Goal: Task Accomplishment & Management: Manage account settings

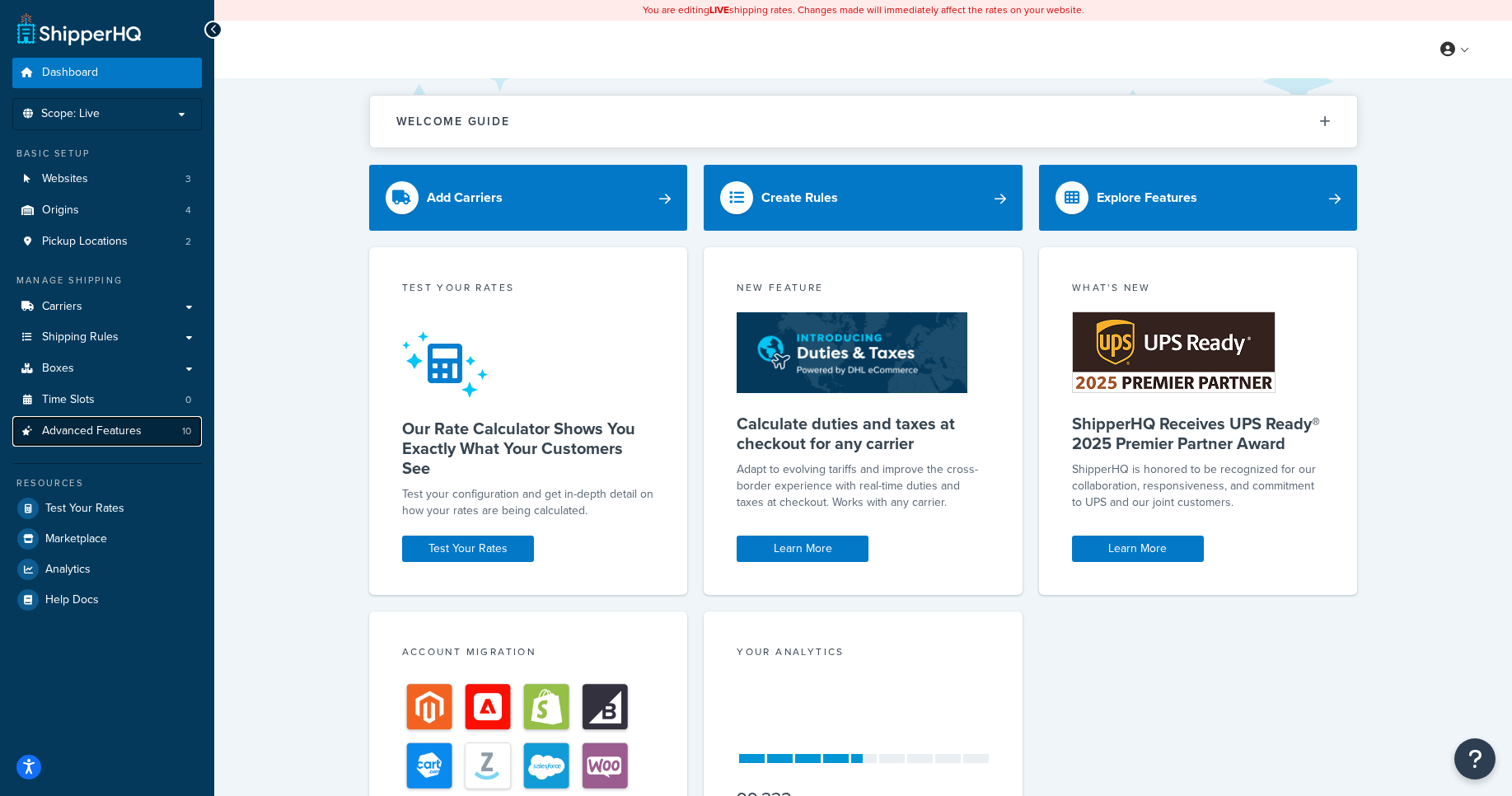
click at [156, 443] on link "Advanced Features 10" at bounding box center [107, 431] width 189 height 30
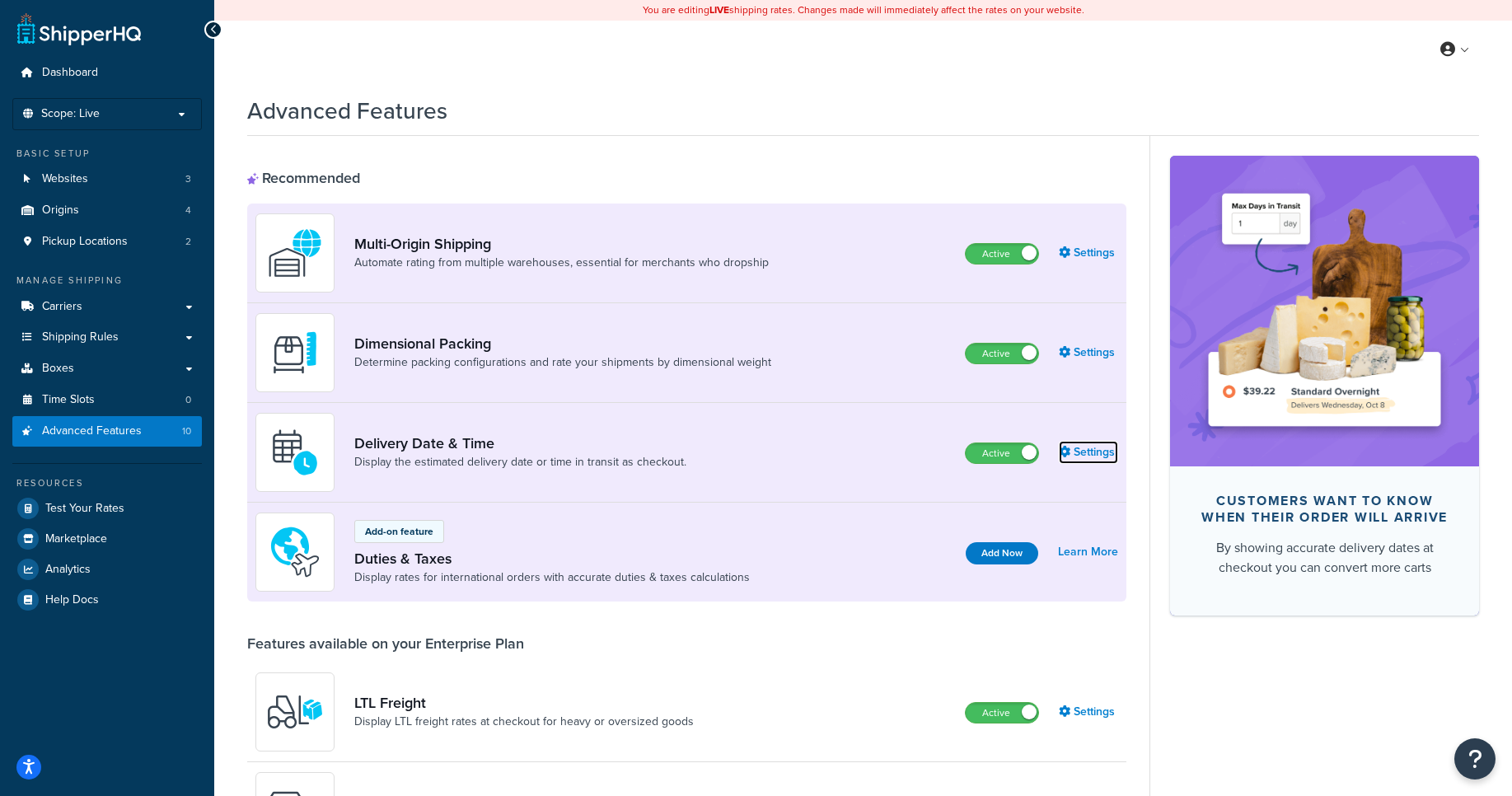
click at [1108, 449] on link "Settings" at bounding box center [1088, 452] width 60 height 23
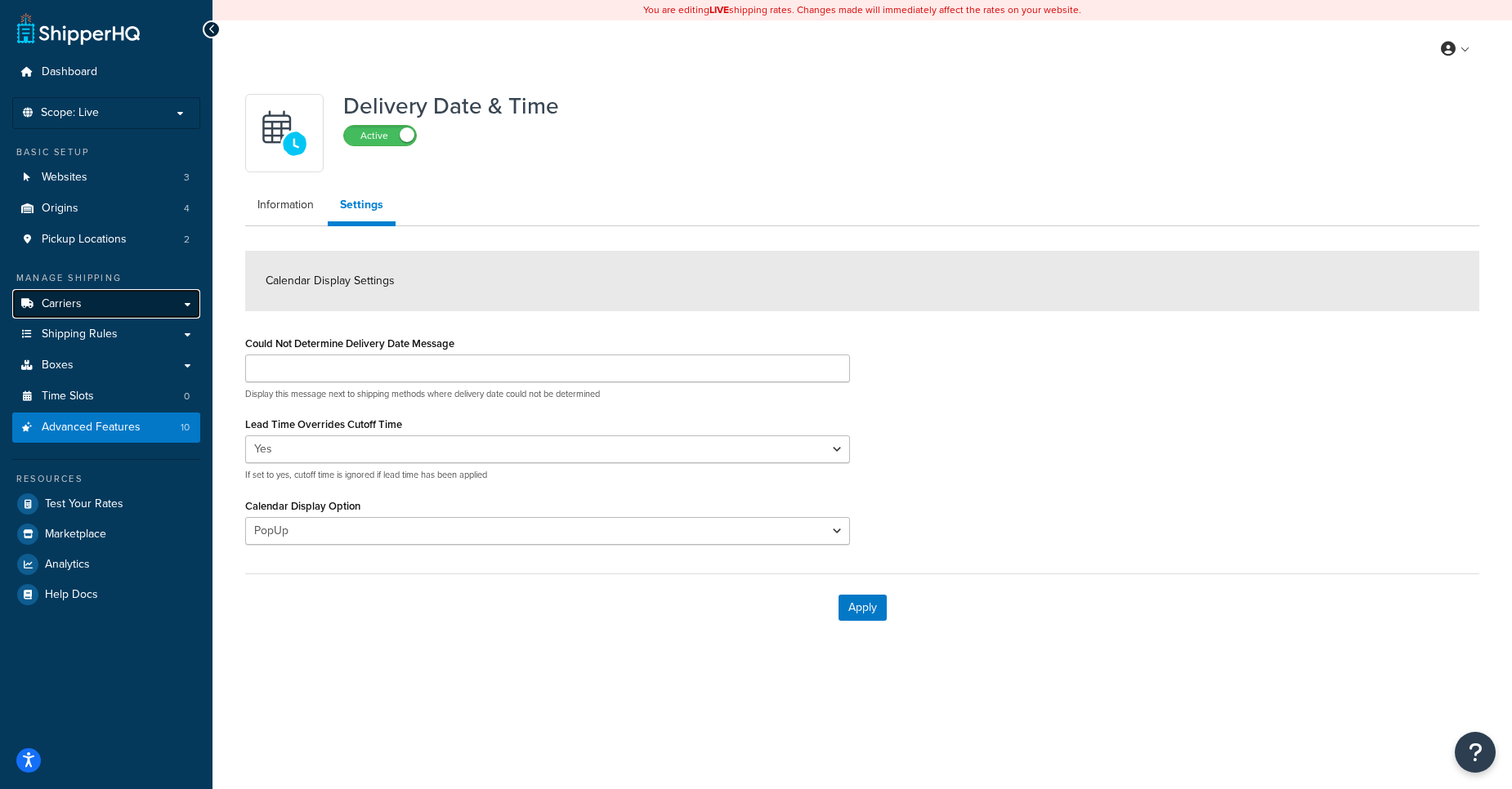
click at [108, 304] on link "Carriers" at bounding box center [106, 303] width 188 height 30
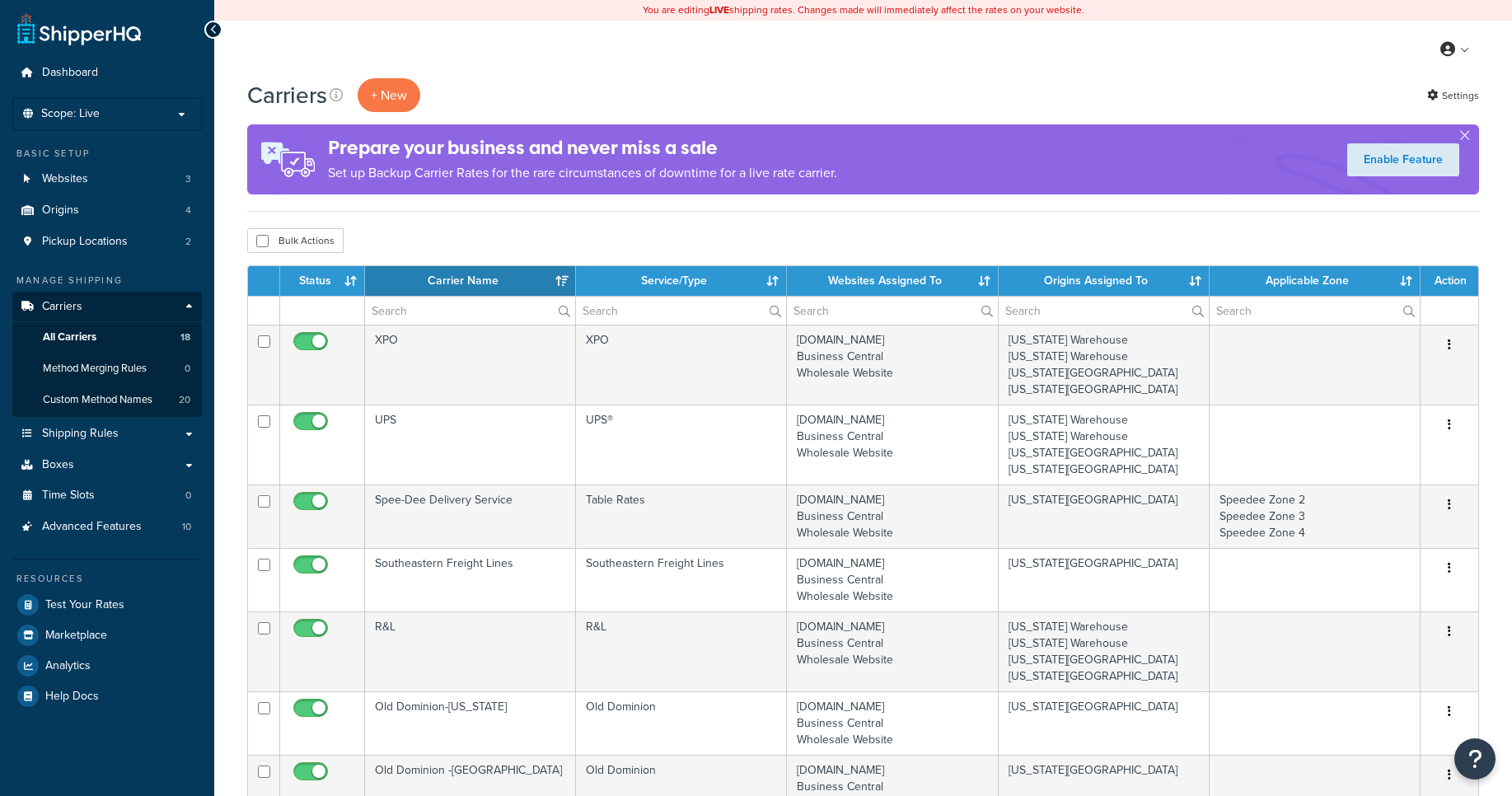
select select "15"
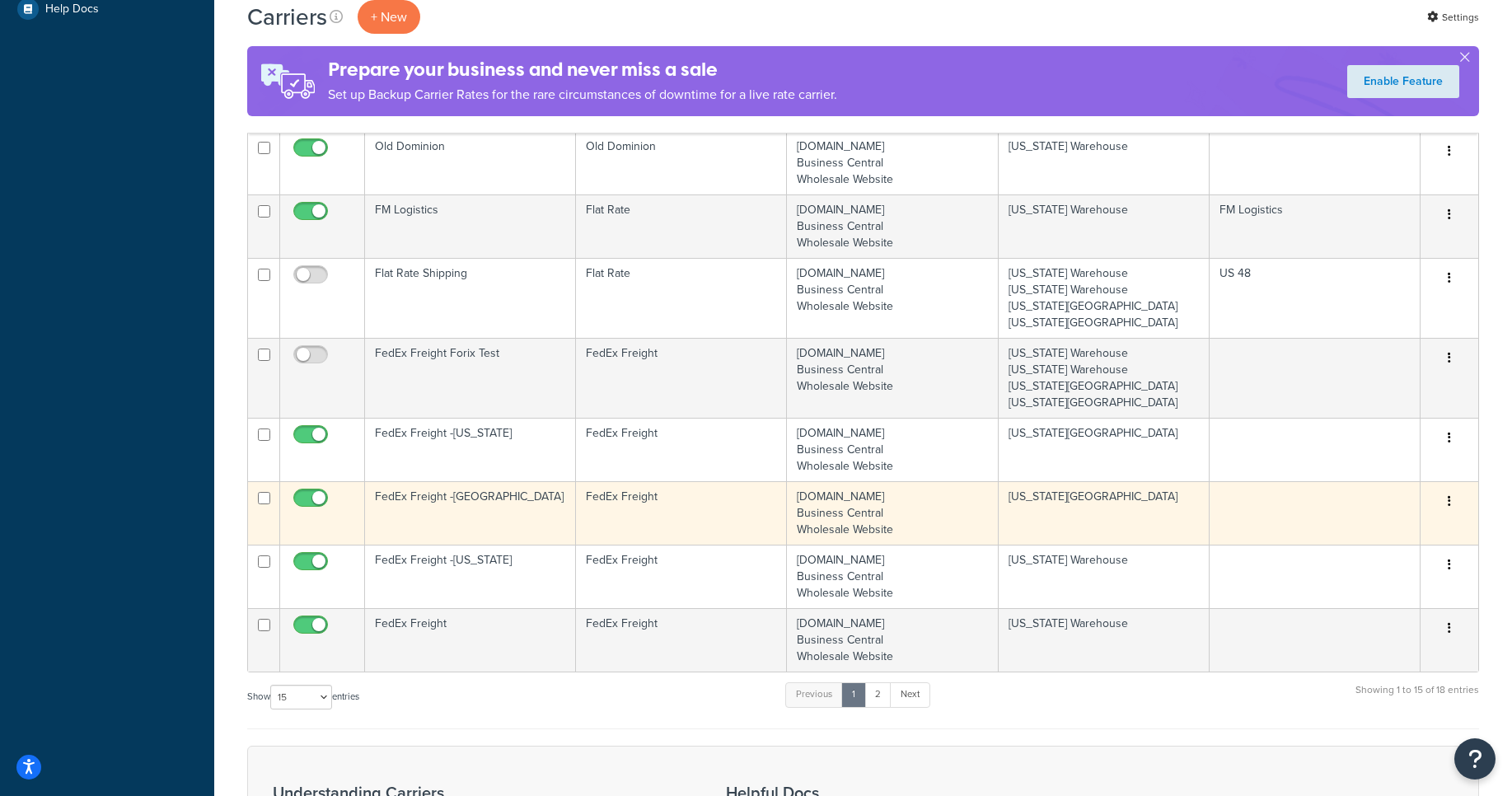
scroll to position [989, 0]
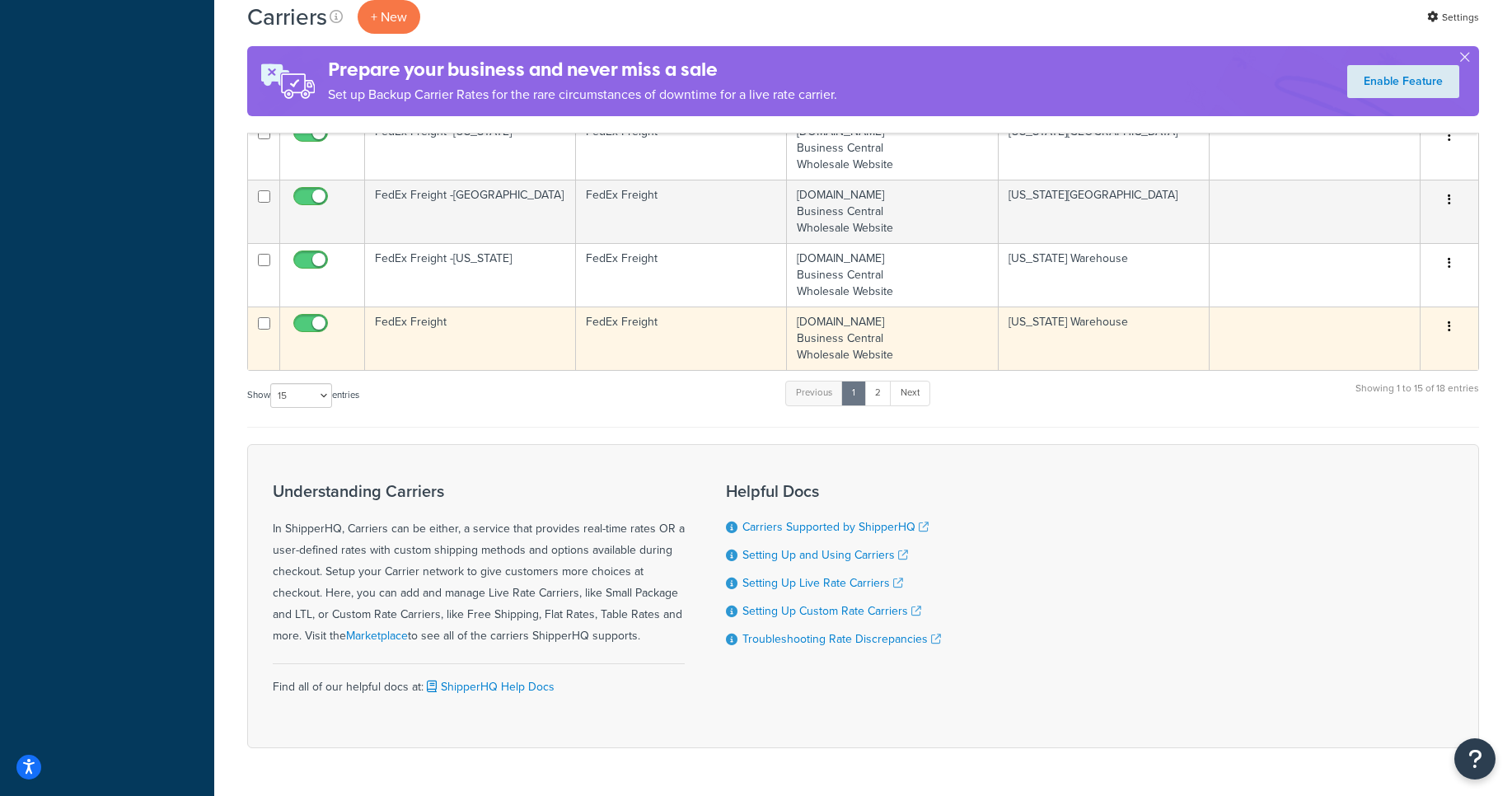
click at [1450, 328] on icon "button" at bounding box center [1449, 326] width 4 height 12
click at [1403, 355] on link "Edit" at bounding box center [1383, 360] width 131 height 34
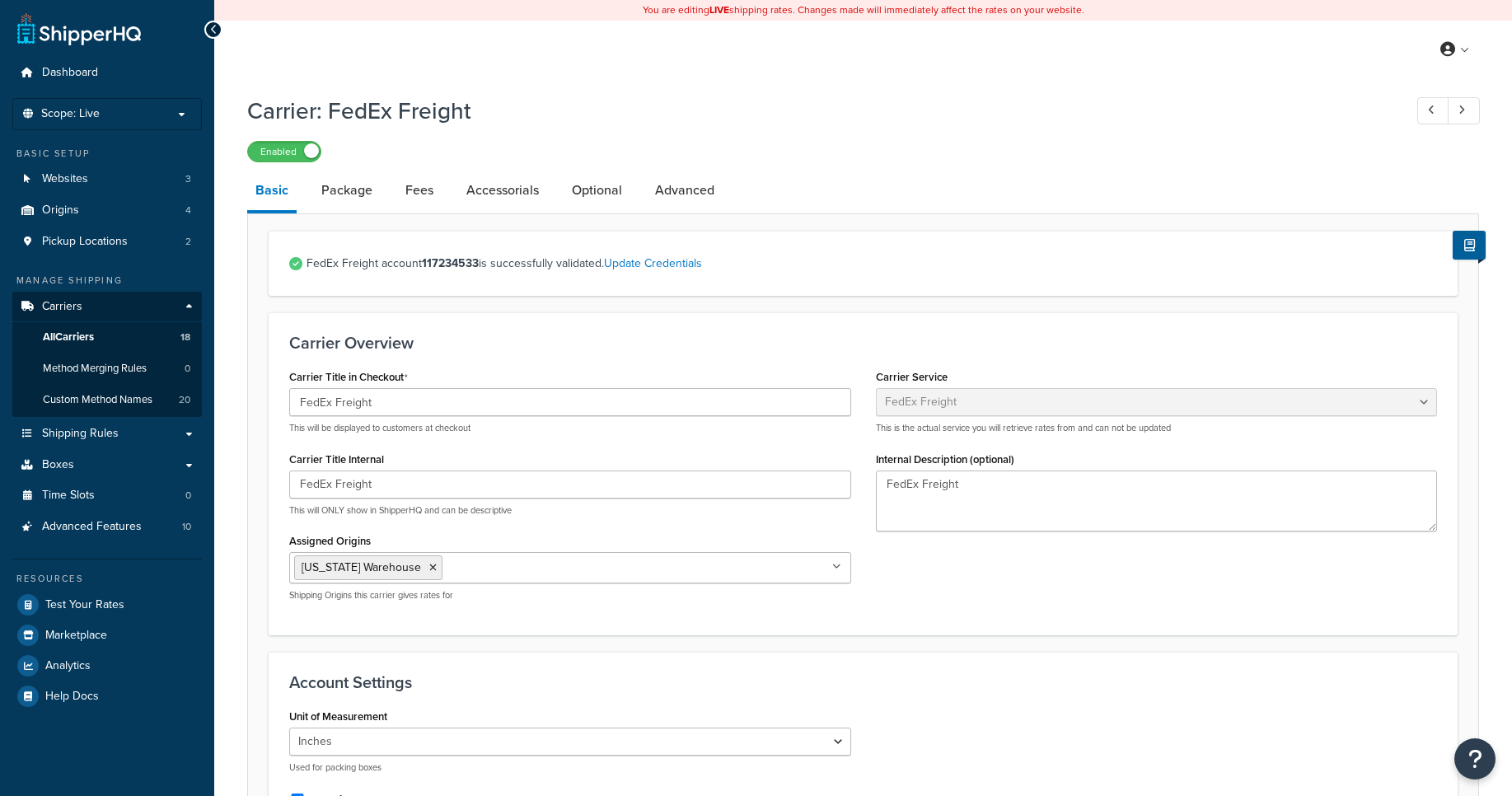
select select "fedExFreight"
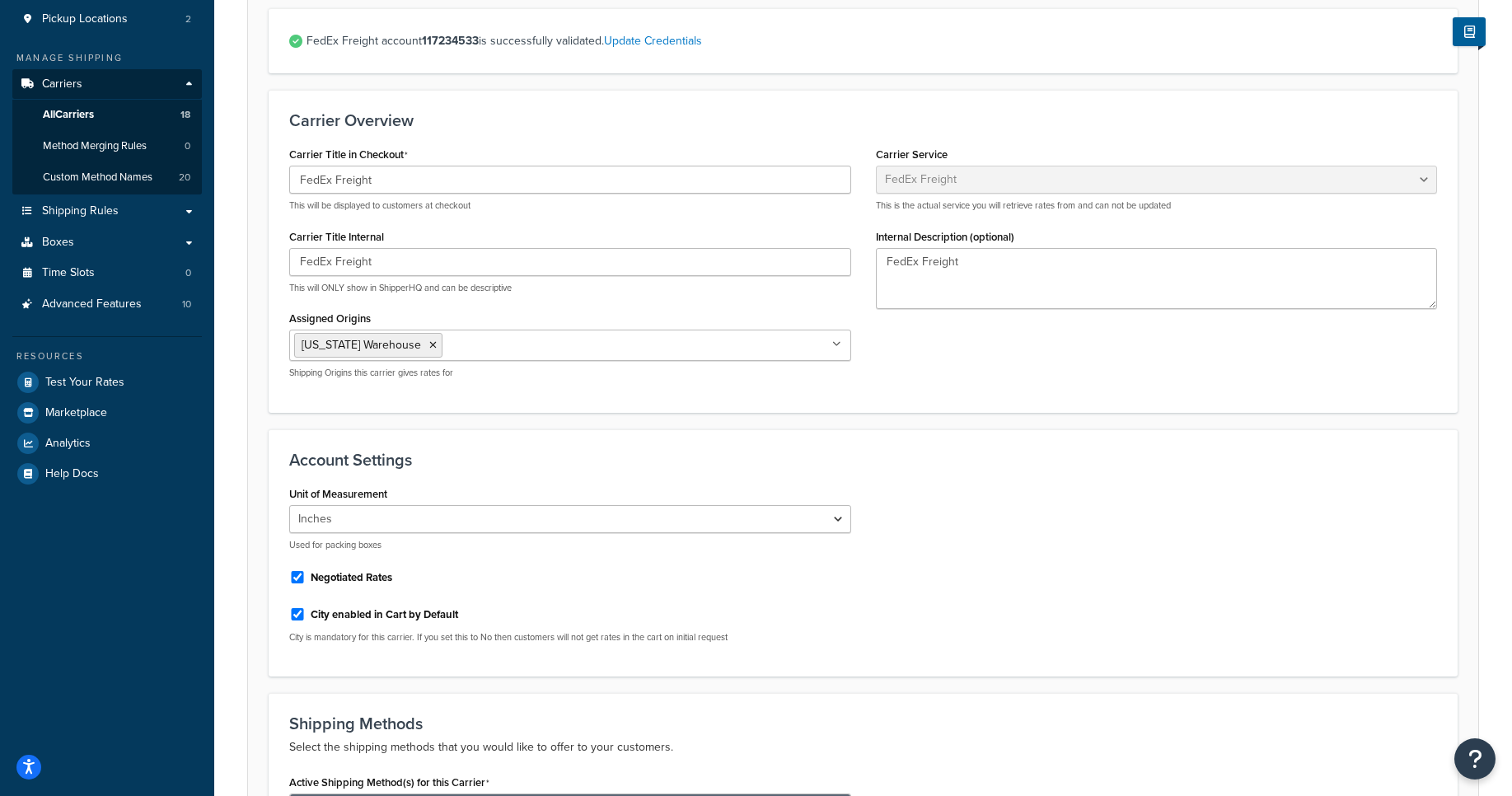
scroll to position [141, 0]
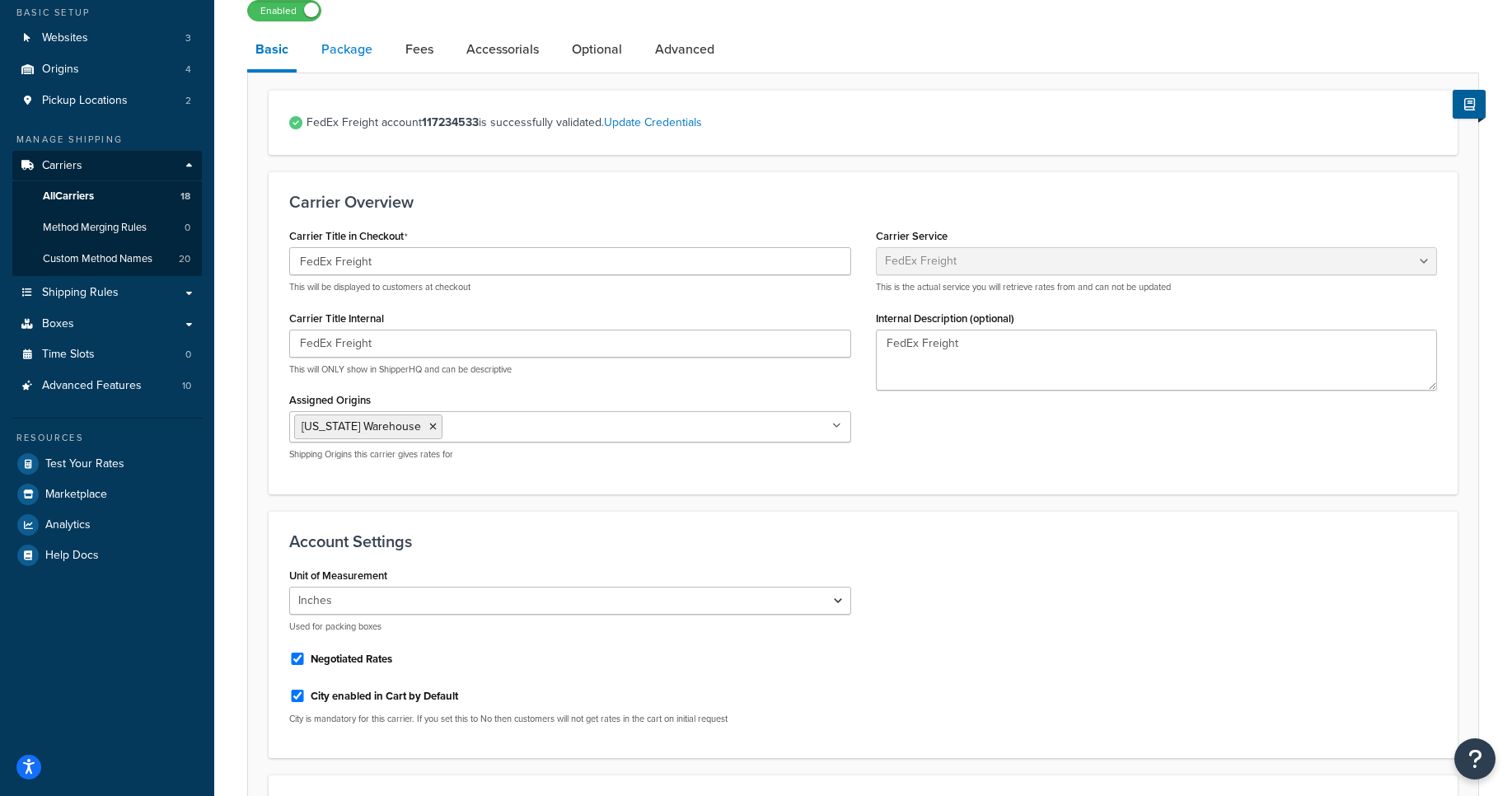
click at [337, 51] on link "Package" at bounding box center [347, 49] width 68 height 40
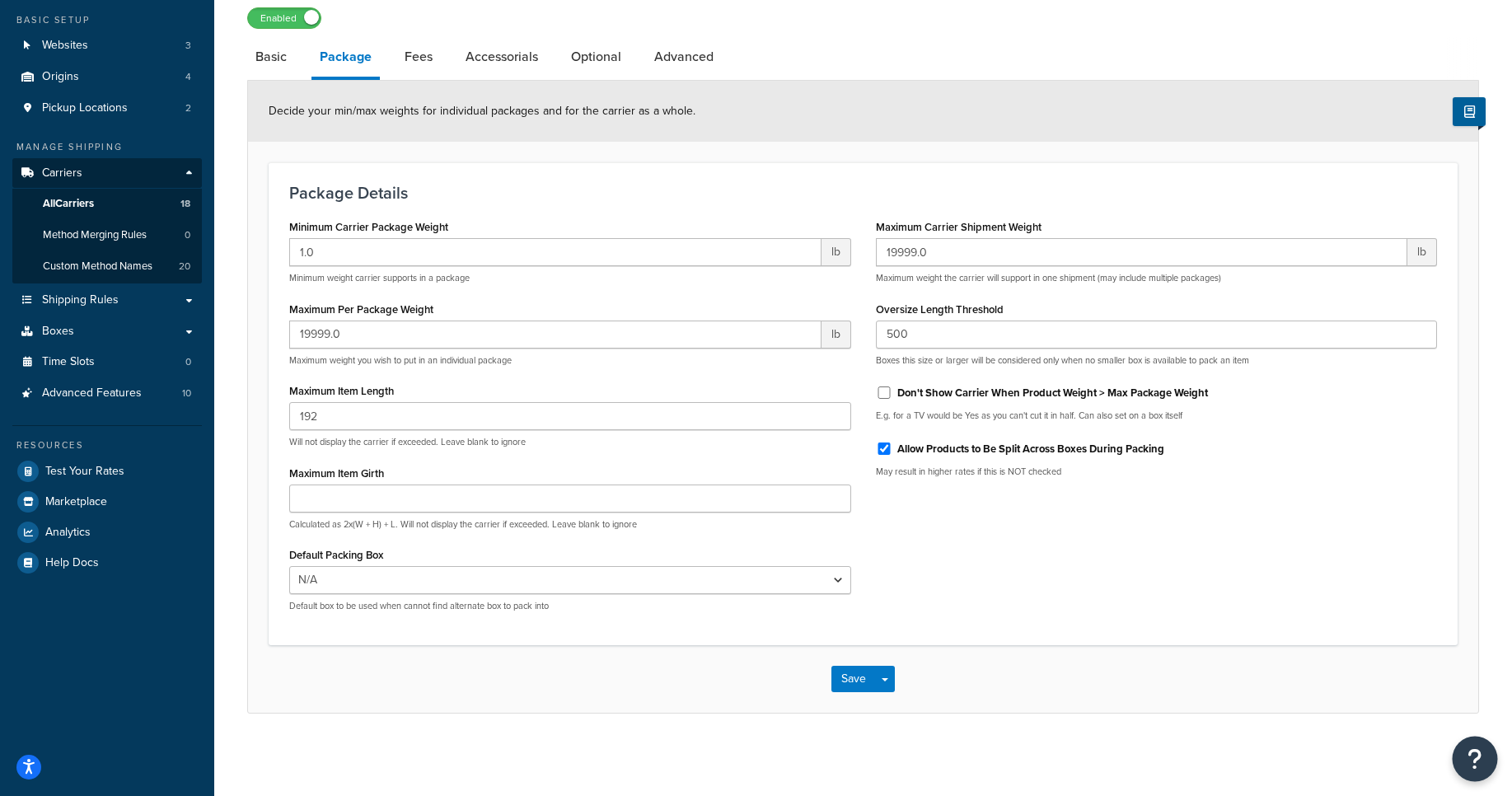
drag, startPoint x: 1483, startPoint y: 760, endPoint x: 1476, endPoint y: 751, distance: 11.4
click at [1482, 760] on button "Open Resource Center" at bounding box center [1475, 759] width 45 height 45
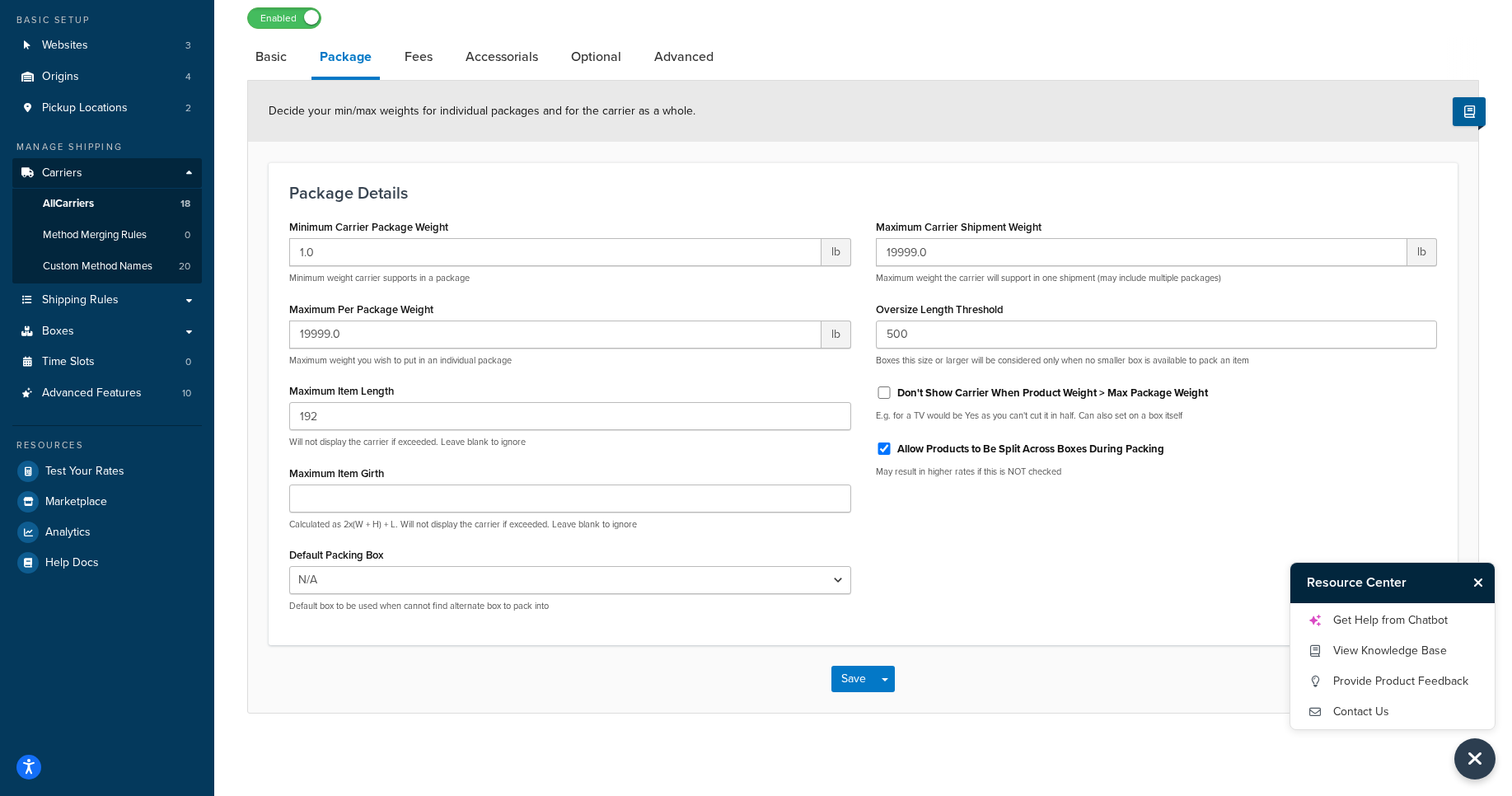
click at [1138, 621] on div "Minimum Carrier Package Weight 1.0 lb Minimum weight carrier supports in a pack…" at bounding box center [863, 420] width 1173 height 410
click at [404, 68] on link "Fees" at bounding box center [418, 56] width 44 height 40
select select "AFTER"
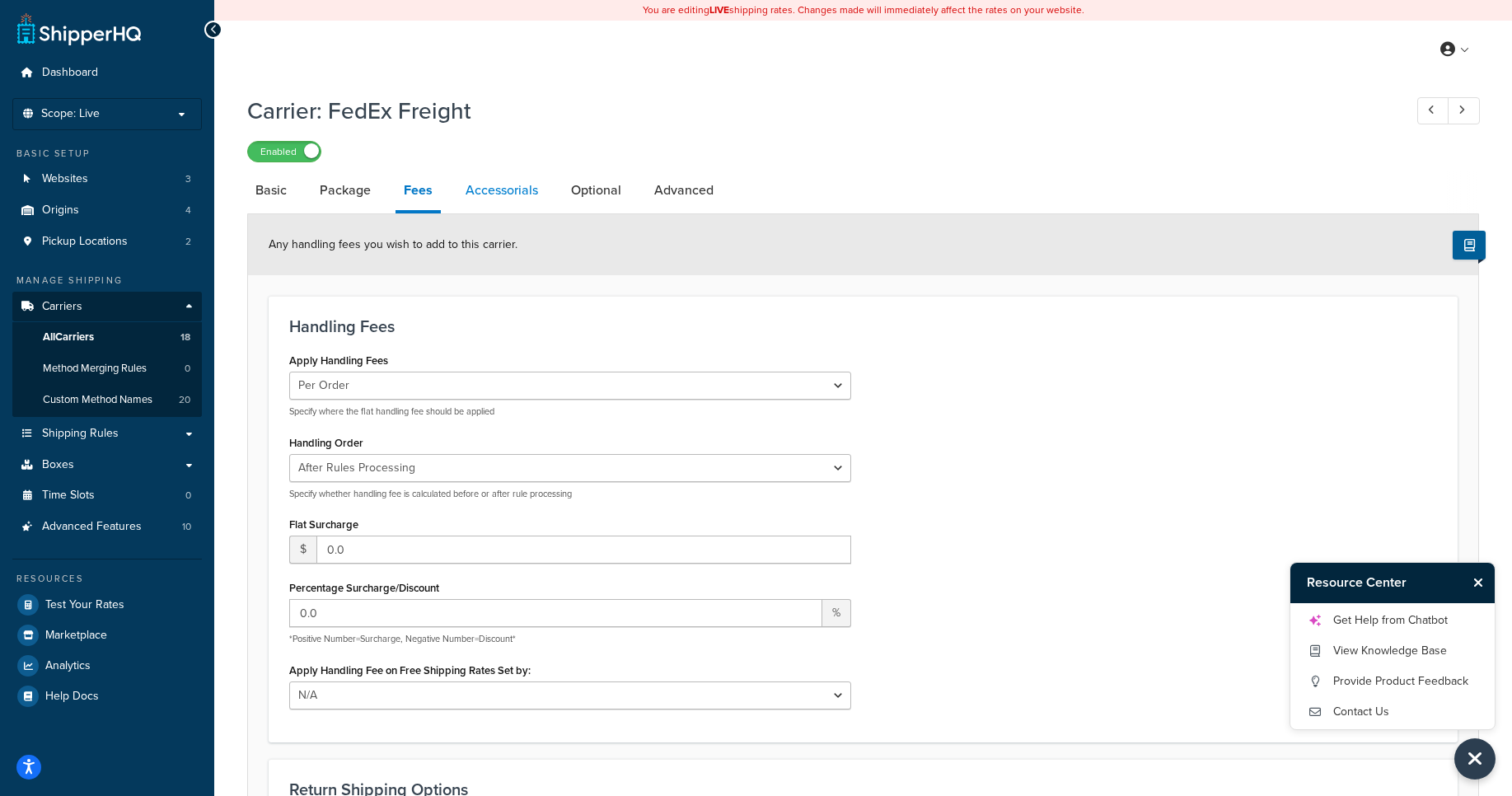
click at [512, 182] on link "Accessorials" at bounding box center [502, 190] width 89 height 40
select select "residential"
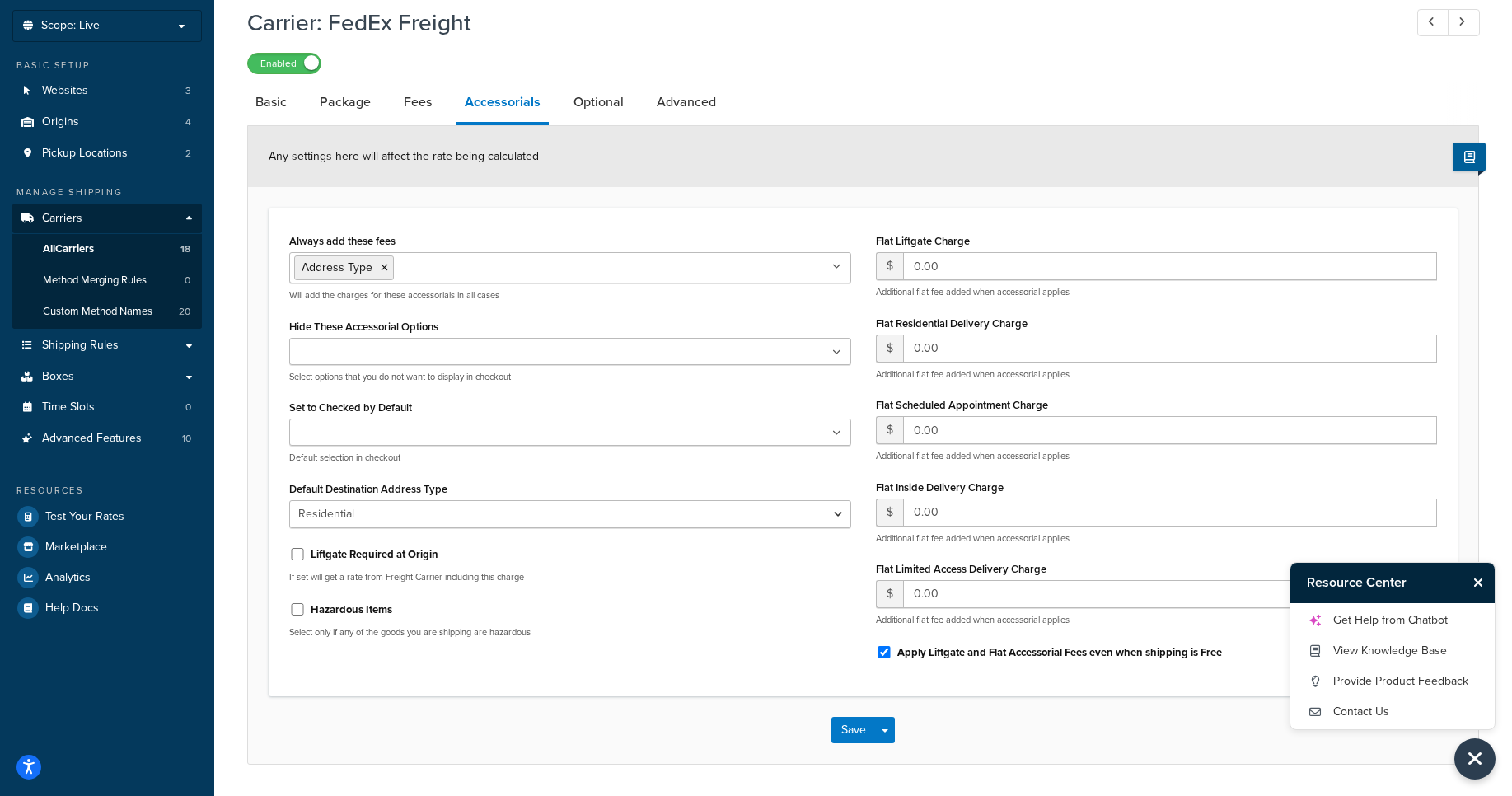
scroll to position [142, 0]
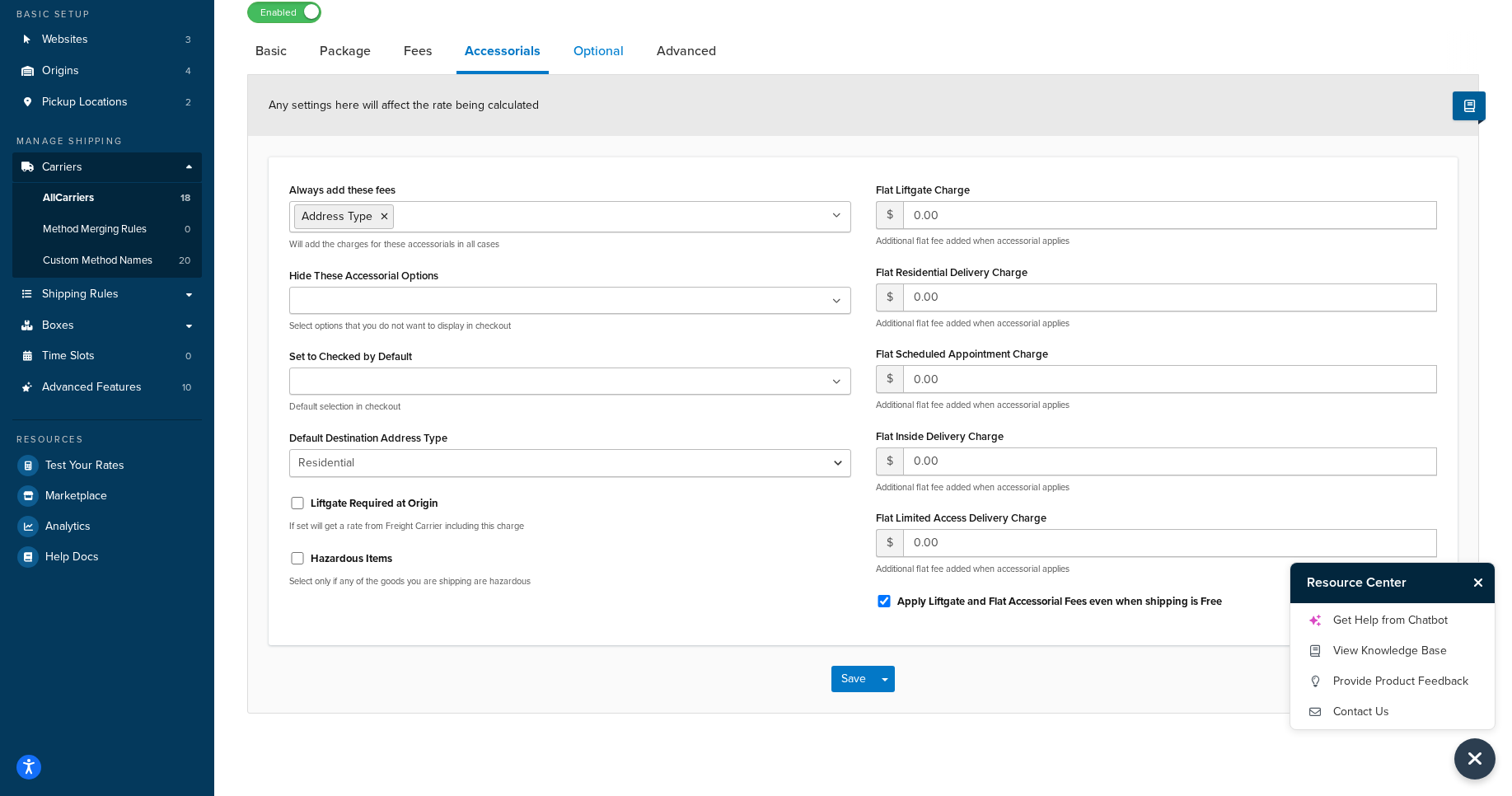
click at [600, 57] on link "Optional" at bounding box center [598, 51] width 67 height 40
select select "92.5"
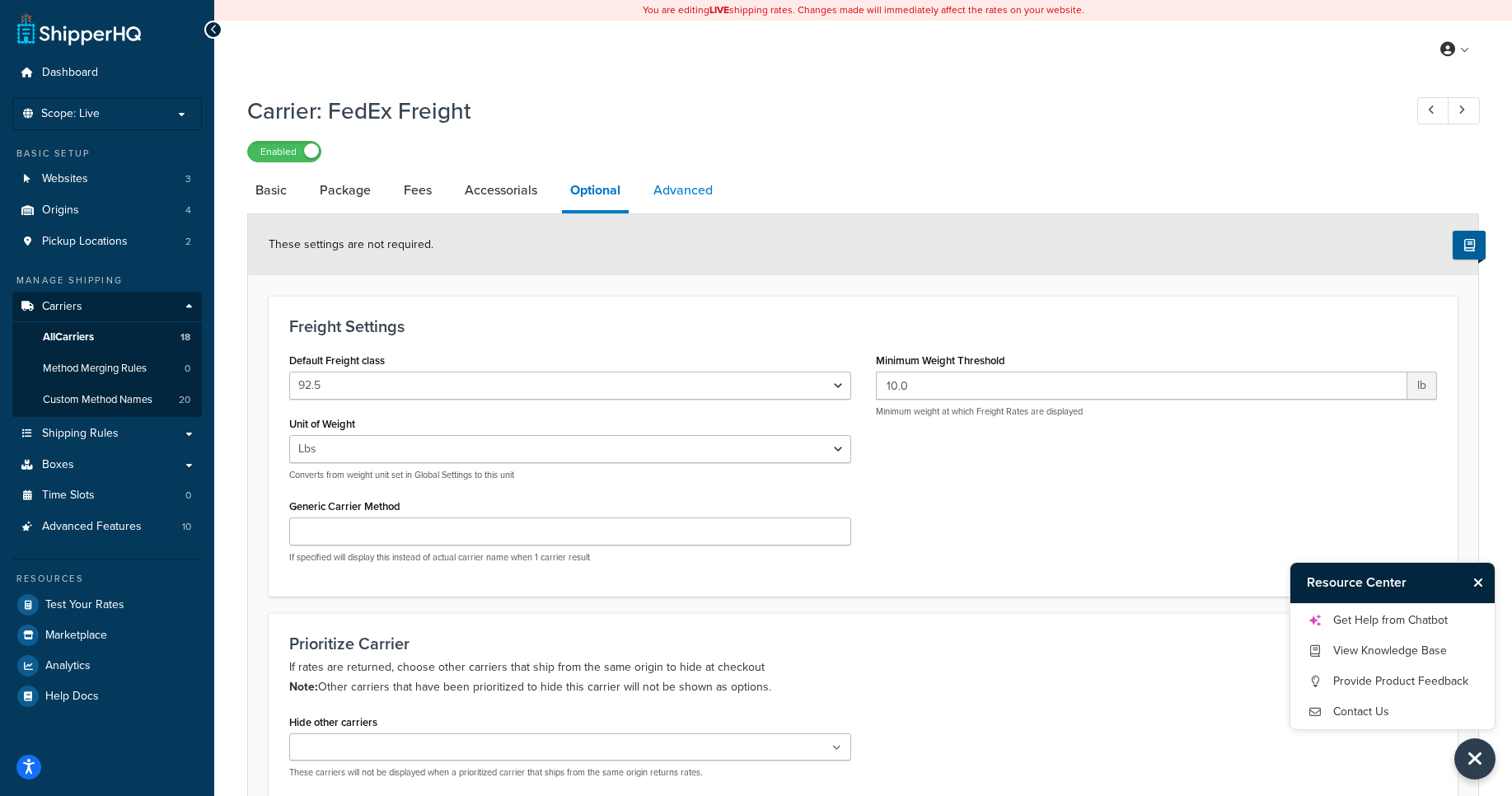
click at [692, 196] on link "Advanced" at bounding box center [683, 190] width 75 height 40
select select "false"
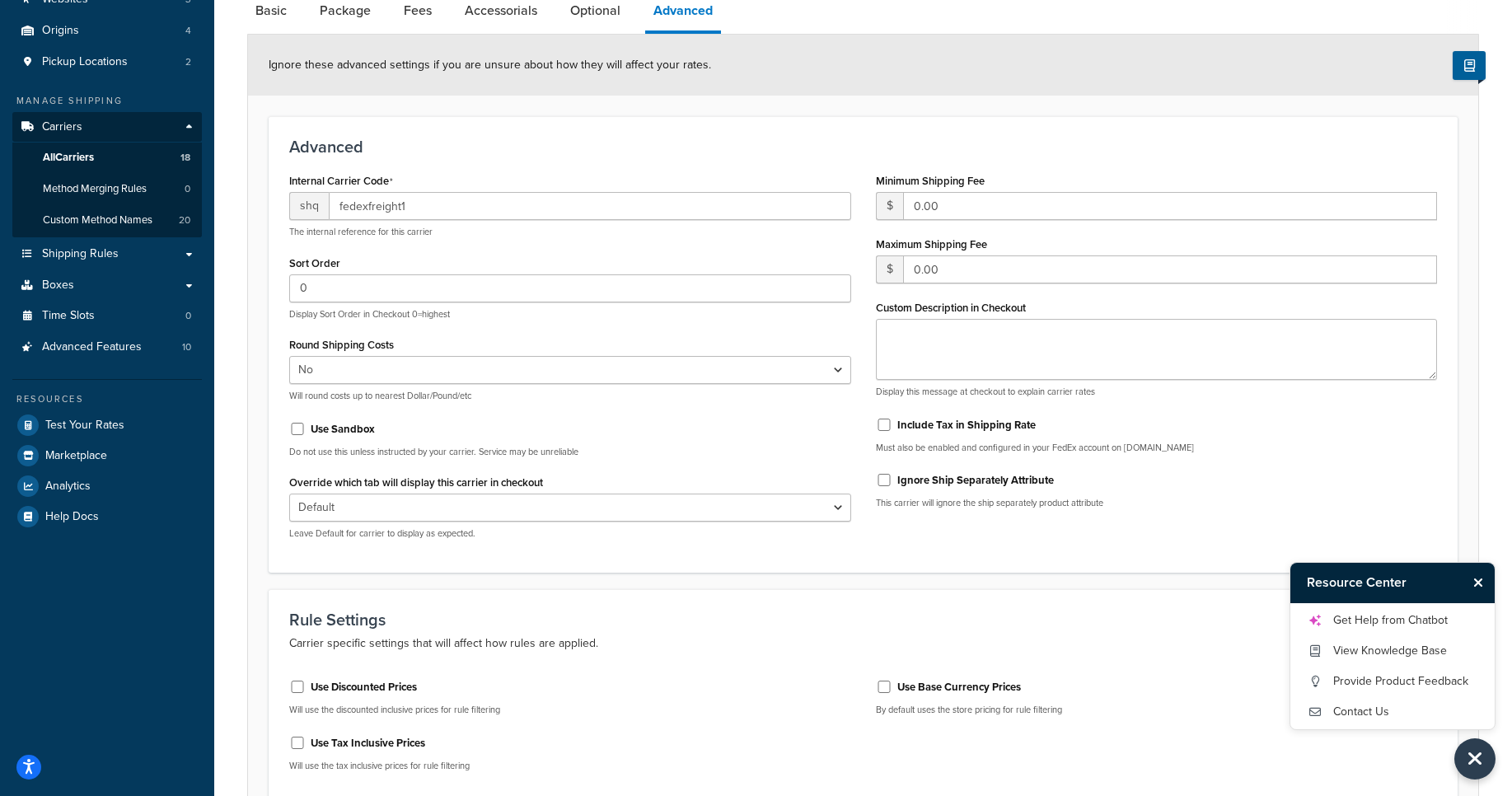
scroll to position [44, 0]
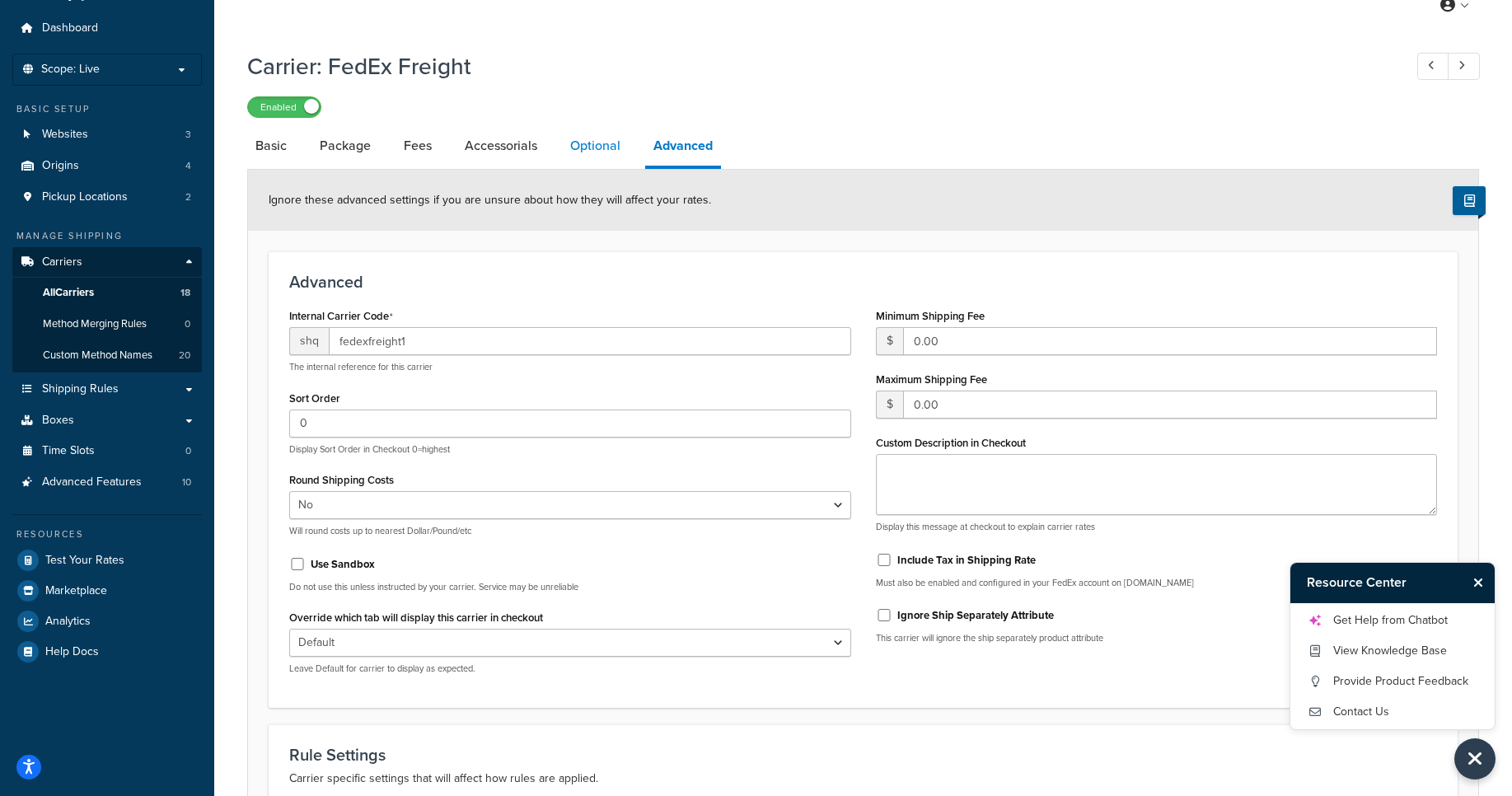
click at [605, 155] on link "Optional" at bounding box center [596, 145] width 67 height 40
select select "92.5"
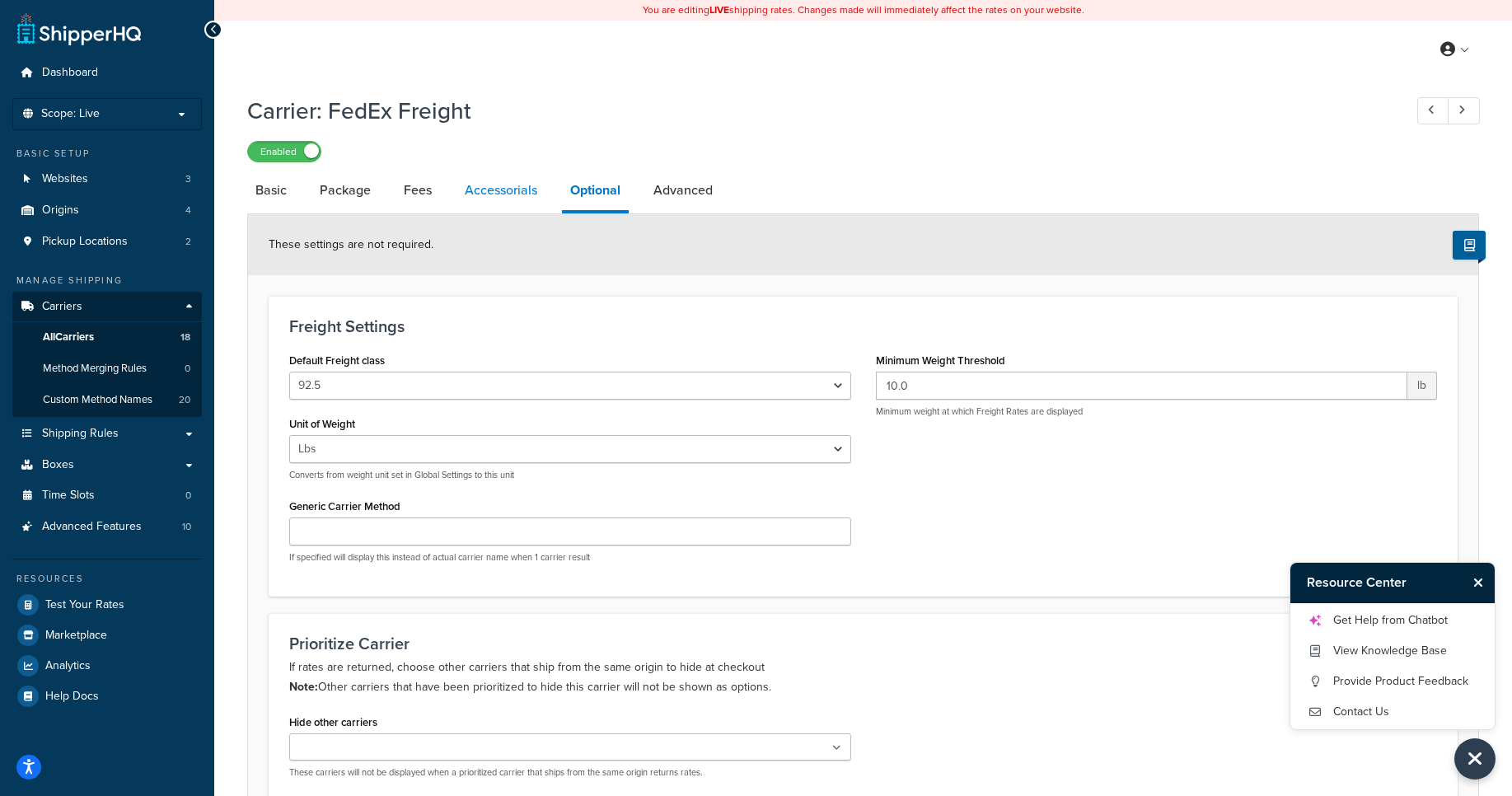
click at [511, 206] on link "Accessorials" at bounding box center [501, 190] width 89 height 40
select select "residential"
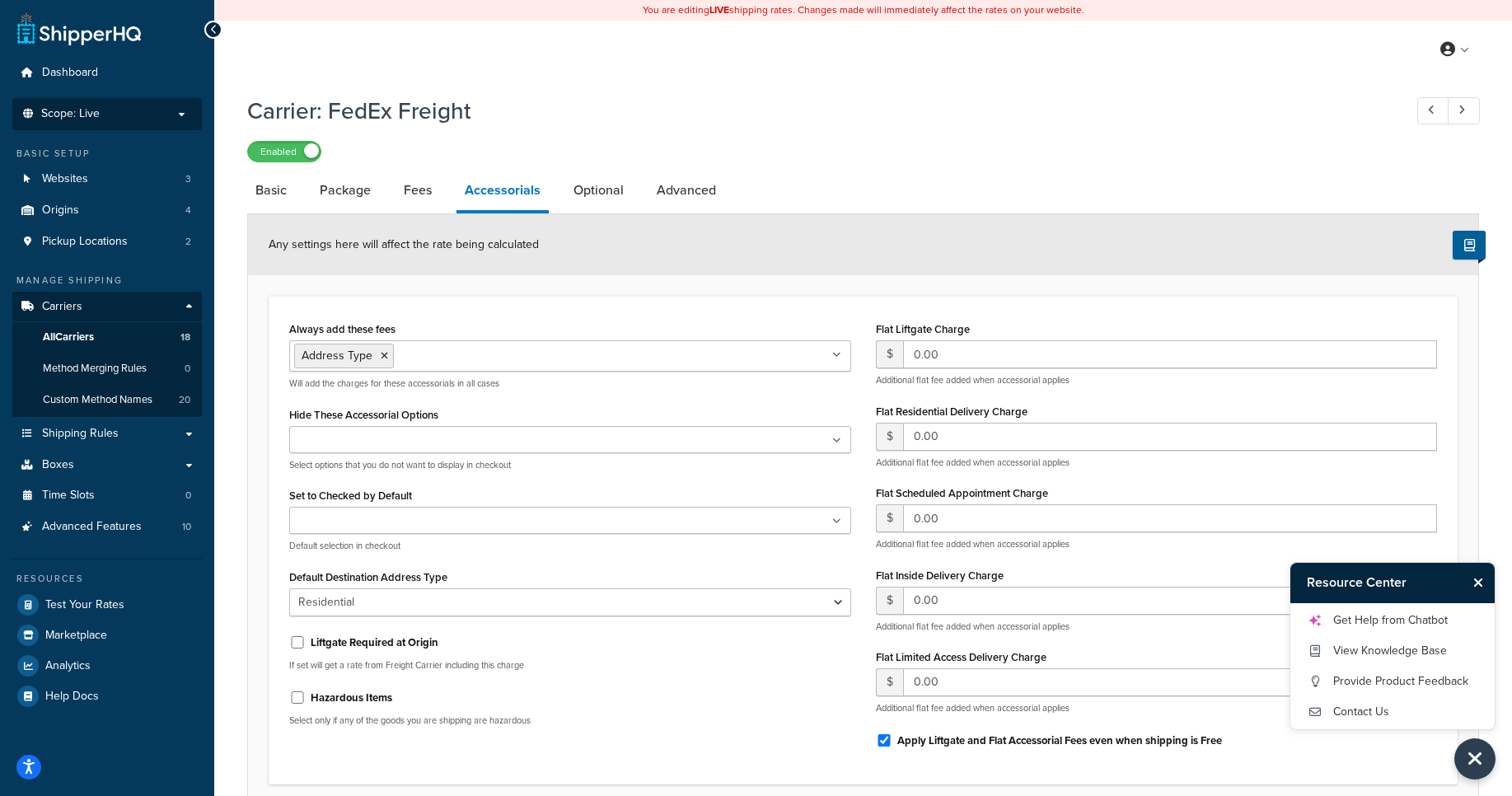
click at [106, 108] on p "Scope: Live" at bounding box center [108, 114] width 175 height 14
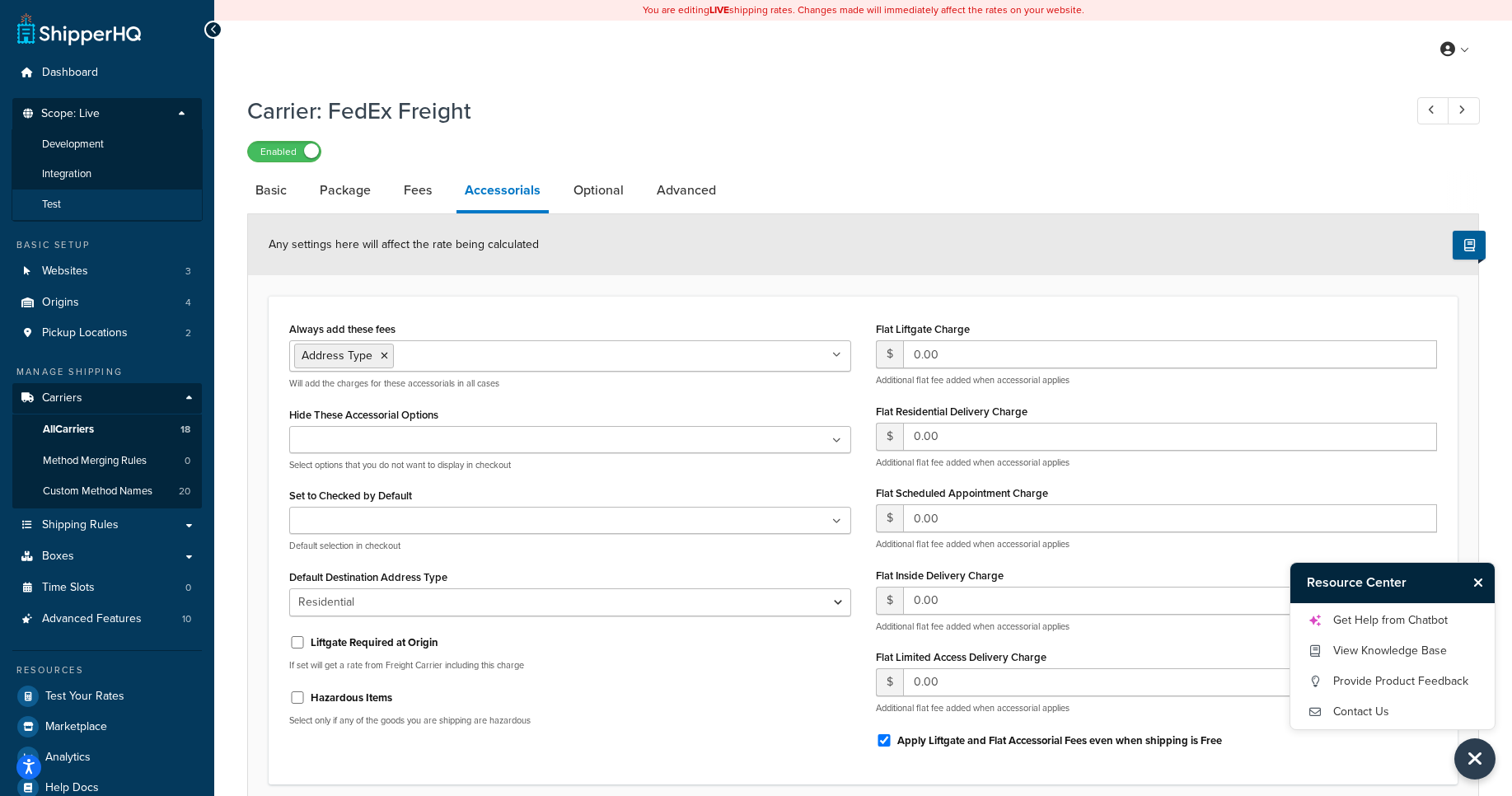
click at [116, 196] on li "Test" at bounding box center [108, 204] width 191 height 30
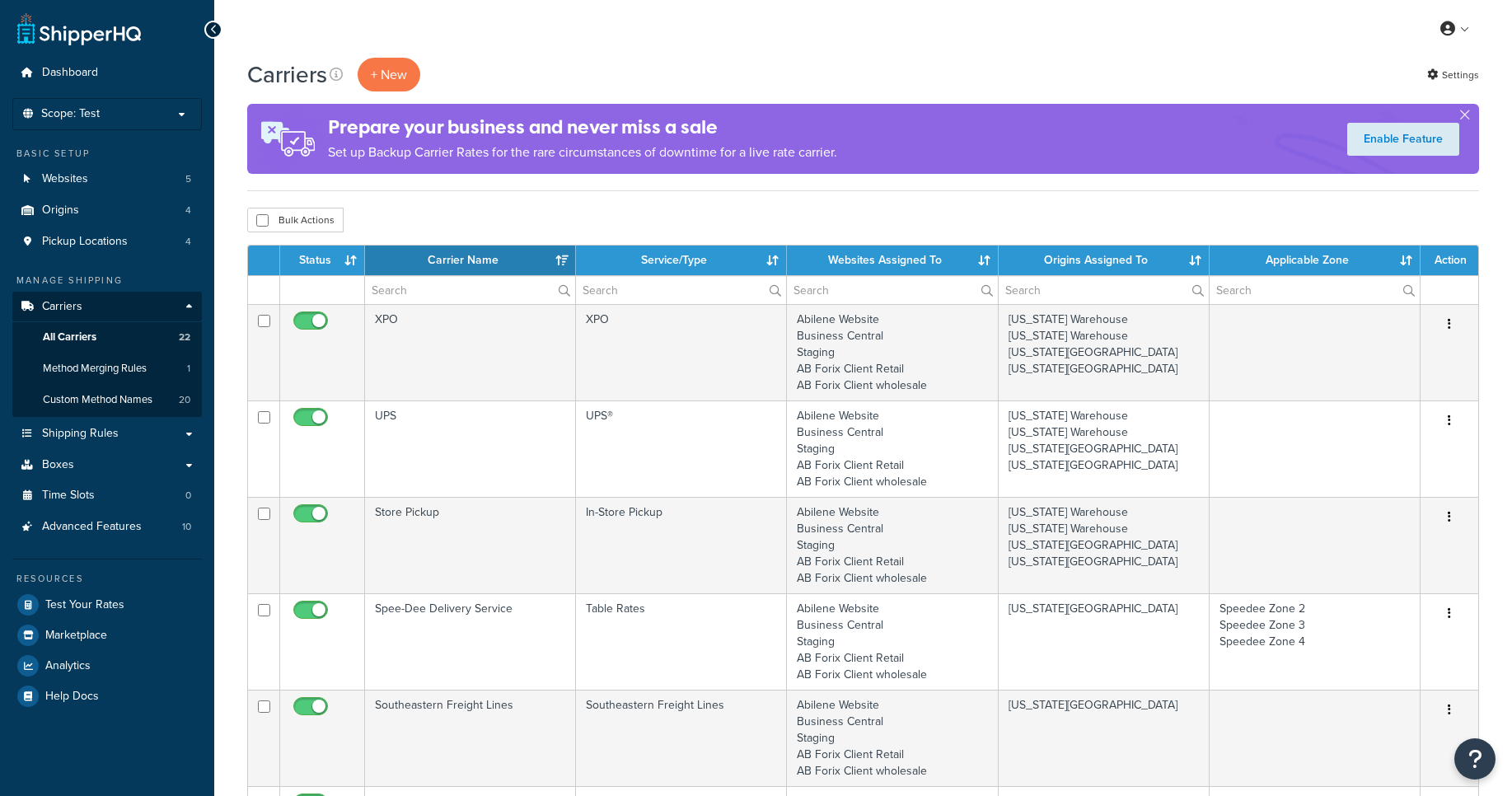
select select "15"
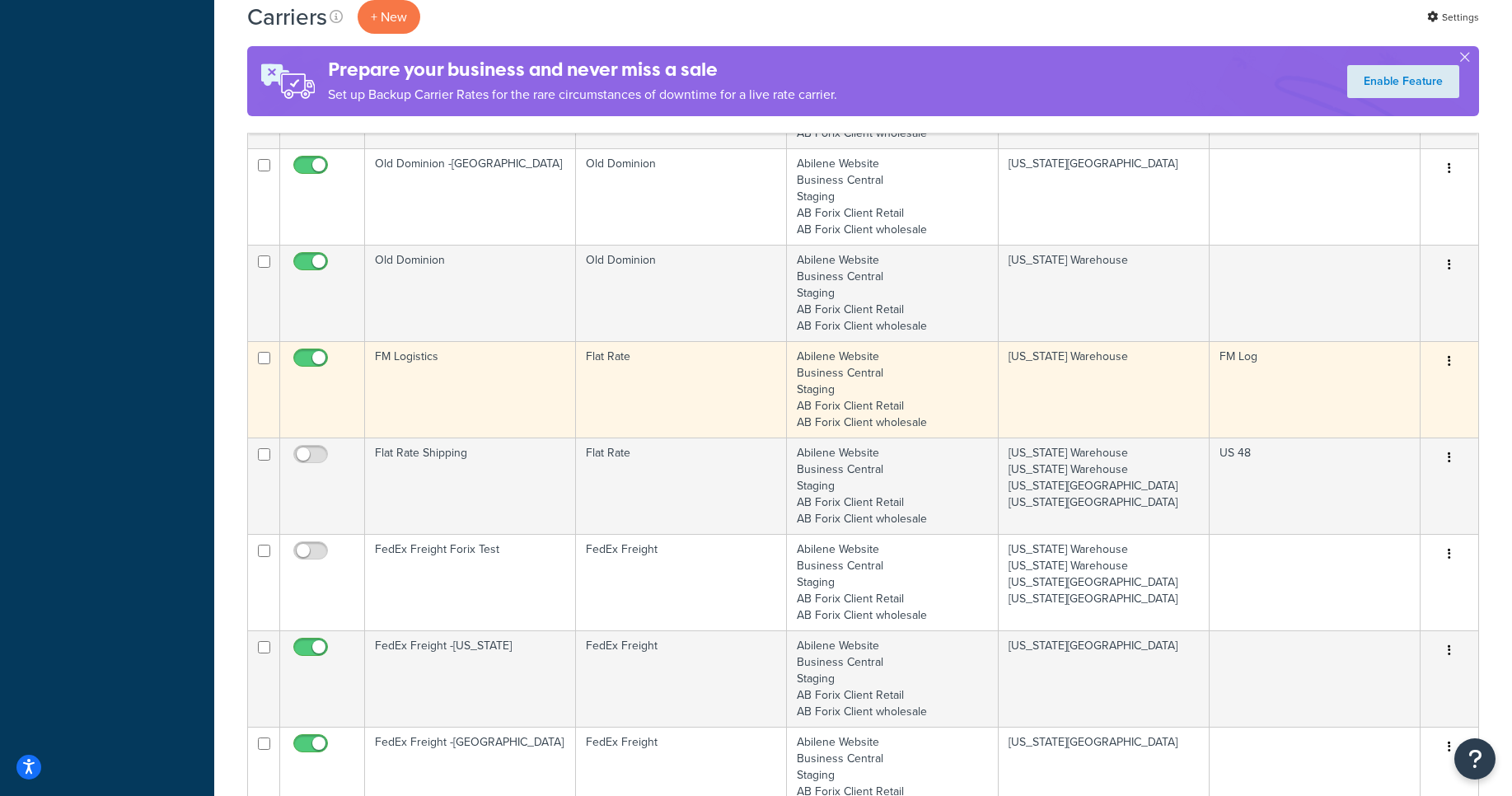
scroll to position [1187, 0]
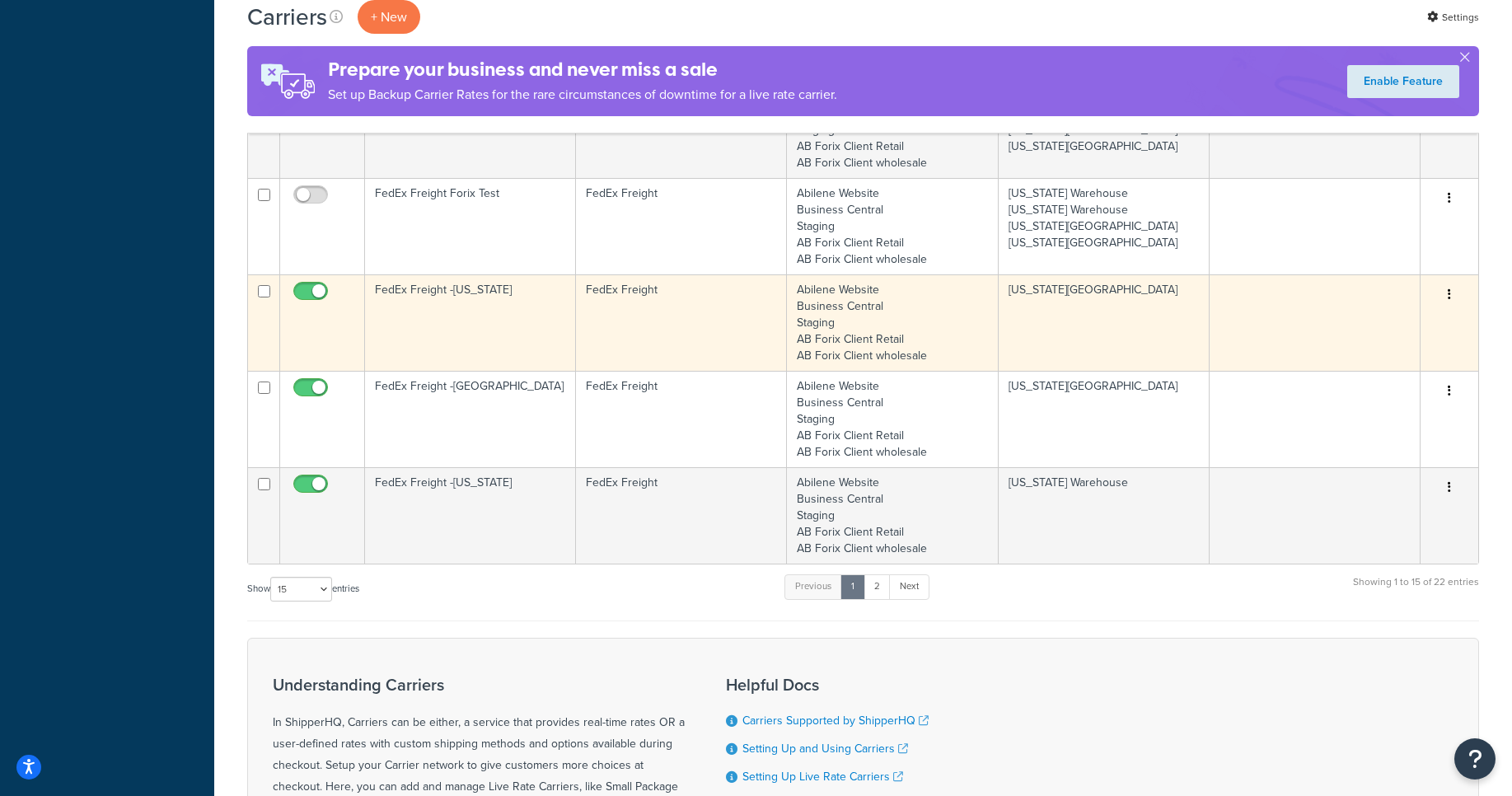
click at [1442, 297] on button "button" at bounding box center [1449, 295] width 23 height 27
click at [1419, 325] on link "Edit" at bounding box center [1383, 328] width 131 height 34
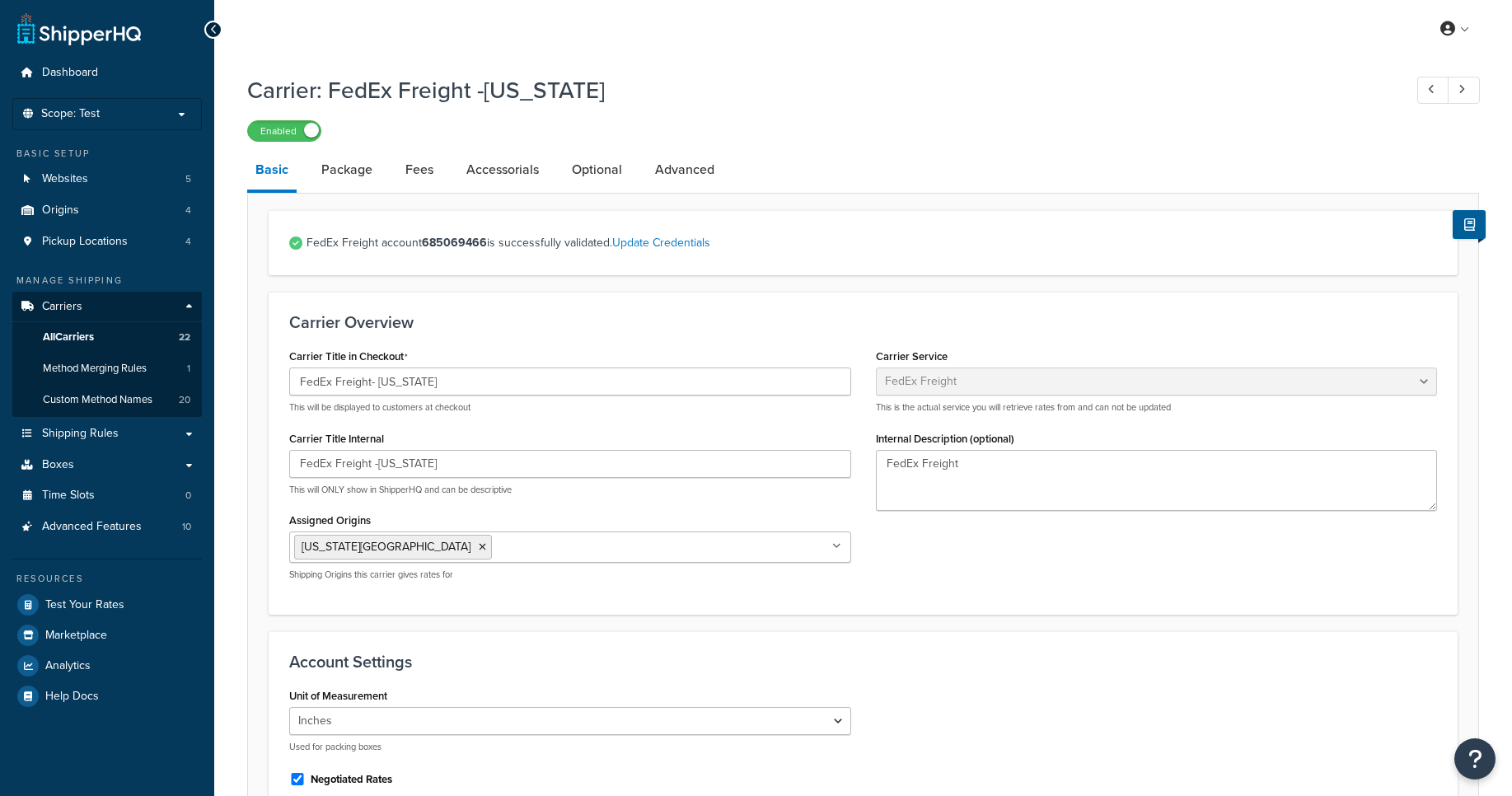
select select "fedExFreight"
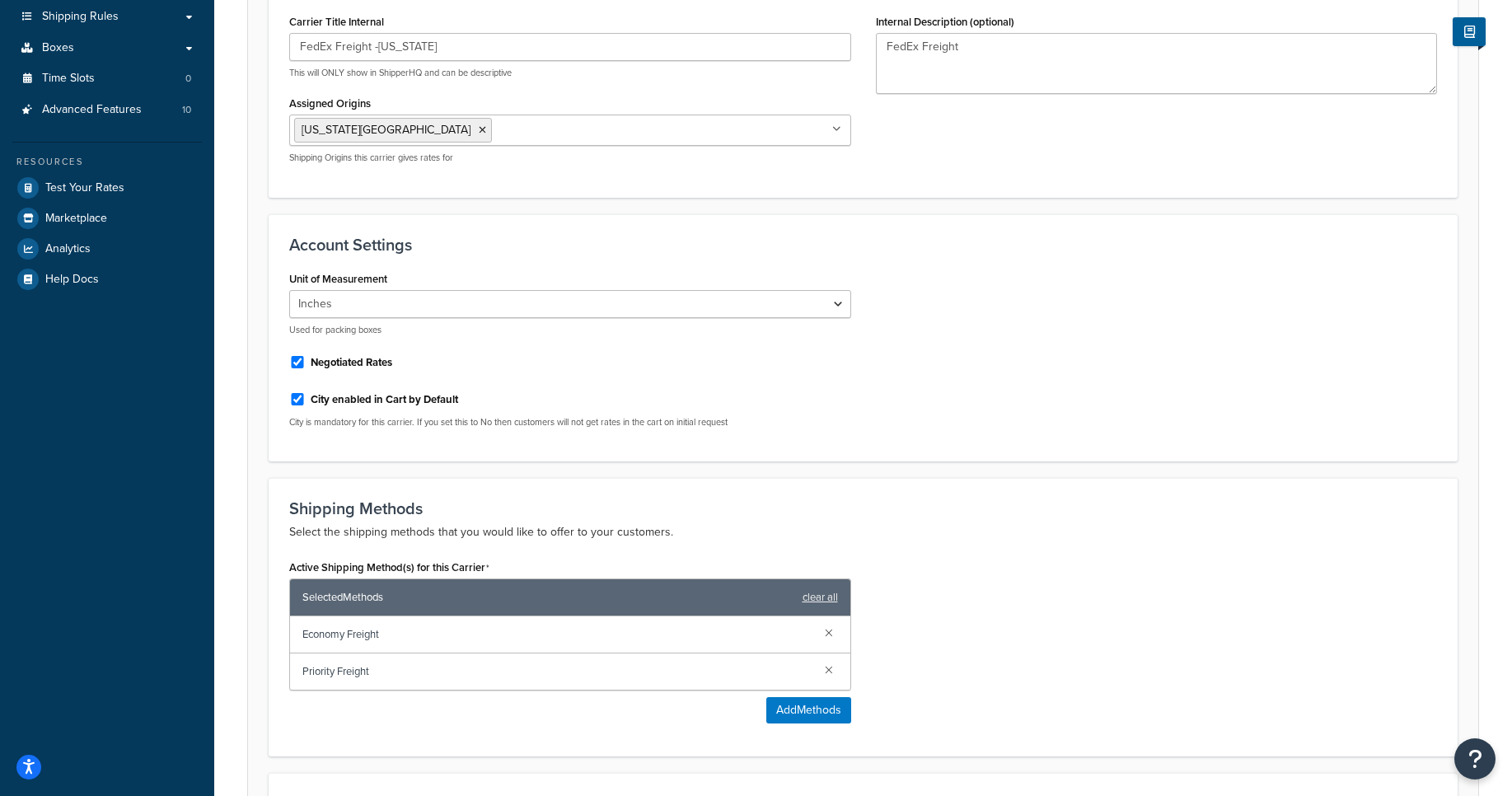
scroll to position [120, 0]
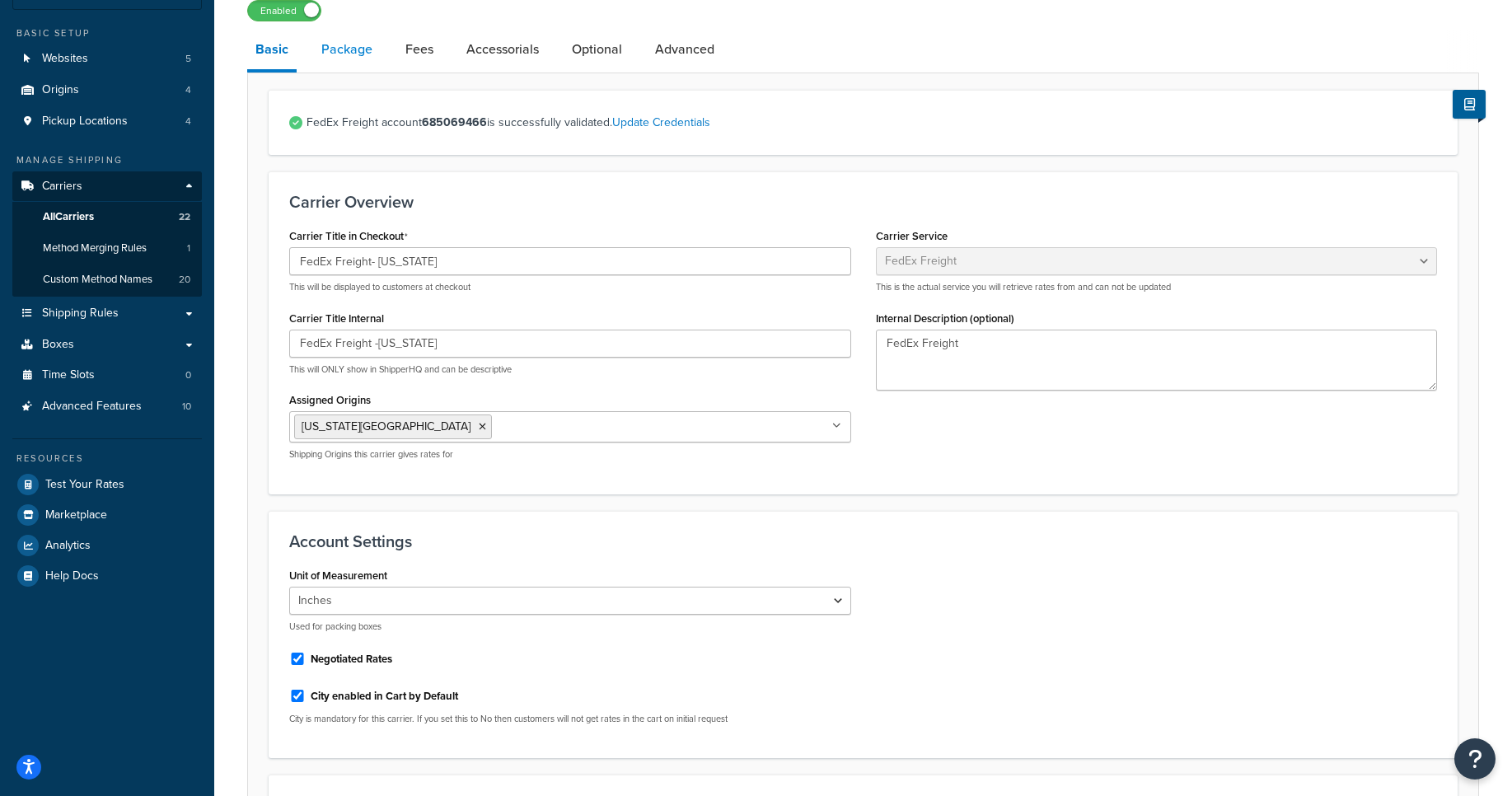
click at [355, 58] on link "Package" at bounding box center [347, 49] width 68 height 40
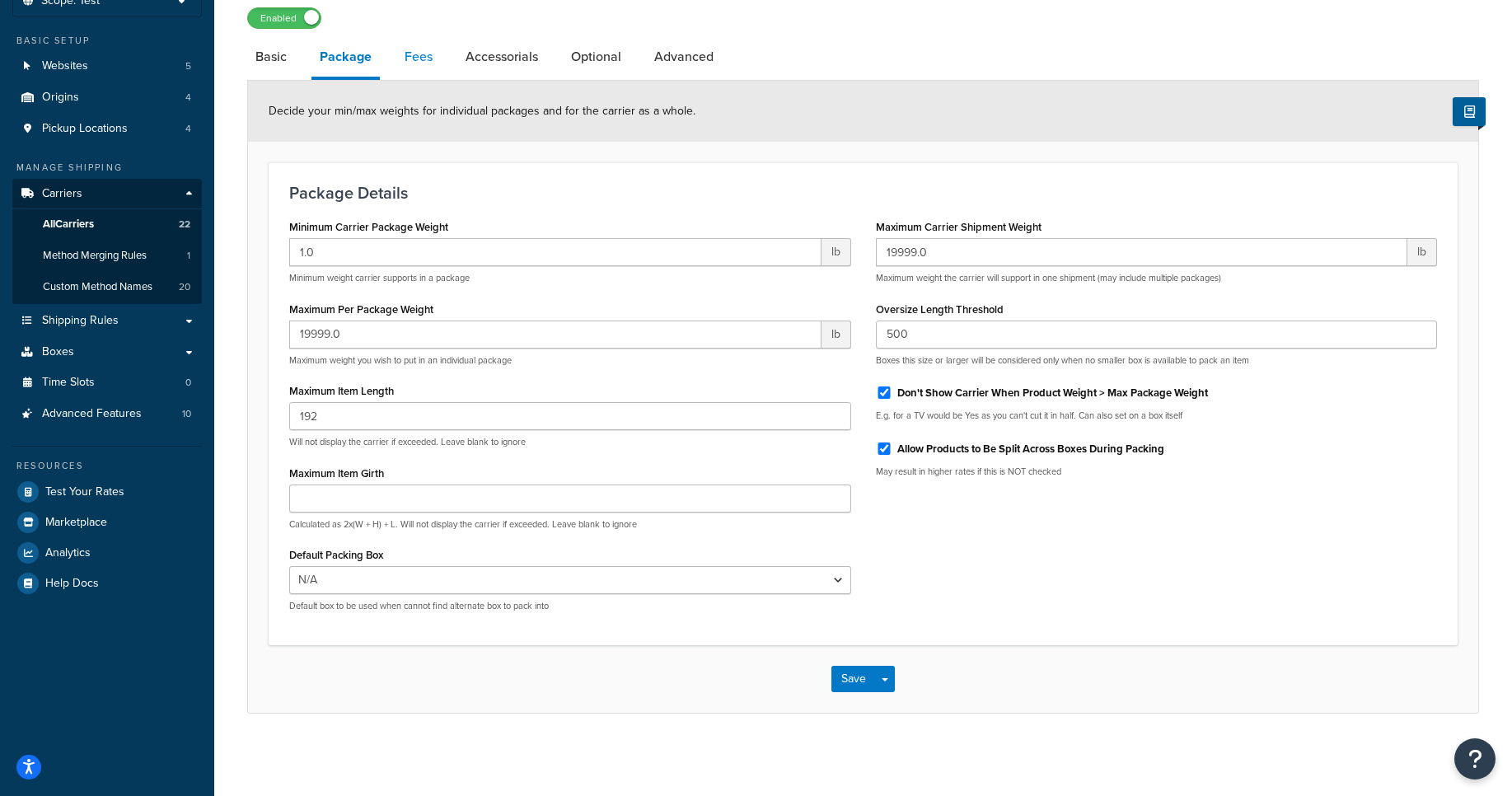
click at [430, 58] on link "Fees" at bounding box center [418, 56] width 44 height 40
select select "AFTER"
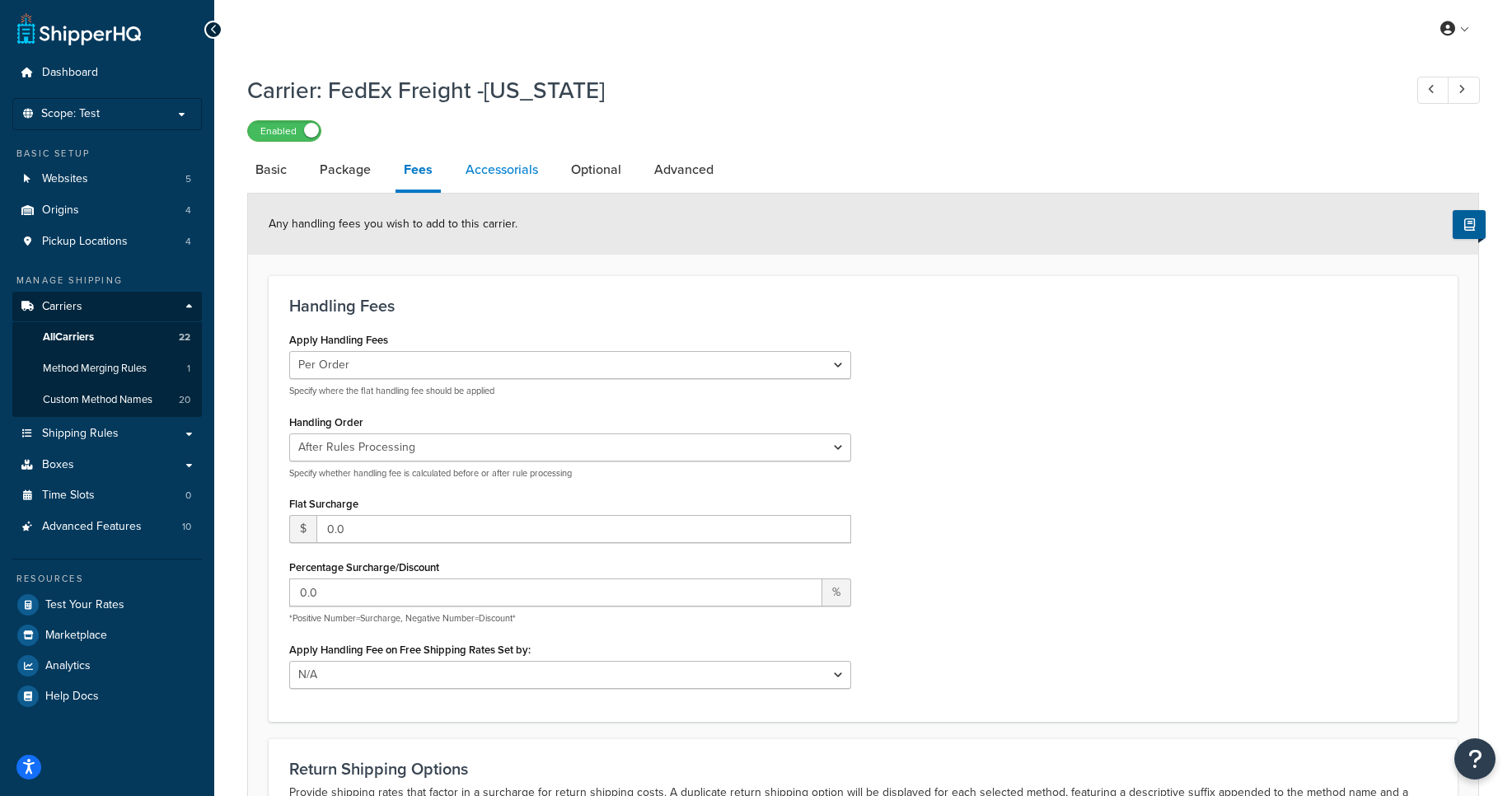
click at [506, 176] on link "Accessorials" at bounding box center [502, 169] width 89 height 40
select select "residential"
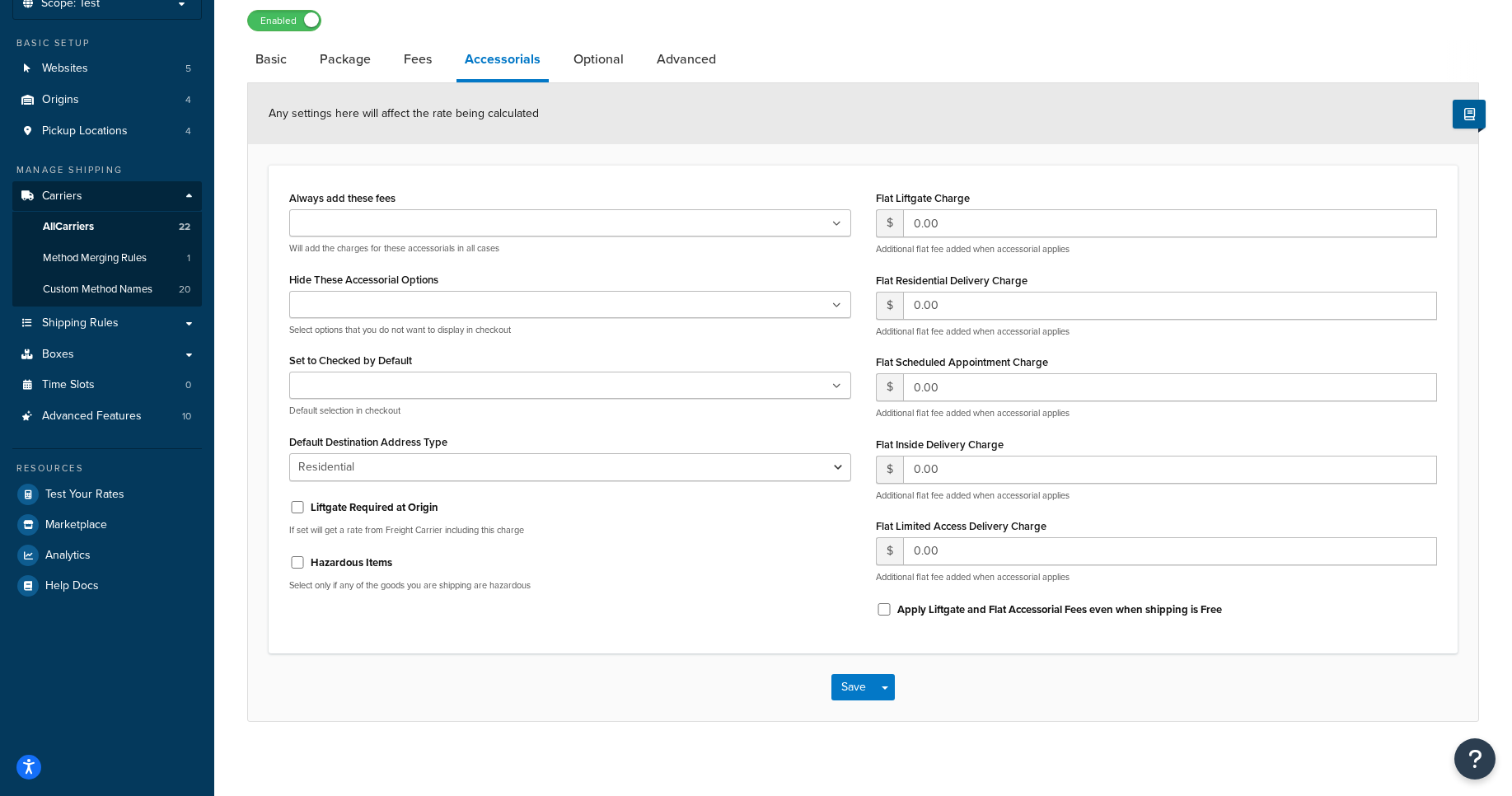
scroll to position [121, 0]
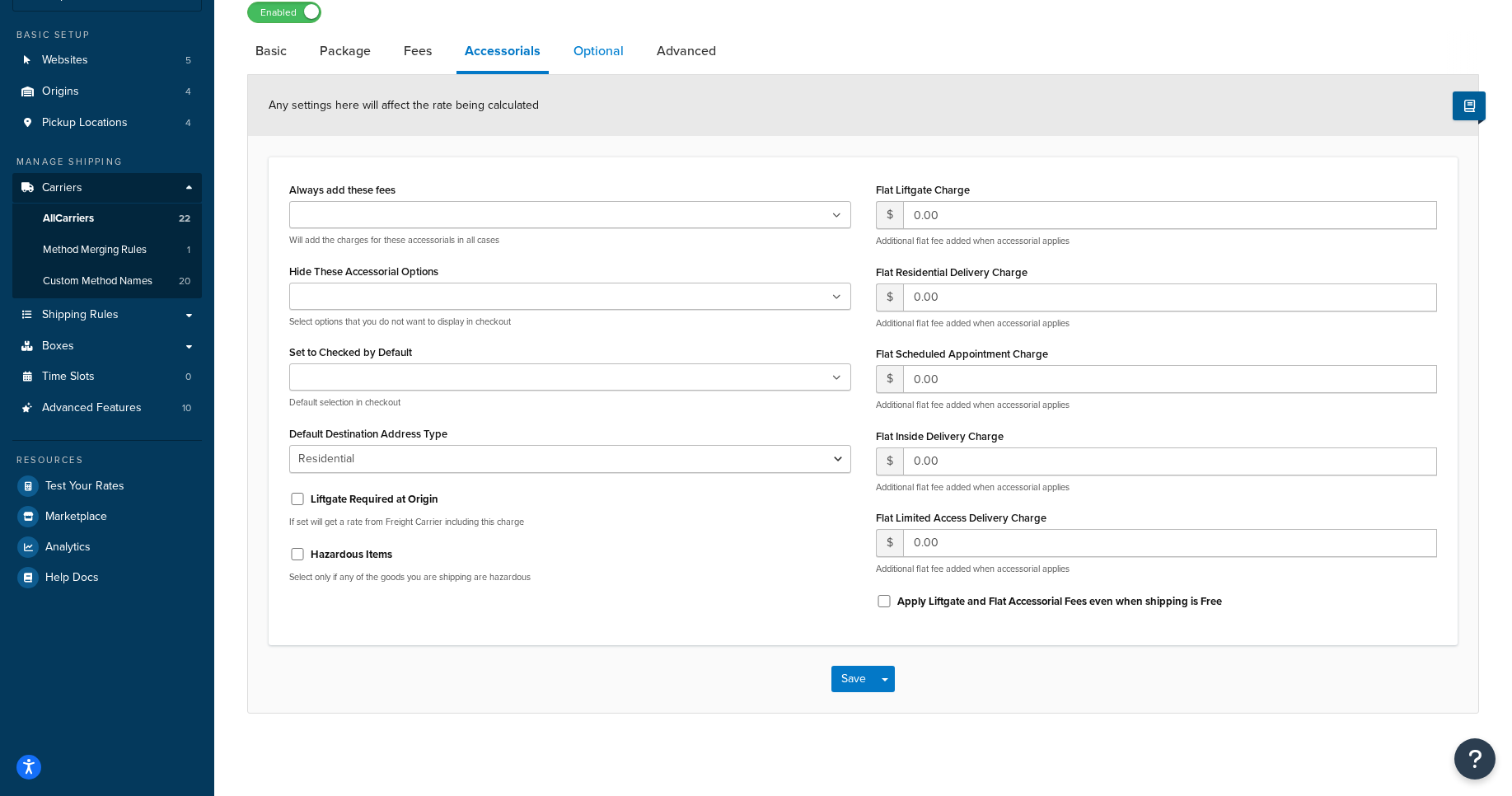
click at [614, 54] on link "Optional" at bounding box center [598, 51] width 67 height 40
select select "92.5"
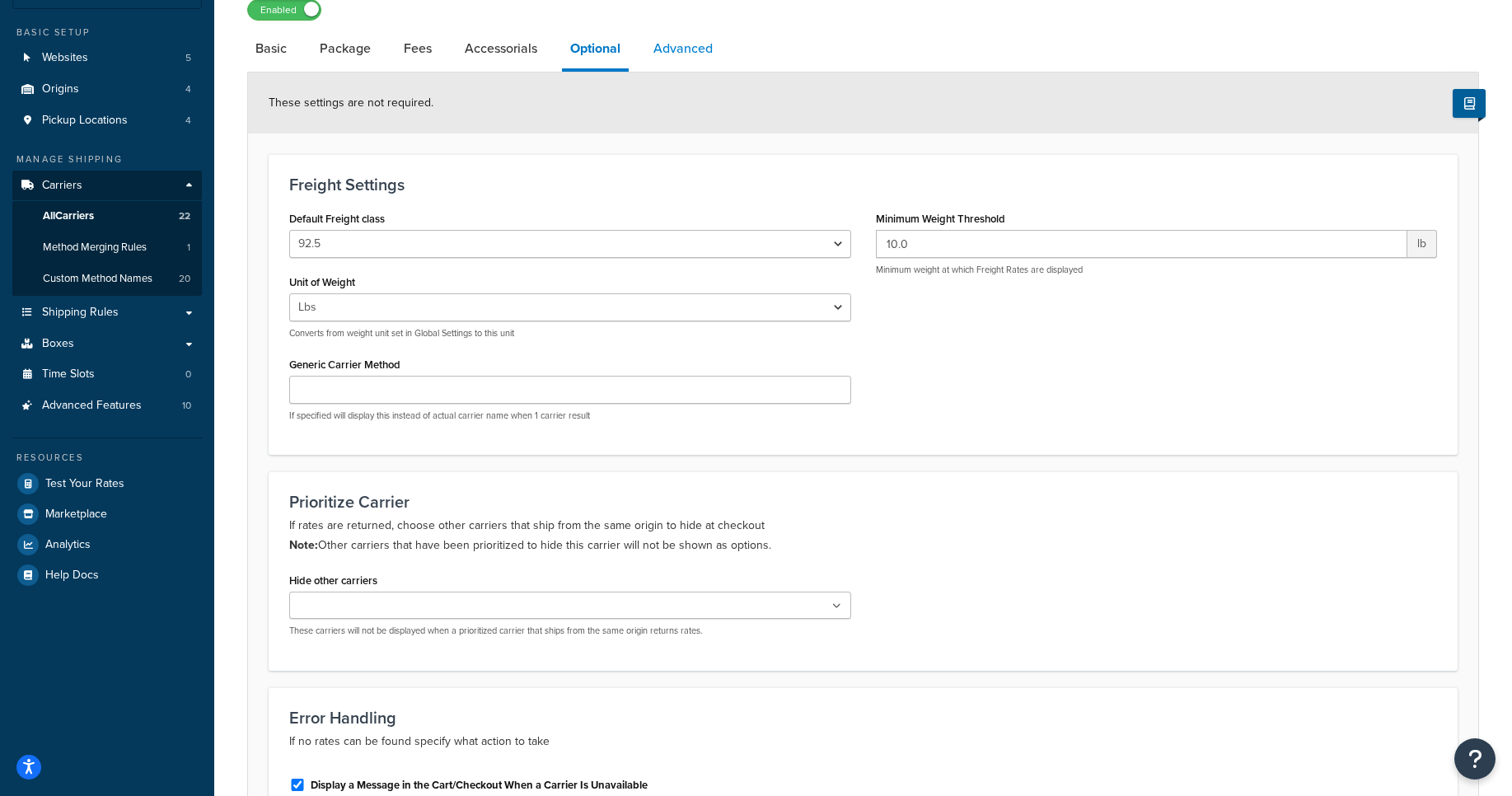
click at [697, 43] on link "Advanced" at bounding box center [683, 48] width 75 height 40
select select "false"
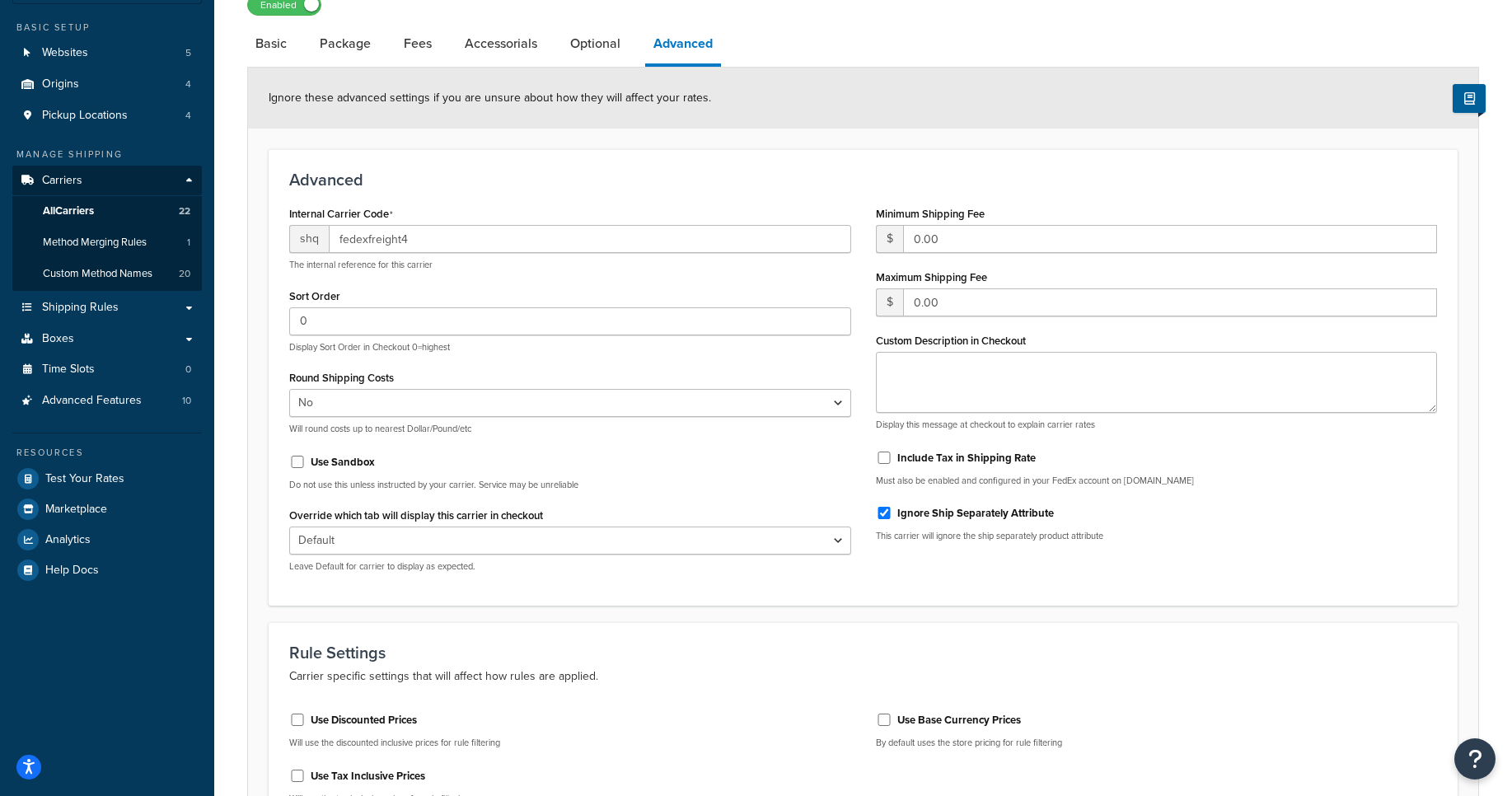
scroll to position [123, 0]
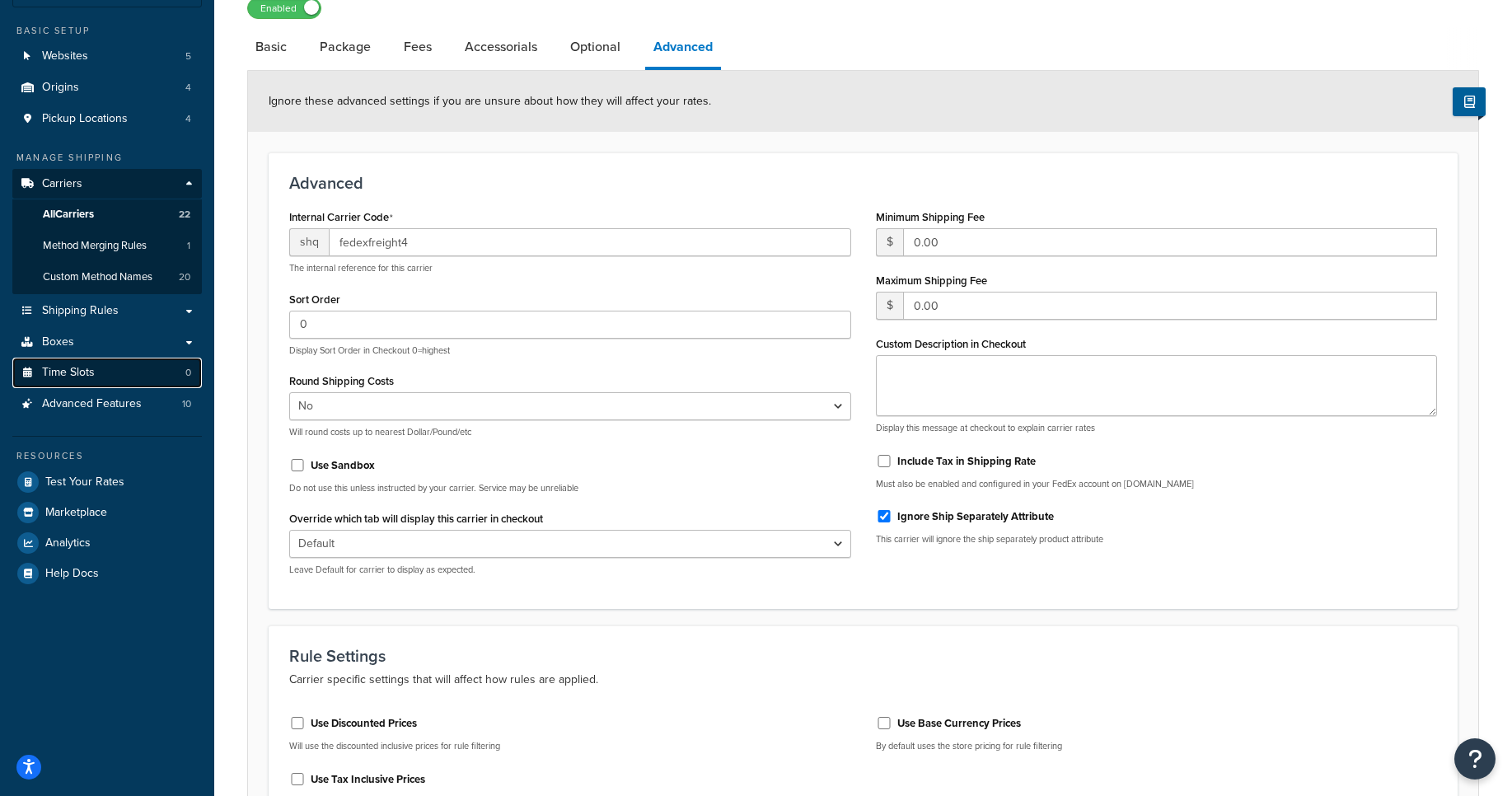
click at [116, 379] on link "Time Slots 0" at bounding box center [107, 372] width 189 height 30
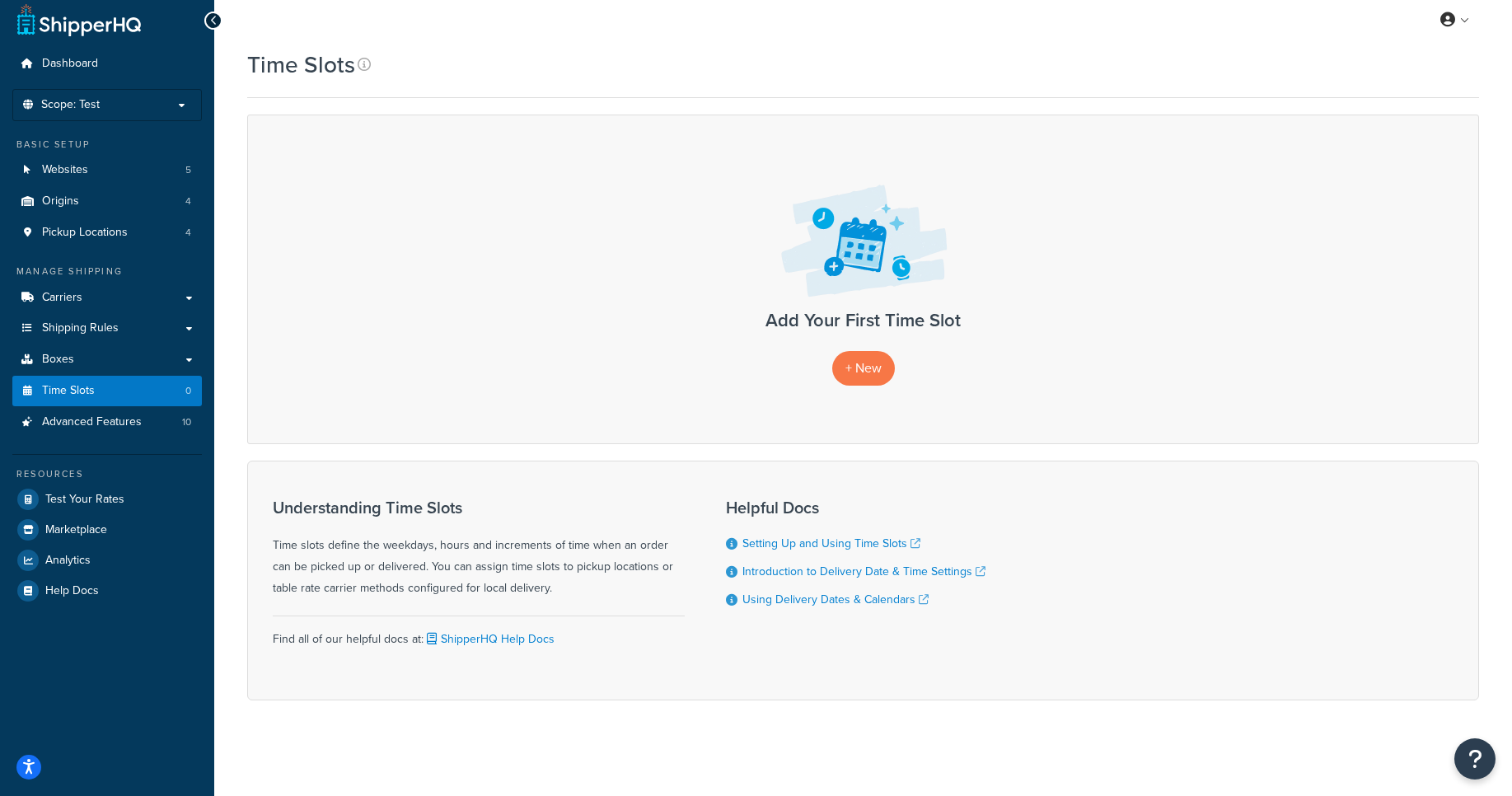
scroll to position [12, 0]
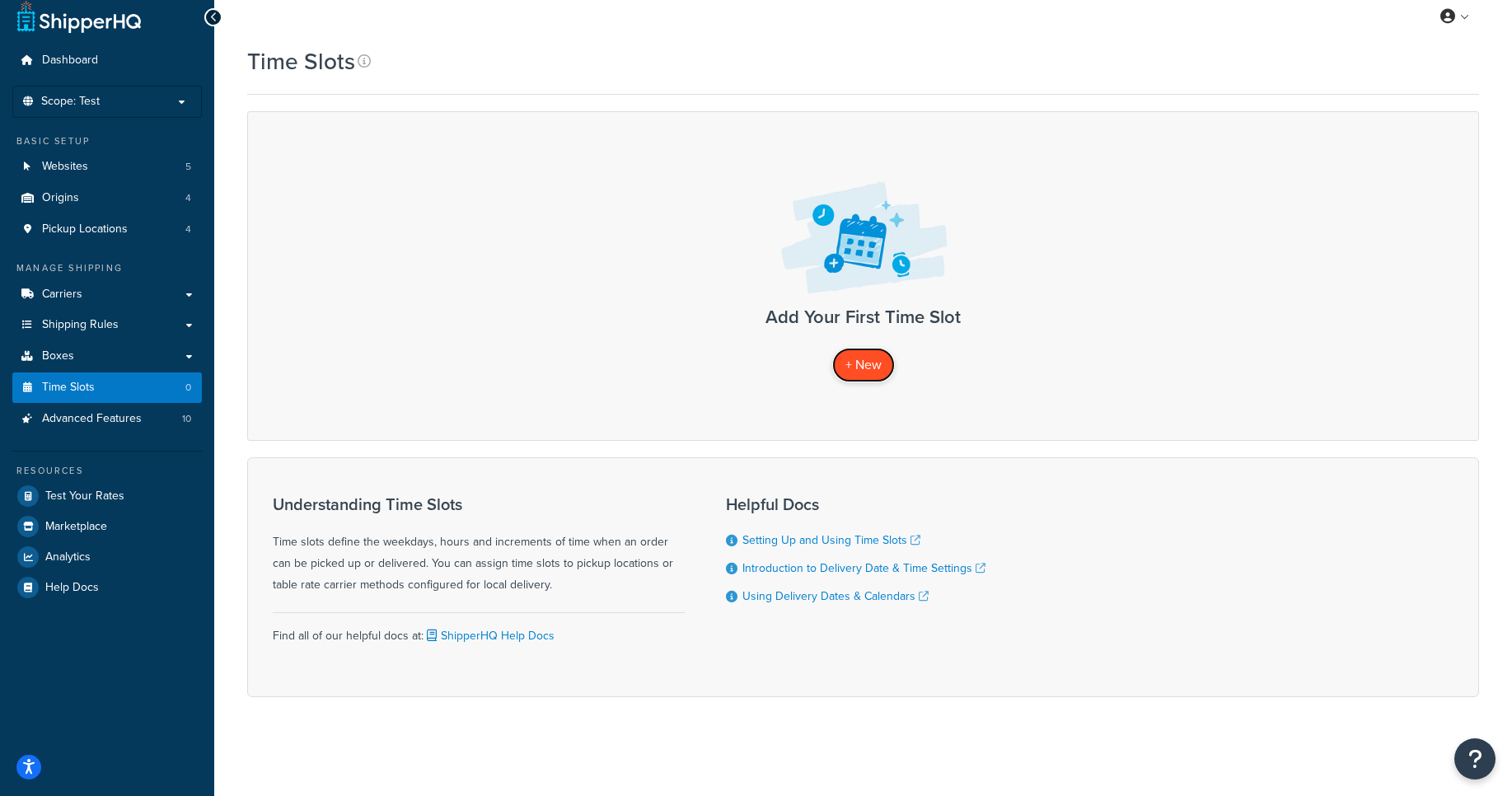
click at [869, 372] on span "+ New" at bounding box center [863, 364] width 36 height 19
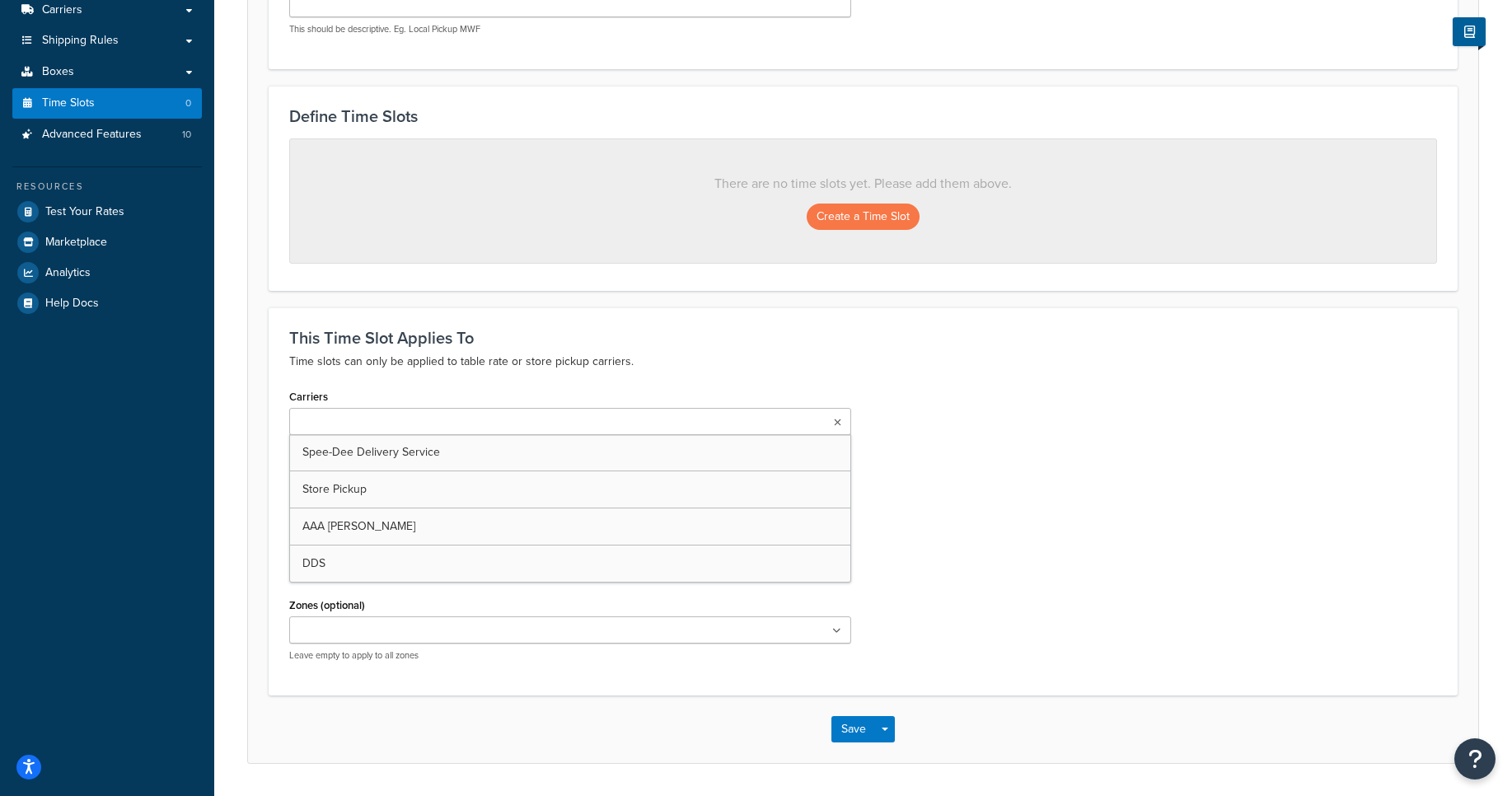
click at [654, 427] on ul at bounding box center [571, 422] width 563 height 28
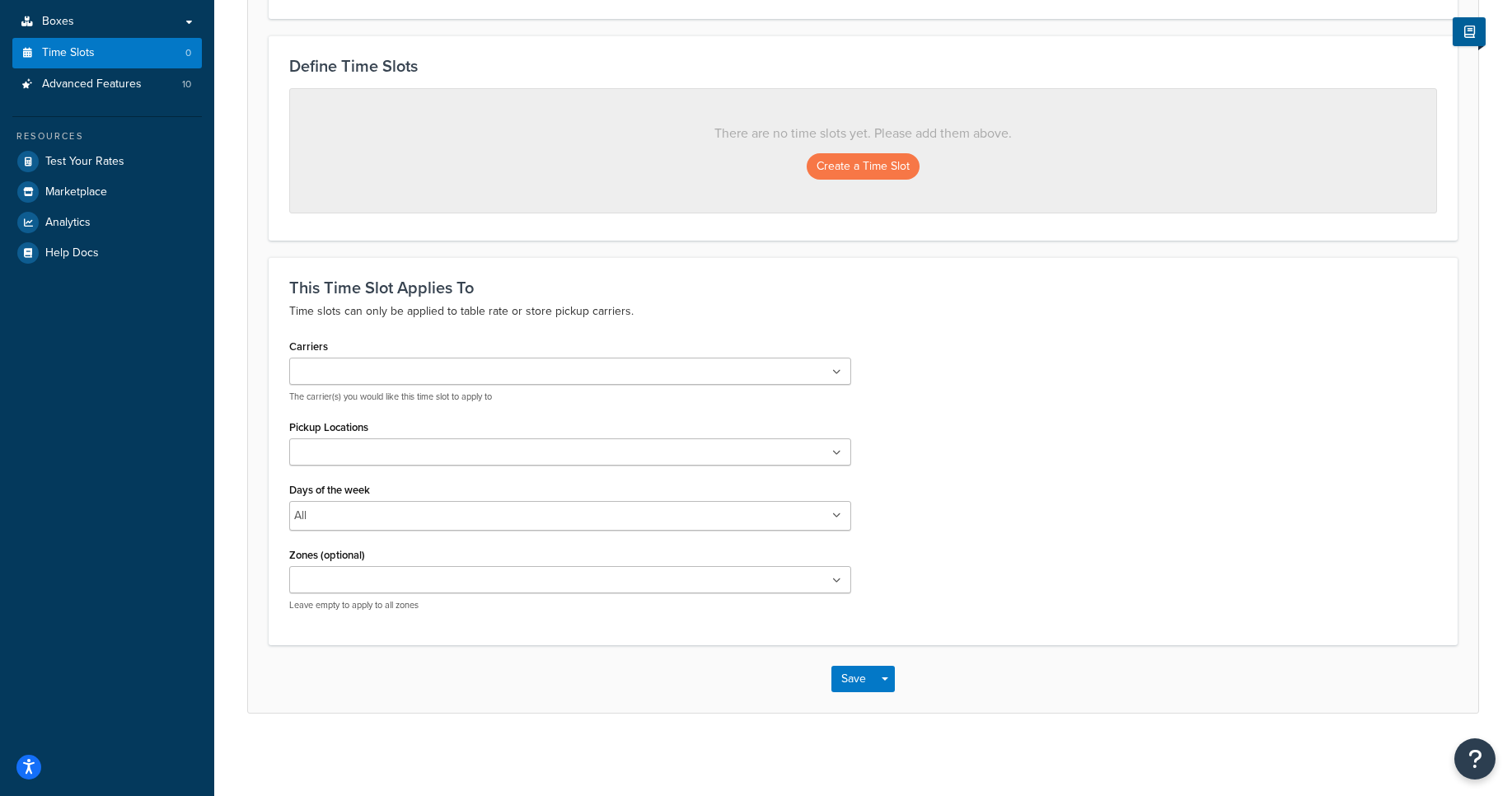
click at [936, 482] on div "Carriers Spee-Dee Delivery Service Store Pickup AAA COOPER DDS The carrier(s) y…" at bounding box center [863, 480] width 1173 height 290
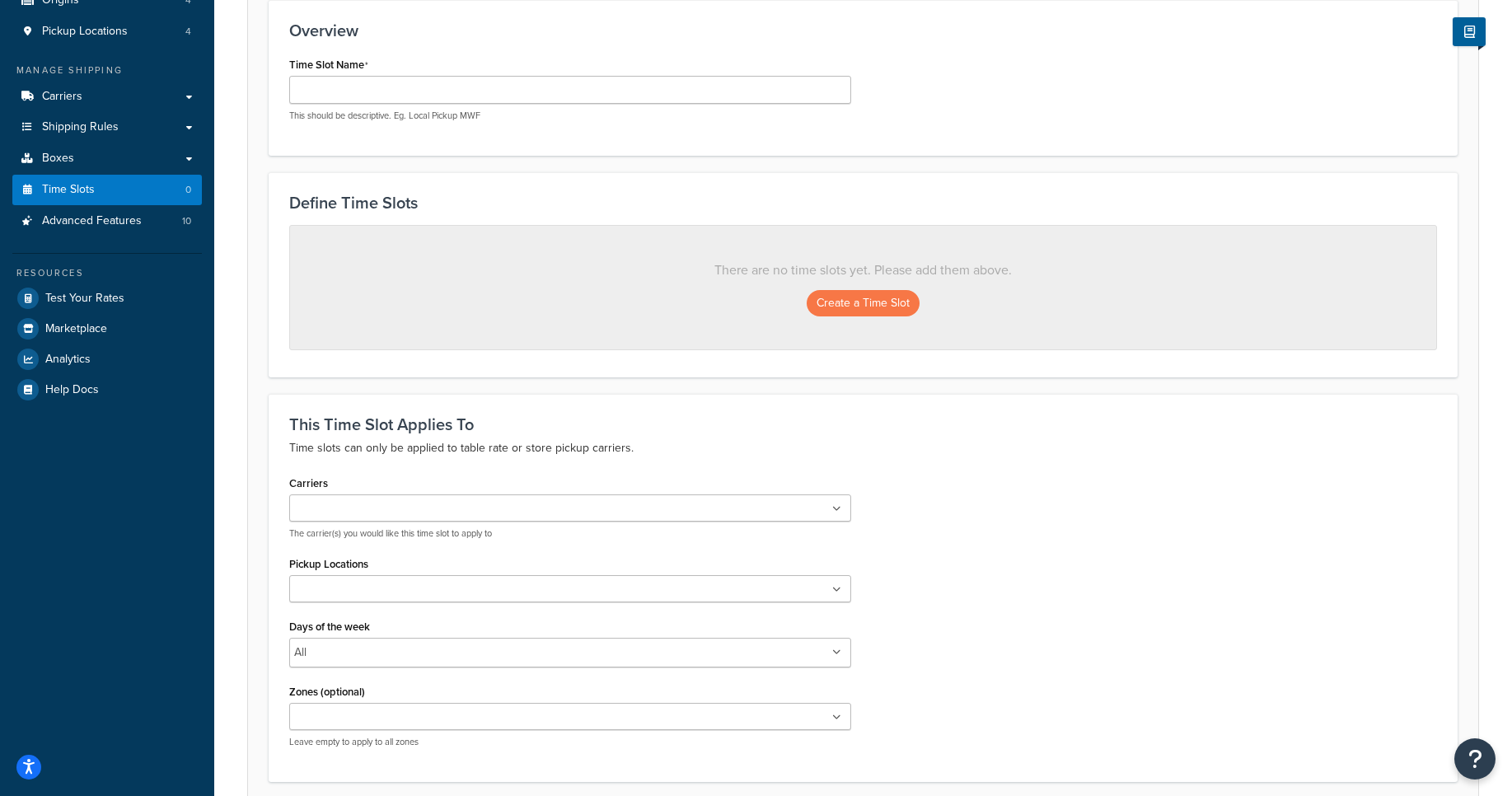
scroll to position [0, 0]
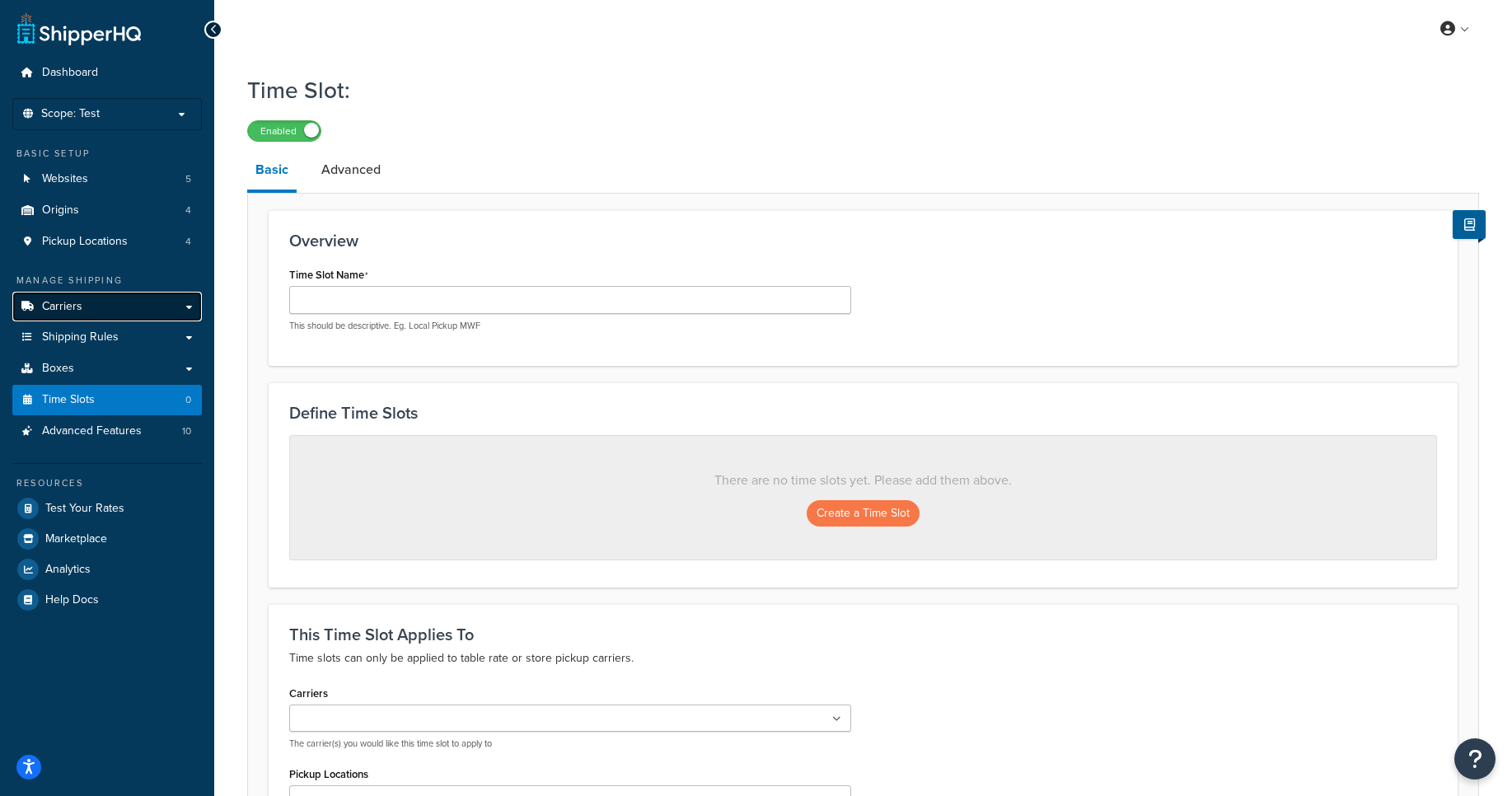
click at [111, 313] on link "Carriers" at bounding box center [107, 306] width 189 height 30
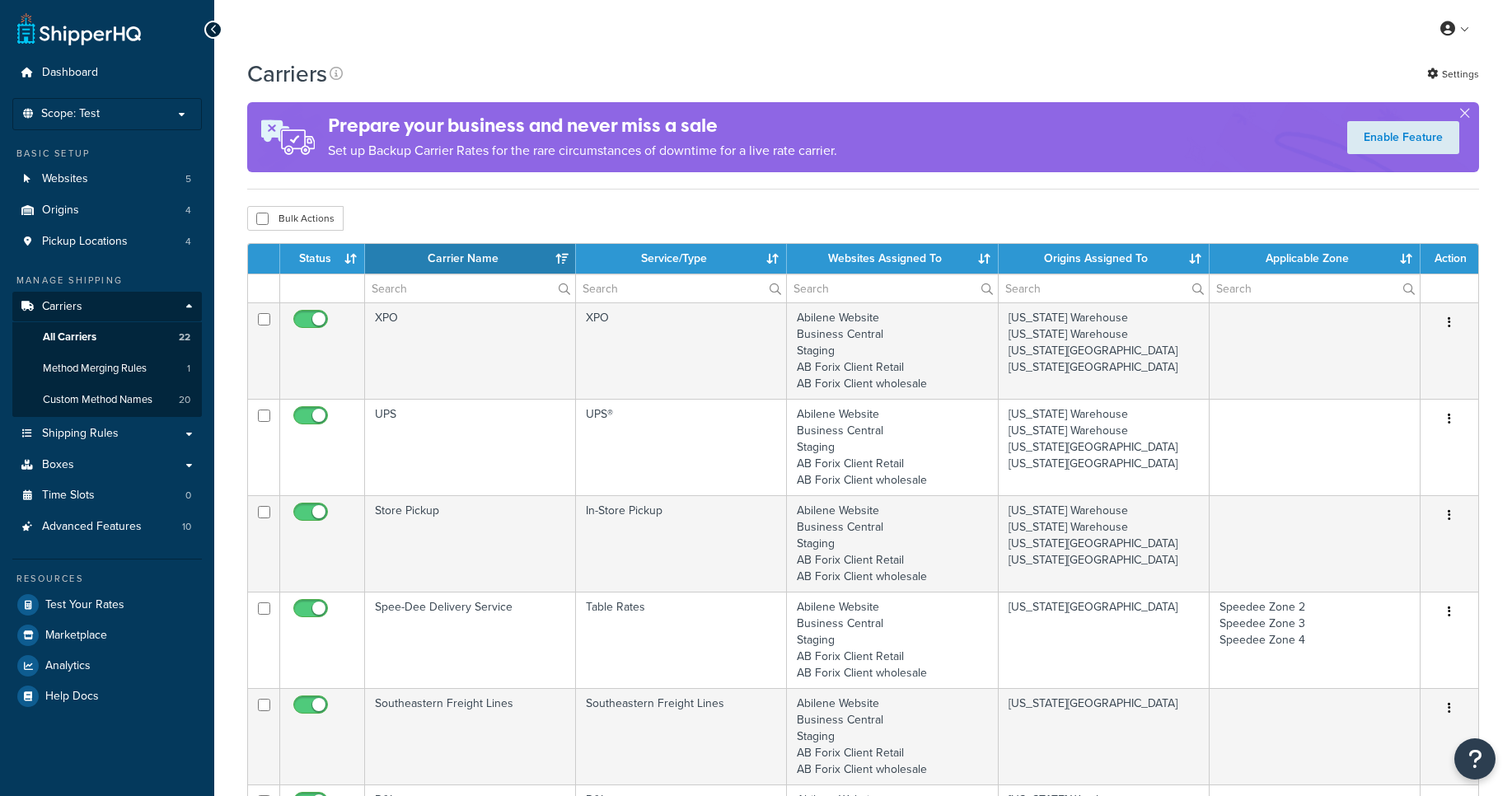
select select "15"
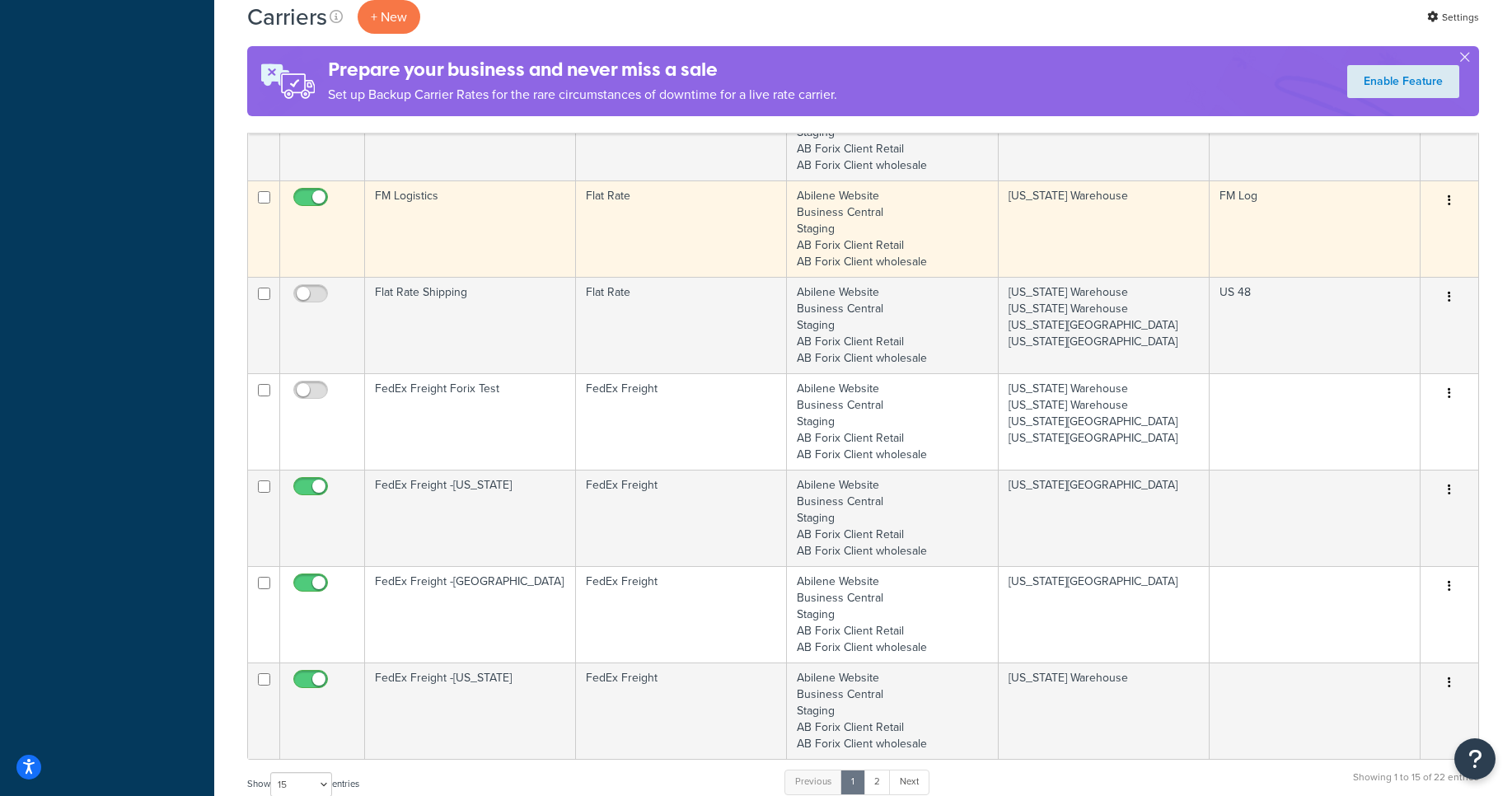
scroll to position [1187, 0]
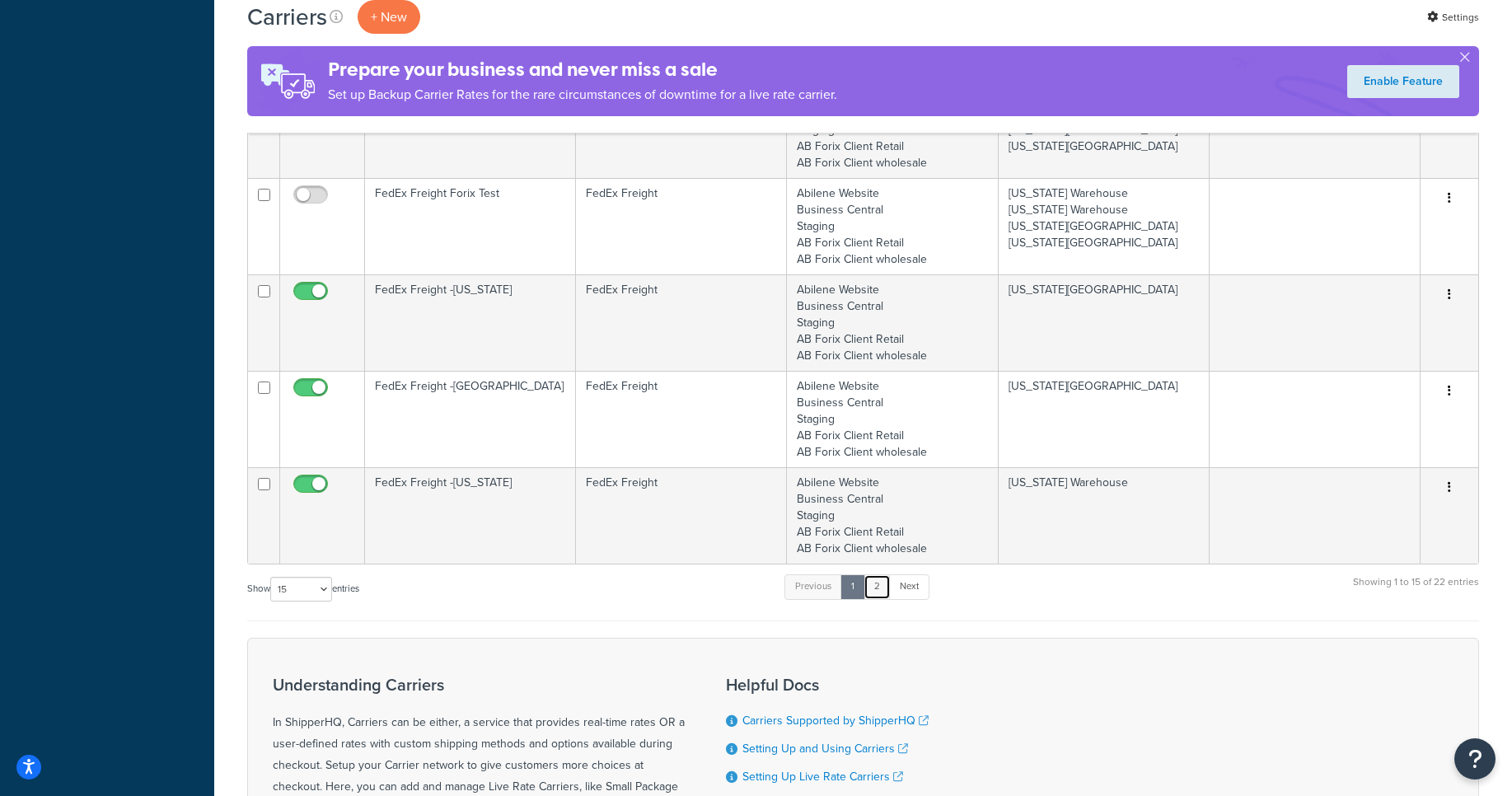
click at [880, 584] on link "2" at bounding box center [878, 586] width 28 height 25
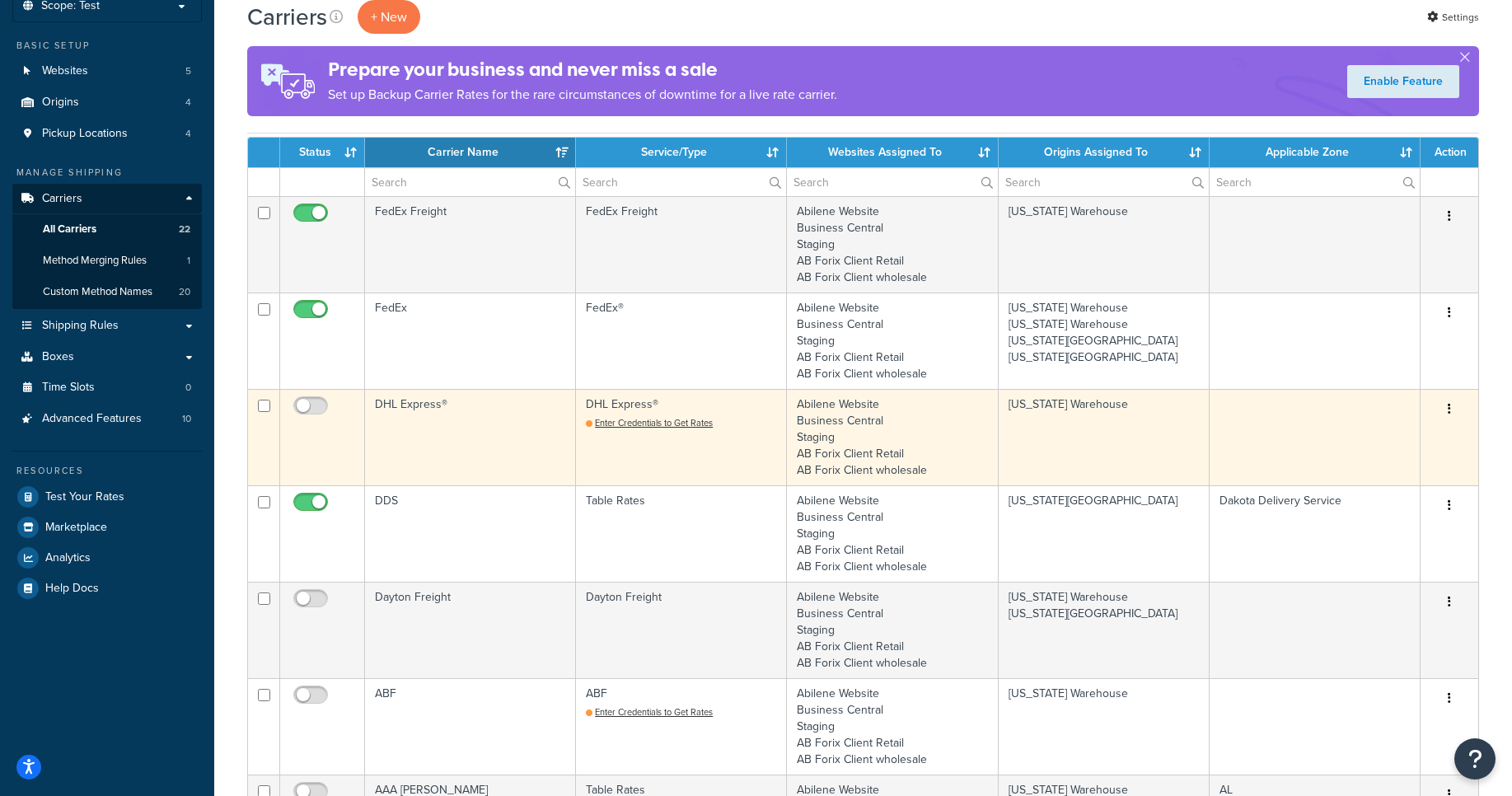
scroll to position [0, 0]
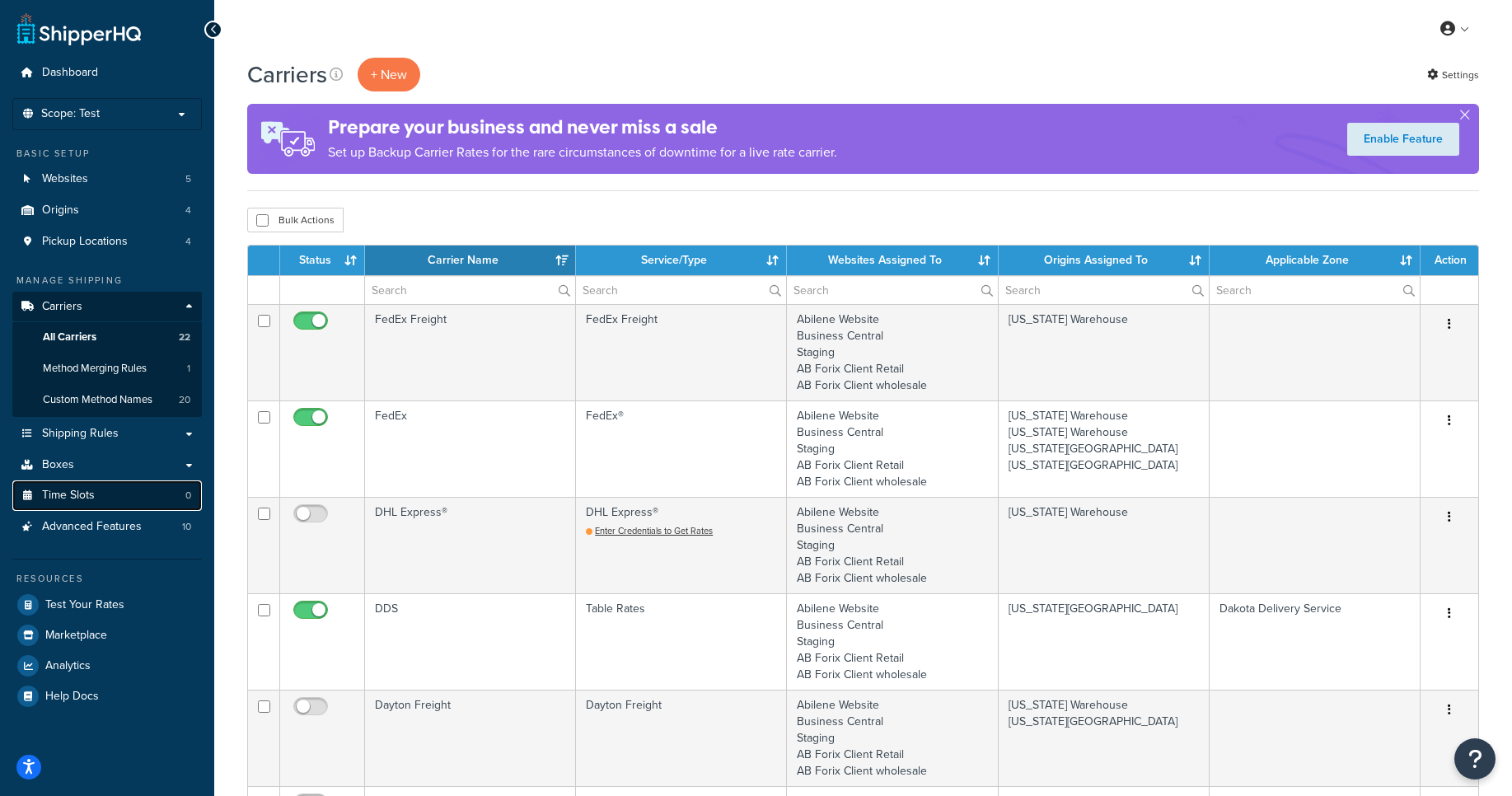
click at [86, 485] on link "Time Slots 0" at bounding box center [107, 495] width 189 height 30
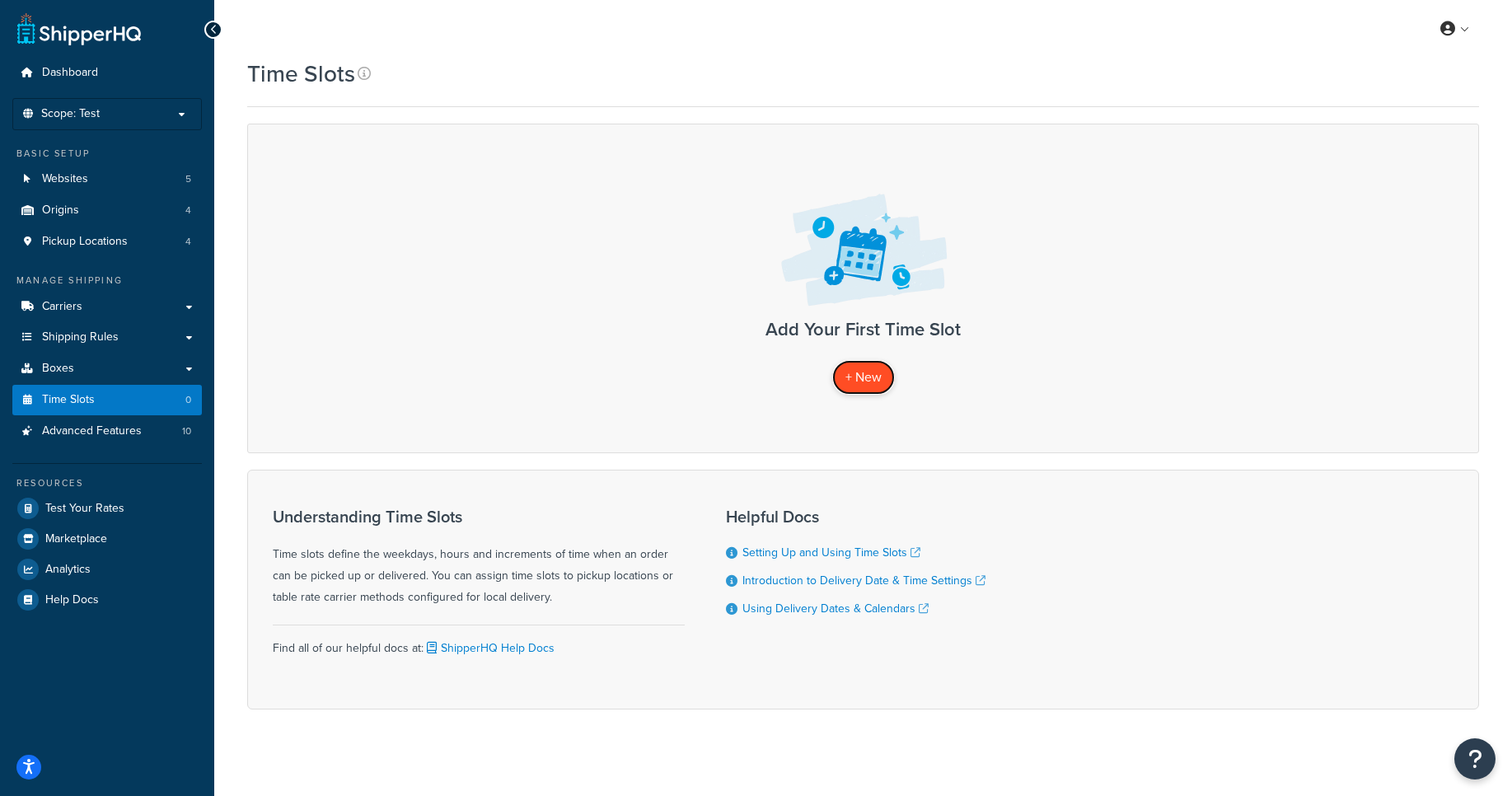
click at [872, 376] on span "+ New" at bounding box center [863, 377] width 36 height 19
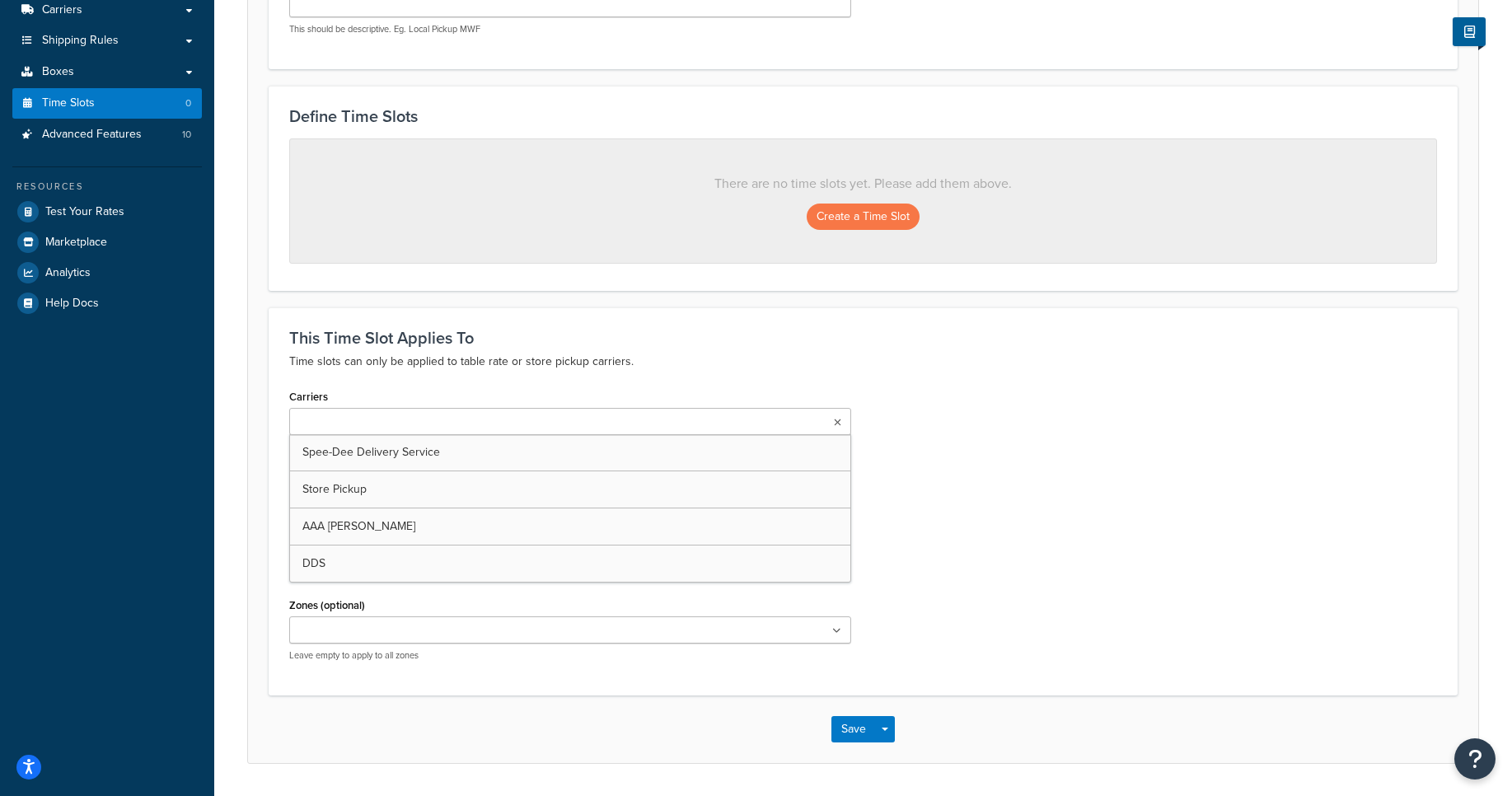
click at [422, 427] on input "Carriers" at bounding box center [367, 423] width 146 height 18
click at [460, 426] on ul "Spee-Dee Delivery Service" at bounding box center [571, 424] width 563 height 31
click at [450, 425] on icon at bounding box center [451, 423] width 7 height 10
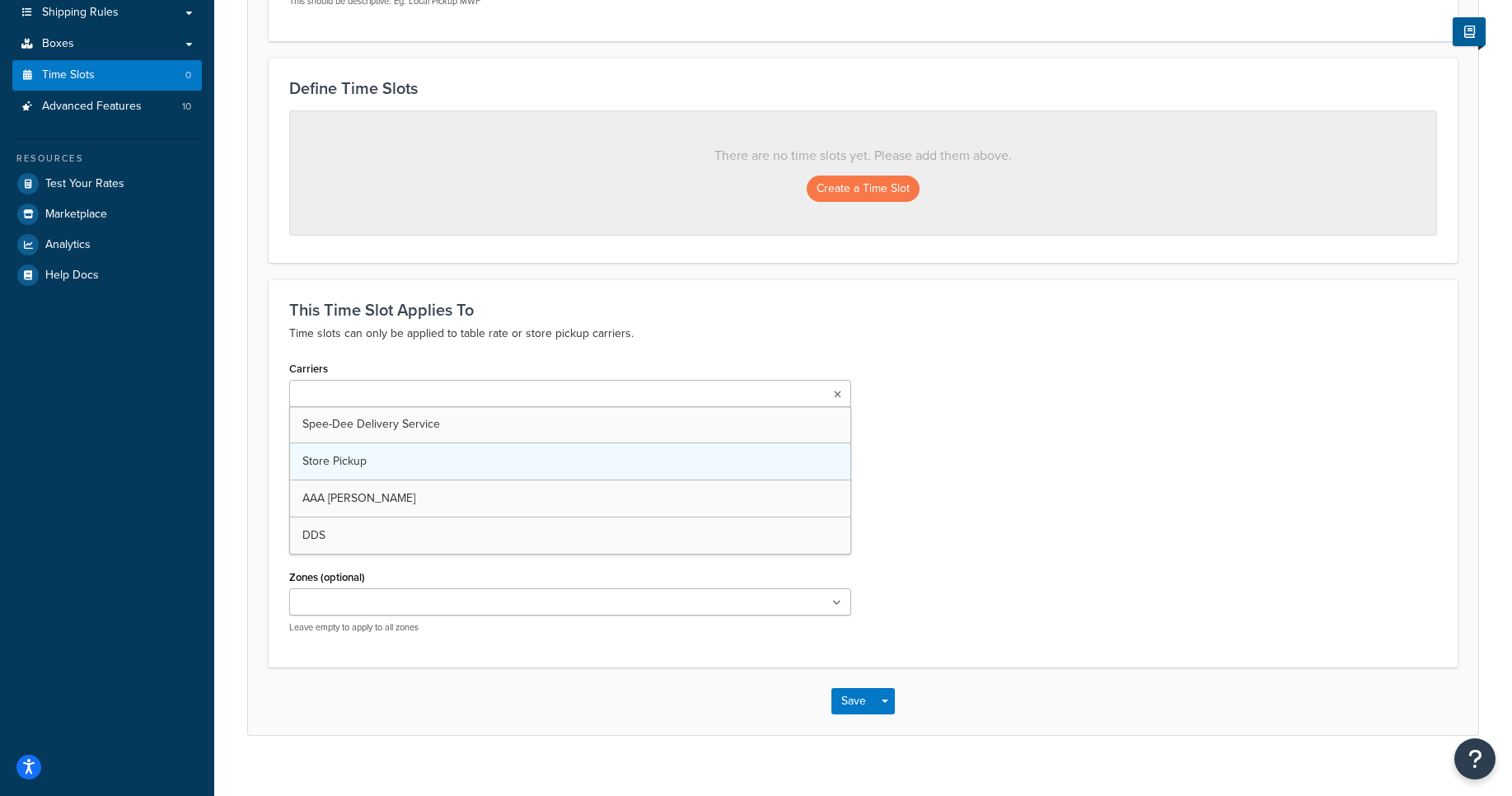
scroll to position [348, 0]
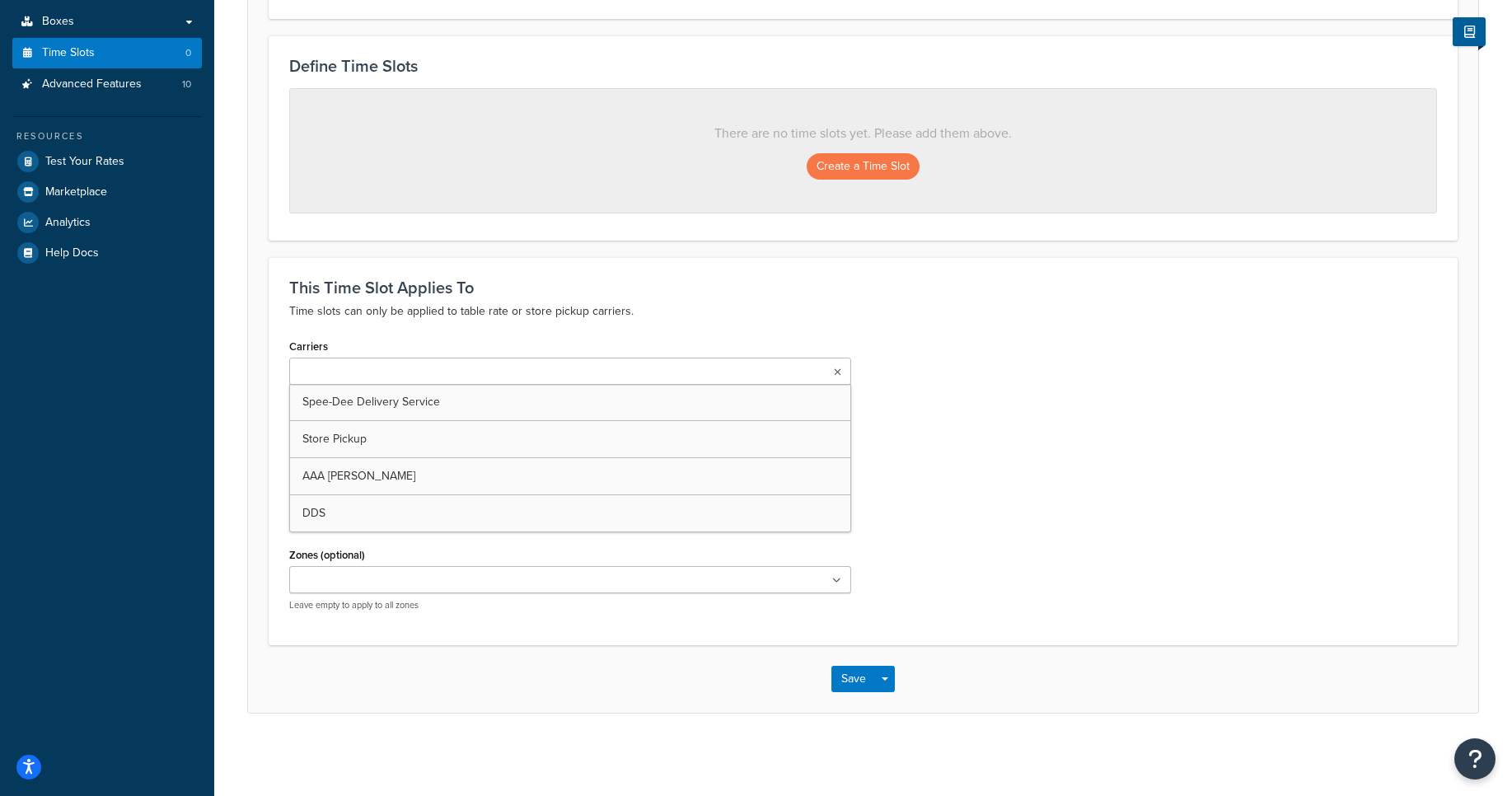
drag, startPoint x: 1103, startPoint y: 432, endPoint x: 874, endPoint y: 364, distance: 238.9
click at [1096, 426] on div "Carriers Spee-Dee Delivery Service Store Pickup AAA [PERSON_NAME] DDS The carri…" at bounding box center [863, 480] width 1173 height 290
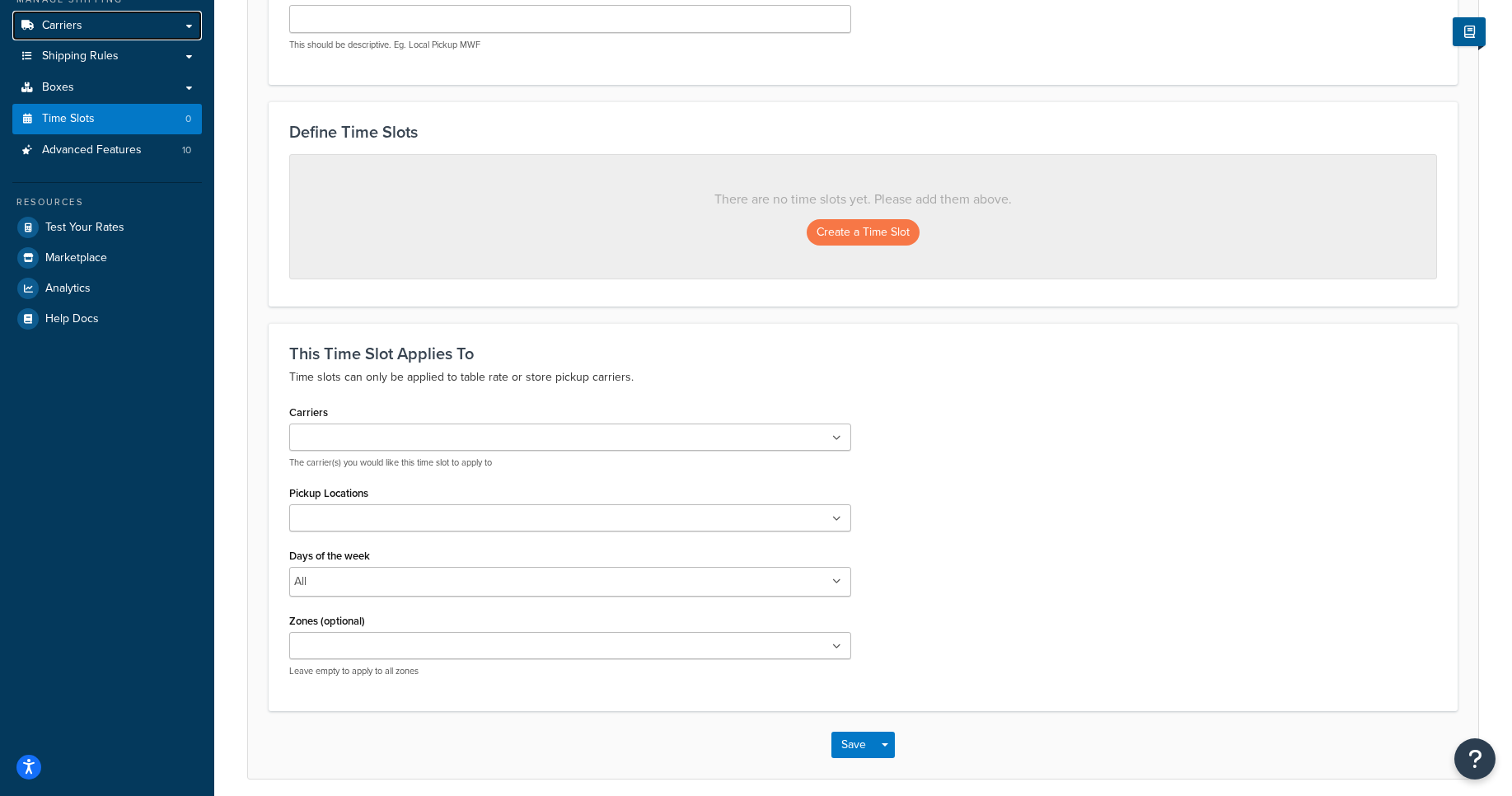
scroll to position [297, 0]
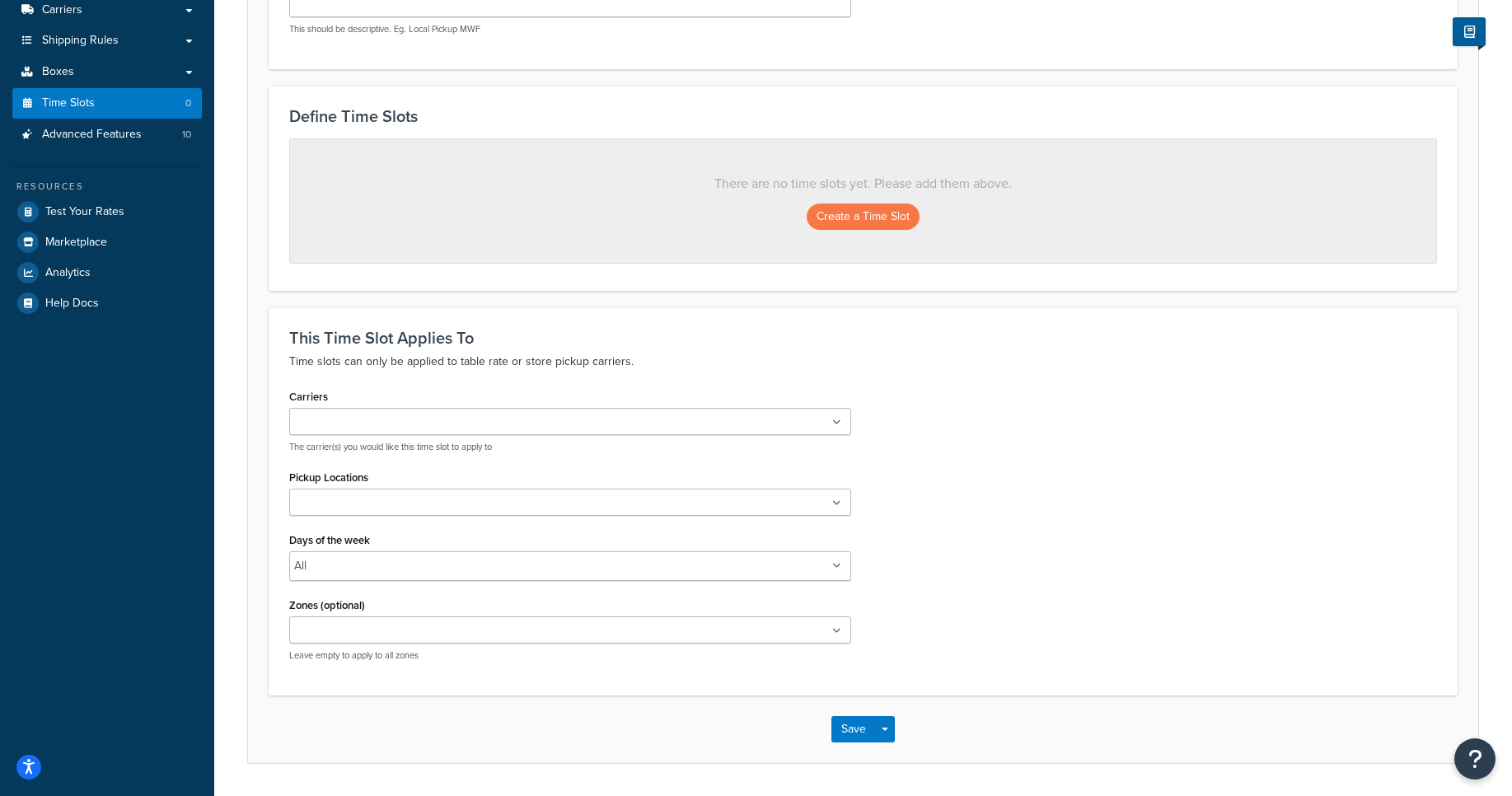
click at [511, 413] on ul at bounding box center [571, 422] width 563 height 28
click at [887, 350] on div "This Time Slot Applies To Time slots can only be applied to table rate or store…" at bounding box center [863, 350] width 1148 height 43
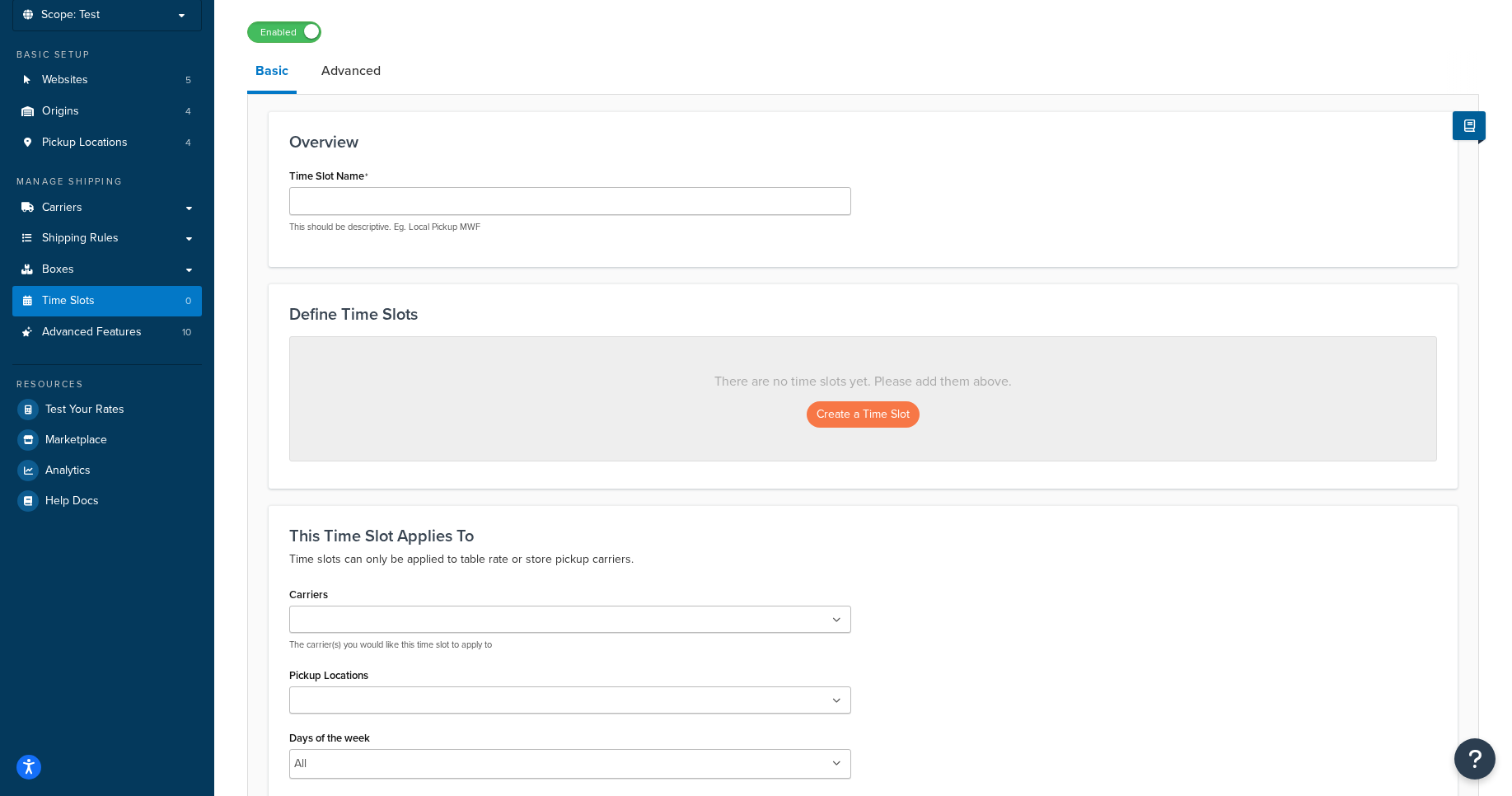
click at [847, 401] on div "There are no time slots yet. Please add them above. Create a Time Slot" at bounding box center [863, 399] width 1148 height 125
click at [848, 419] on button "Create a Time Slot" at bounding box center [863, 415] width 113 height 27
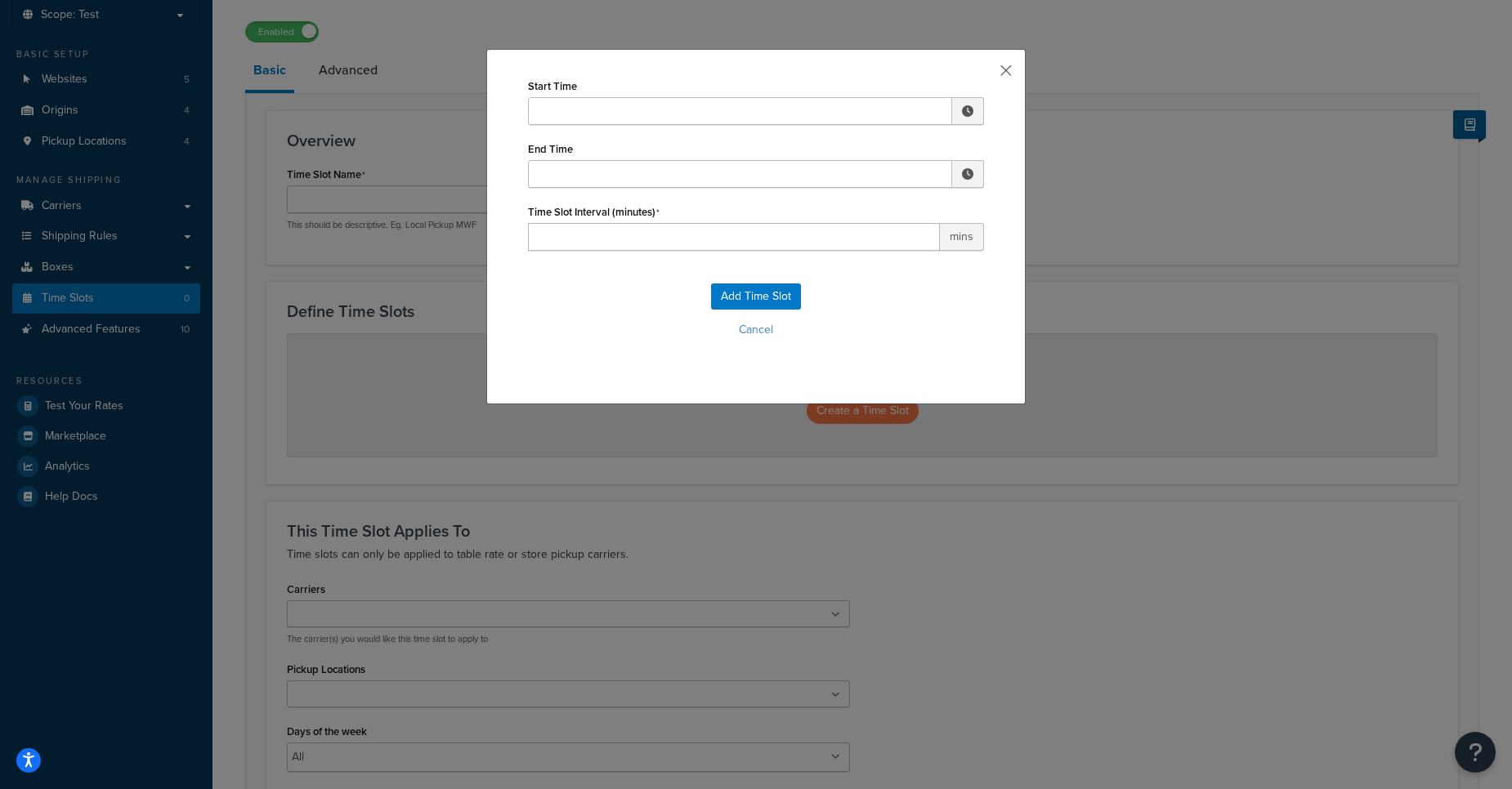
click at [984, 75] on button "button" at bounding box center [982, 77] width 4 height 4
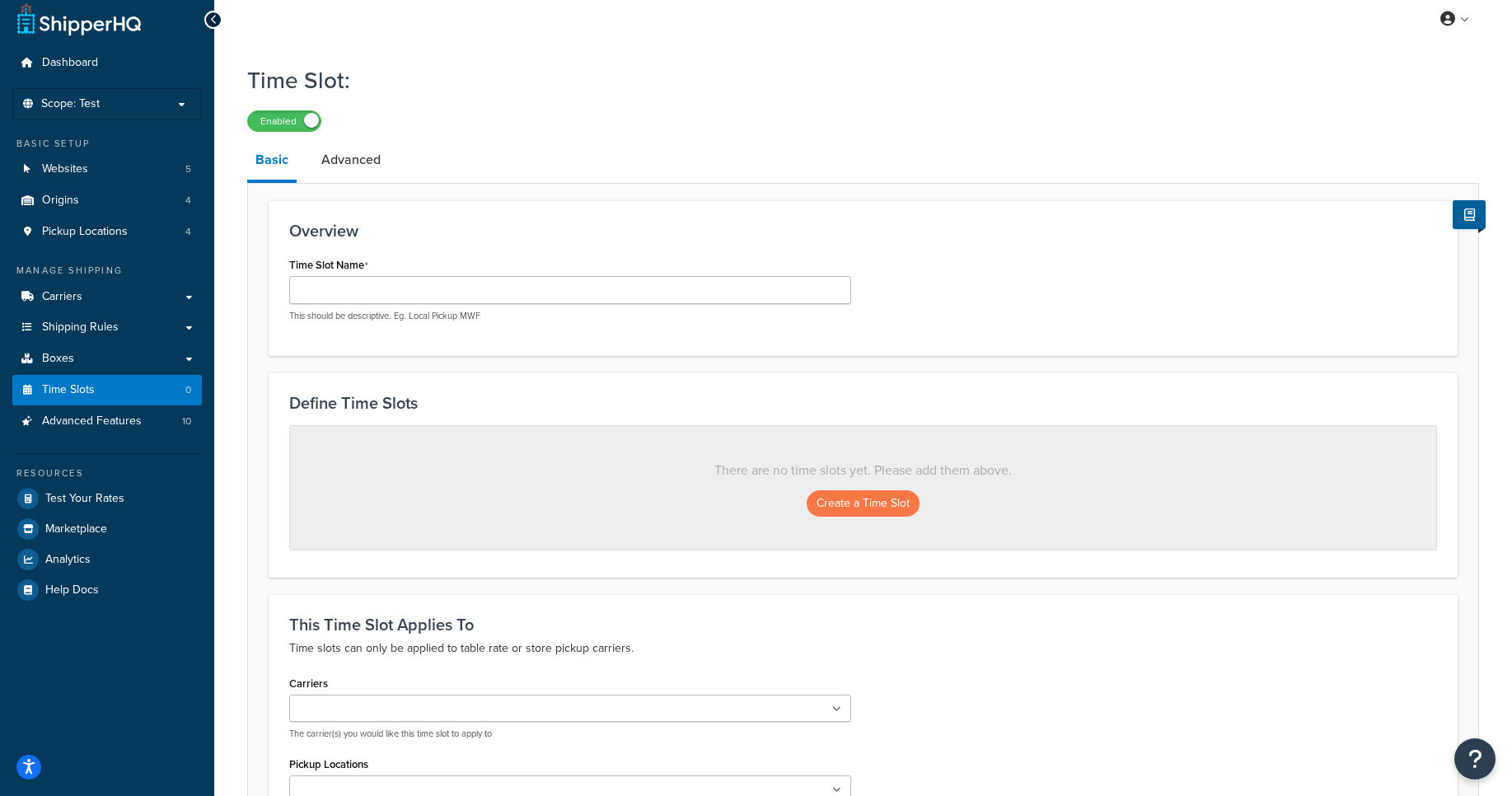
scroll to position [0, 0]
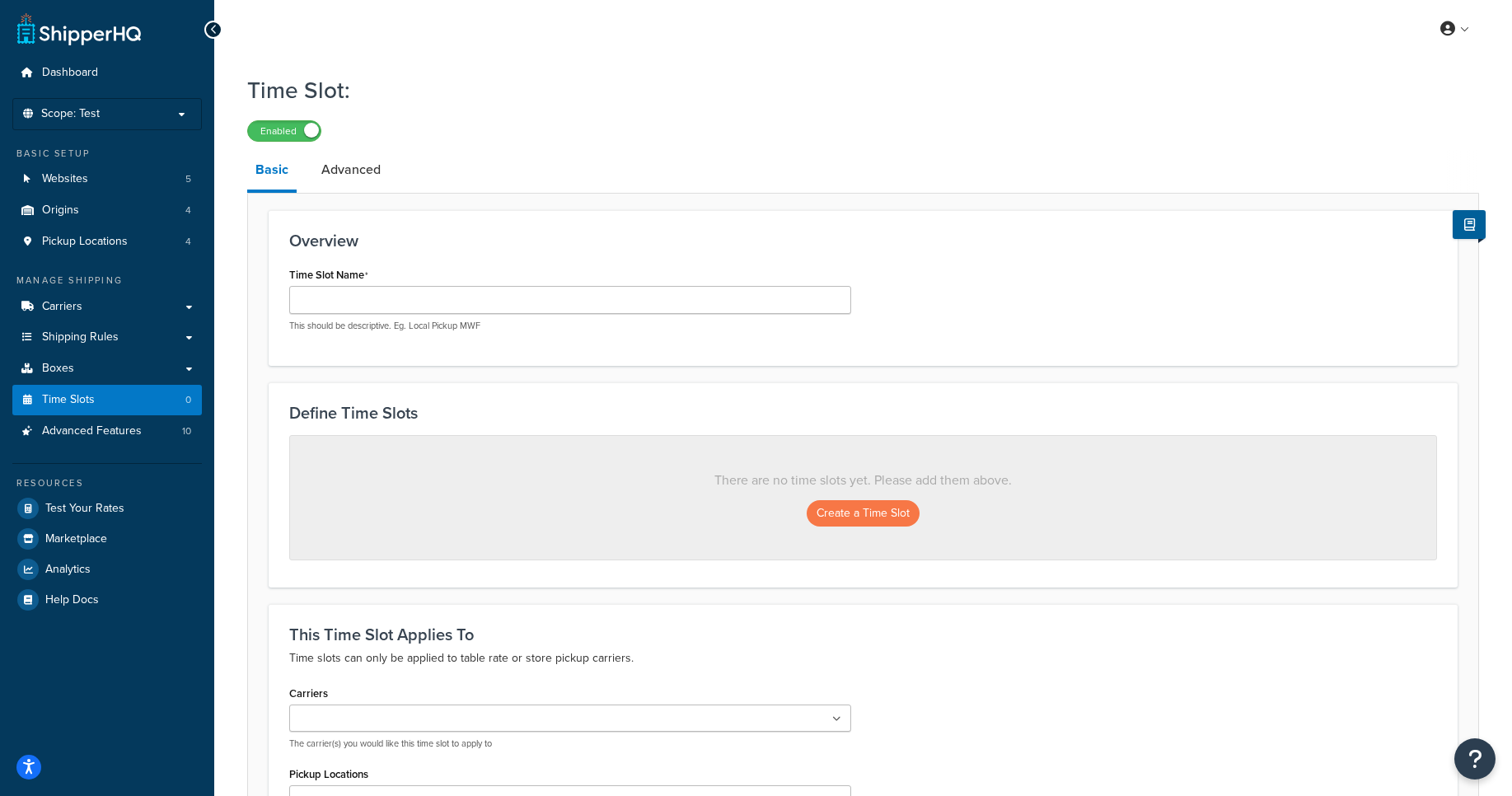
drag, startPoint x: 353, startPoint y: 178, endPoint x: 435, endPoint y: 173, distance: 82.2
click at [354, 176] on link "Advanced" at bounding box center [351, 169] width 75 height 40
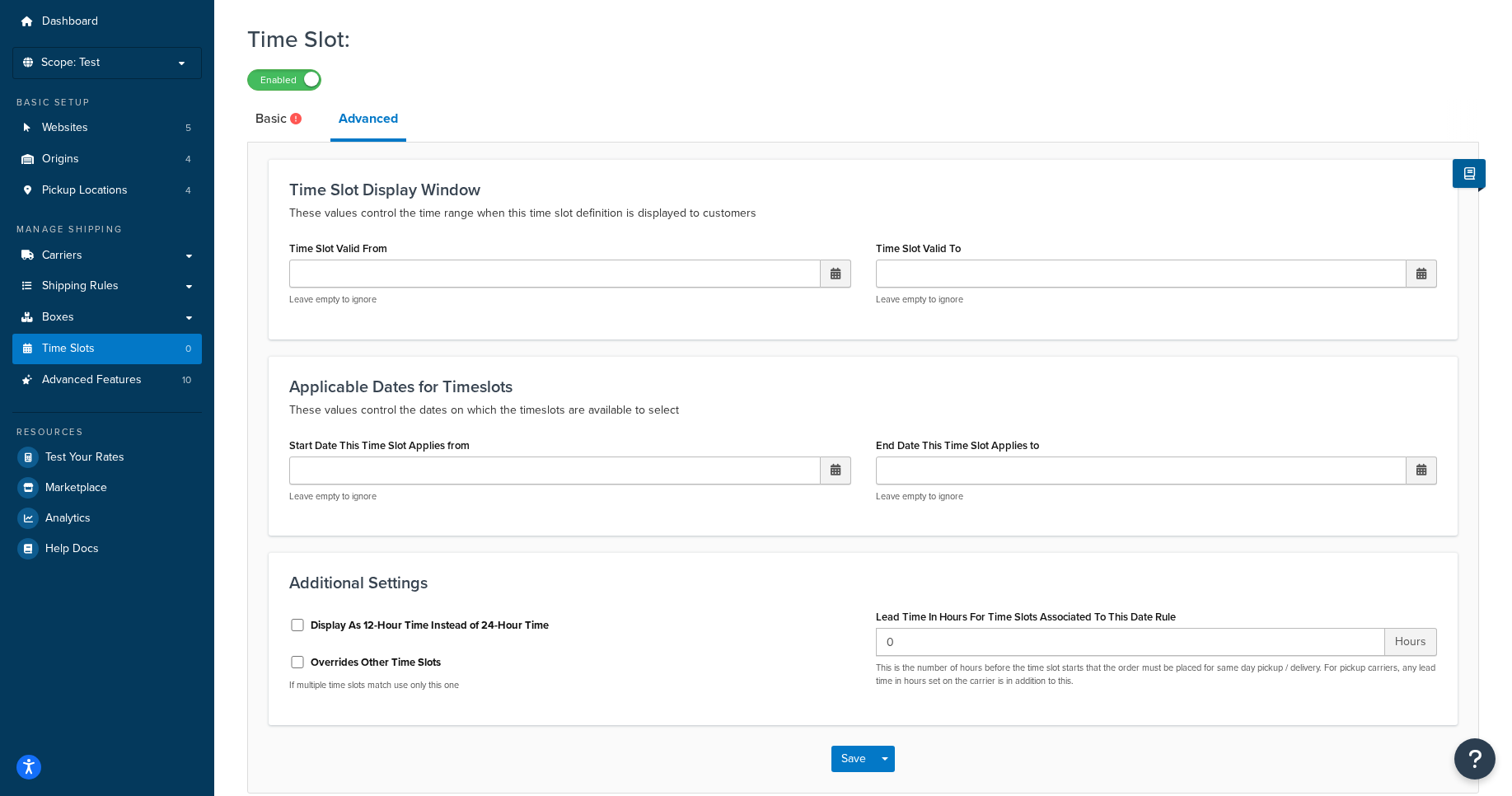
scroll to position [99, 0]
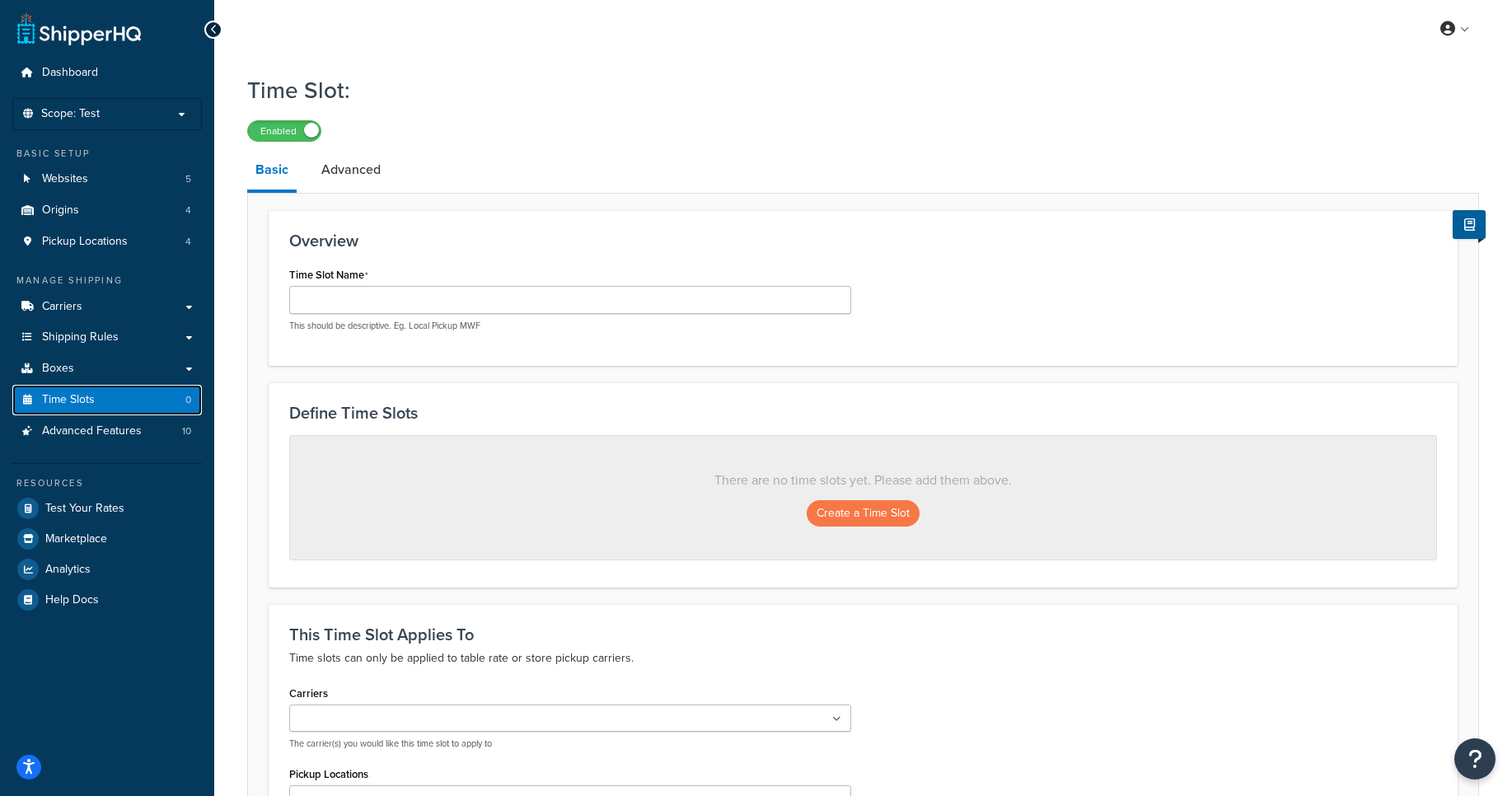
click at [148, 404] on link "Time Slots 0" at bounding box center [107, 400] width 189 height 30
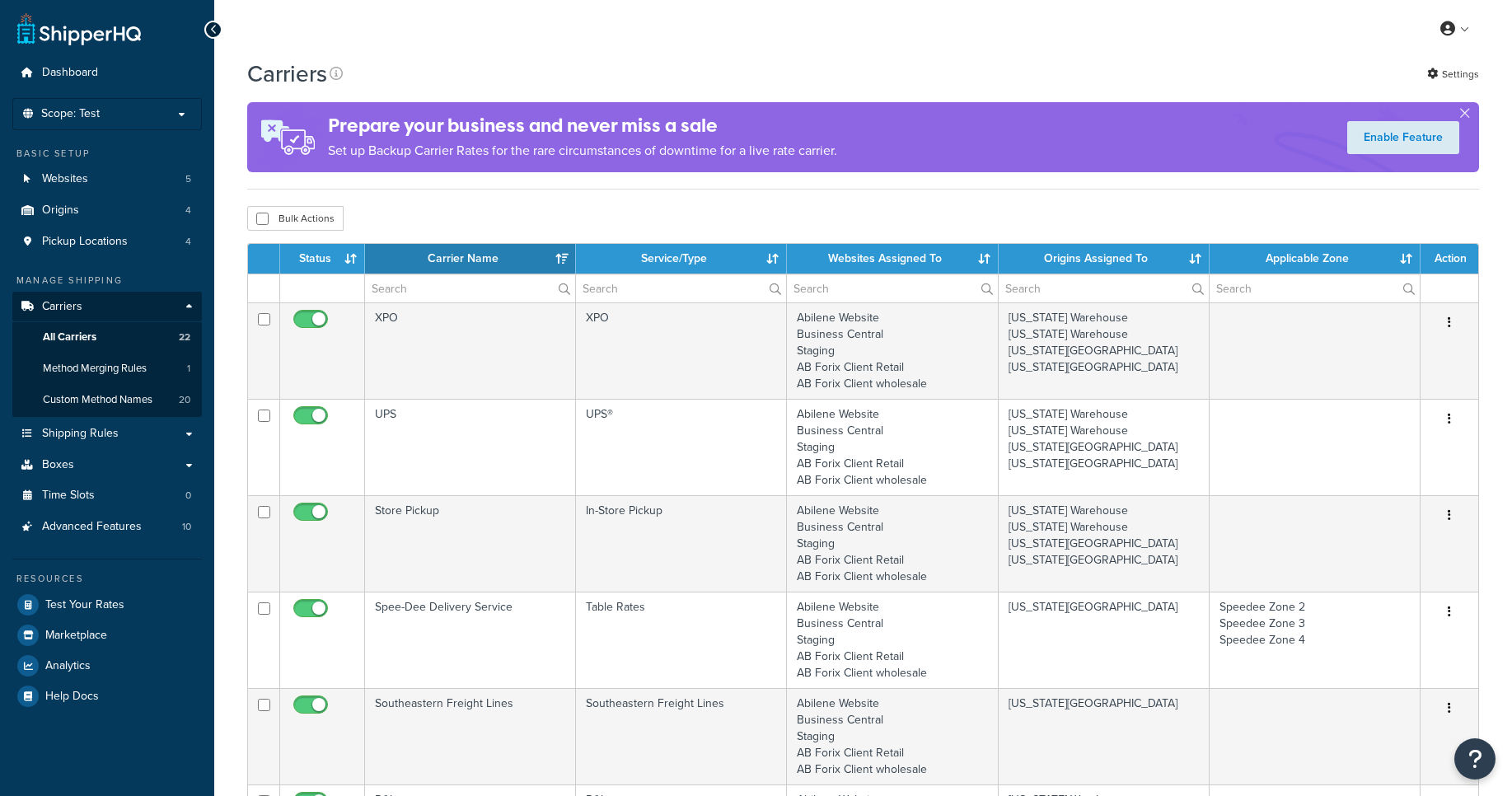
select select "15"
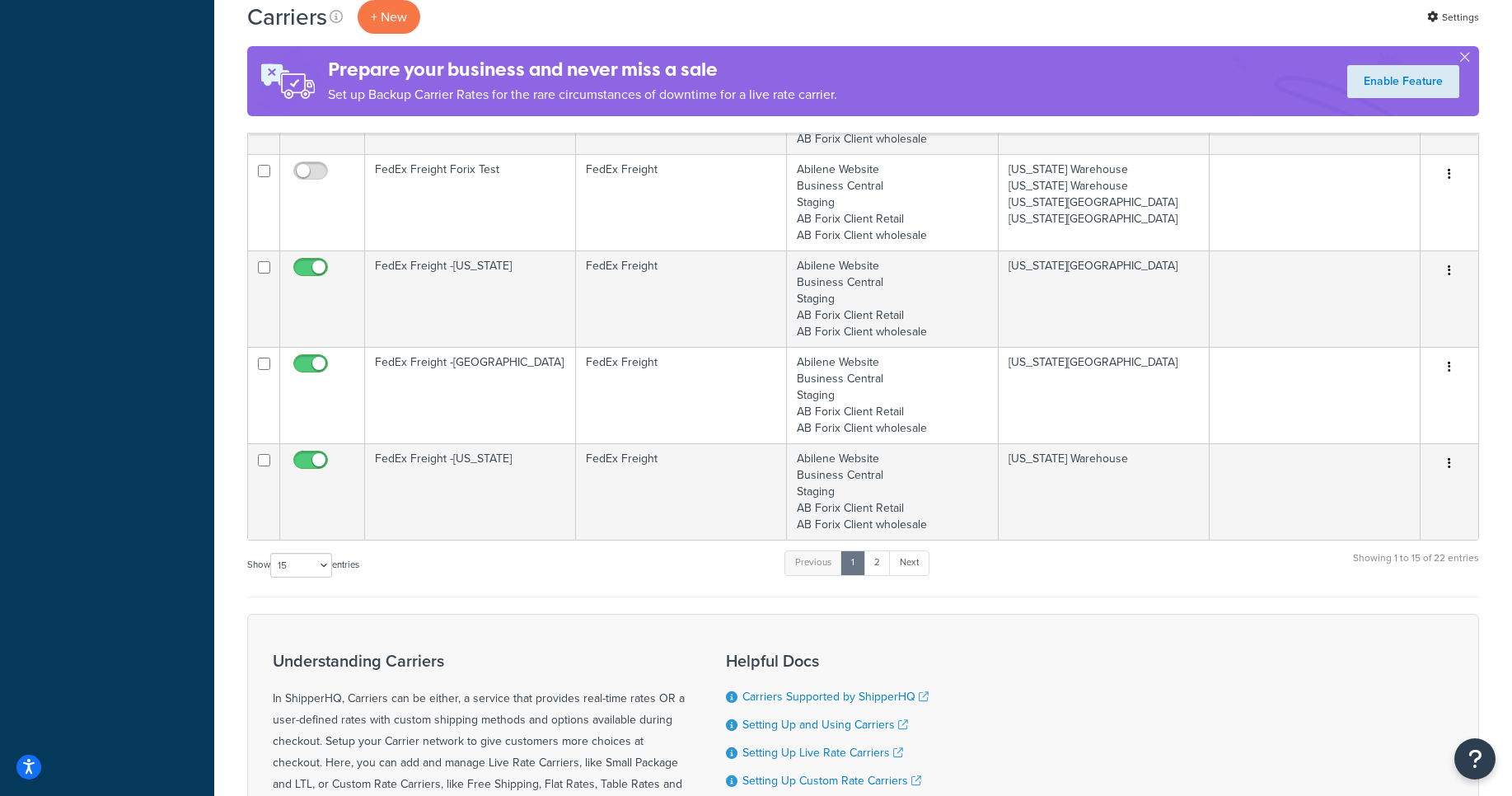
scroll to position [1286, 0]
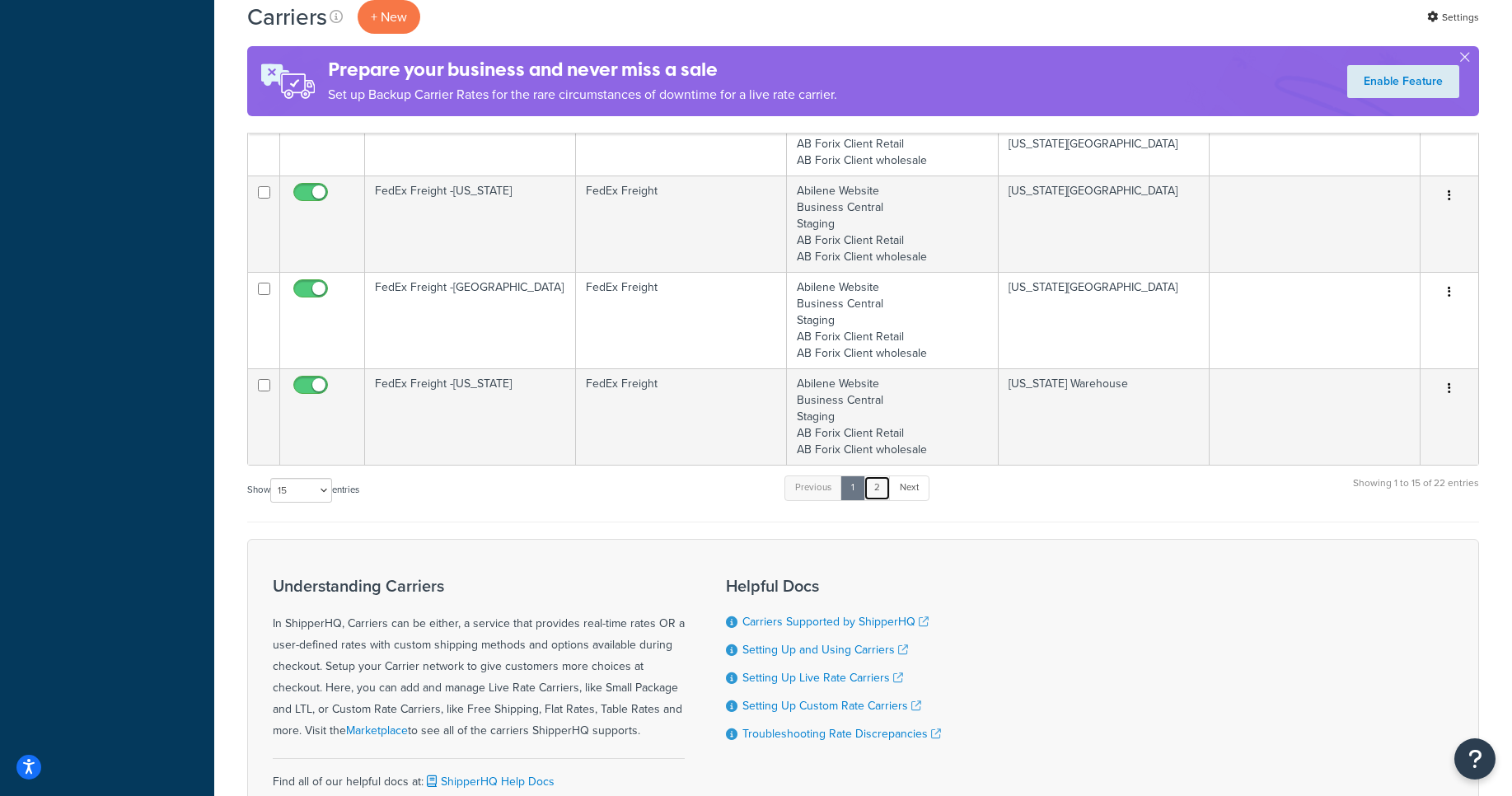
click at [881, 495] on link "2" at bounding box center [878, 487] width 28 height 25
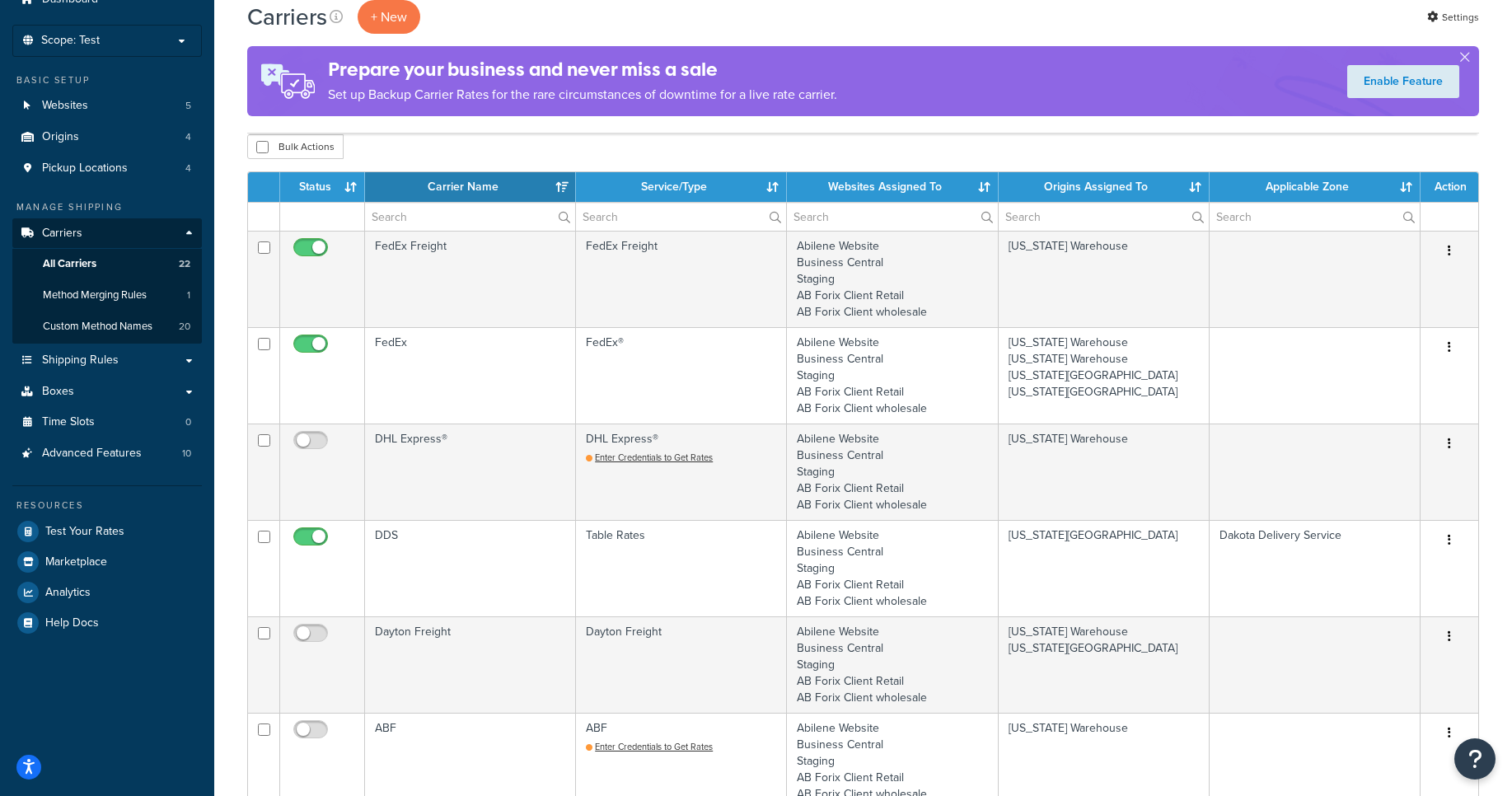
scroll to position [67, 0]
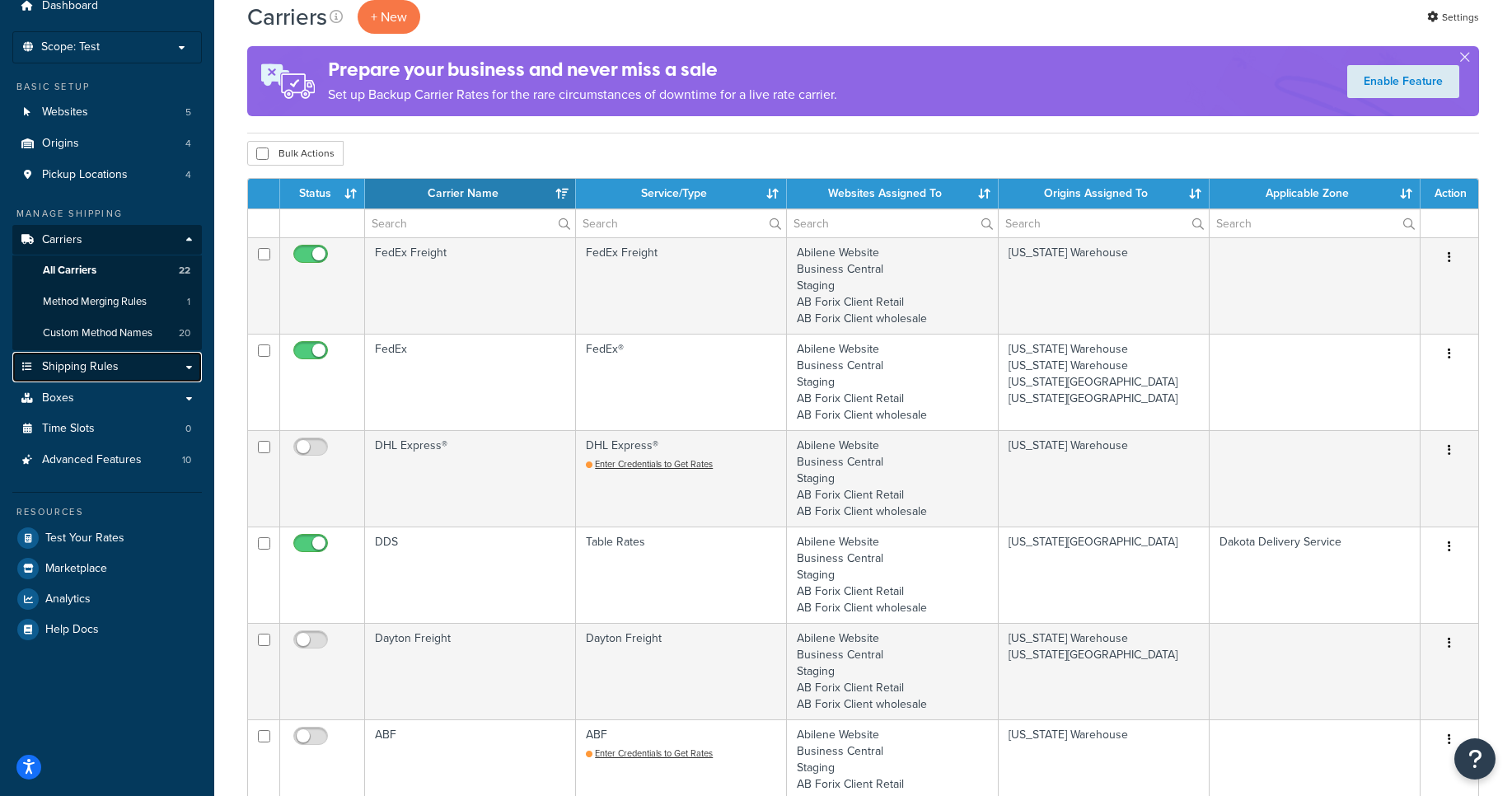
click at [120, 377] on link "Shipping Rules" at bounding box center [107, 367] width 189 height 30
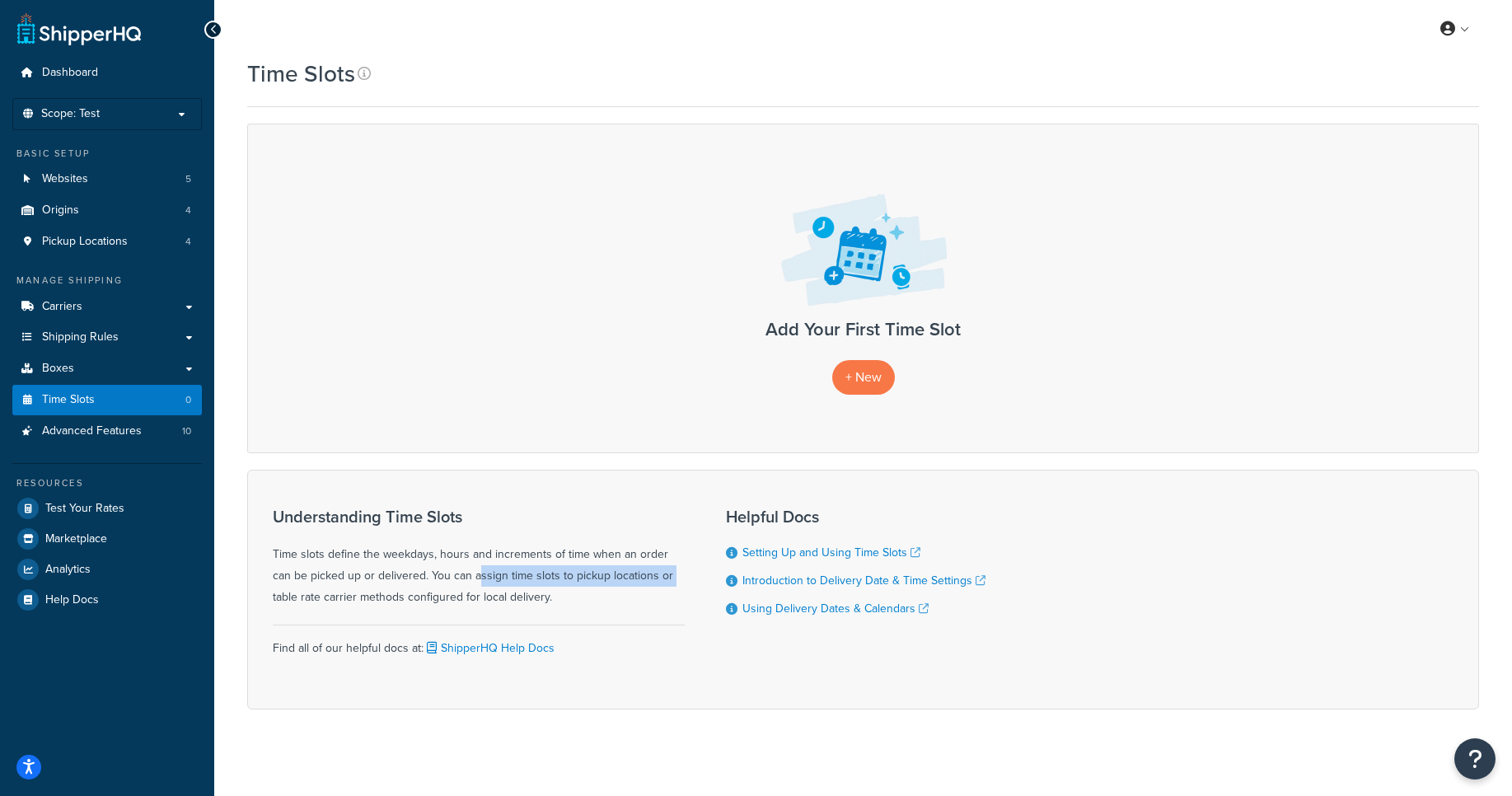
drag, startPoint x: 402, startPoint y: 579, endPoint x: 600, endPoint y: 587, distance: 198.2
click at [596, 583] on div "Understanding Time Slots Time slots define the weekdays, hours and increments o…" at bounding box center [479, 557] width 412 height 100
click at [868, 384] on span "+ New" at bounding box center [863, 377] width 36 height 19
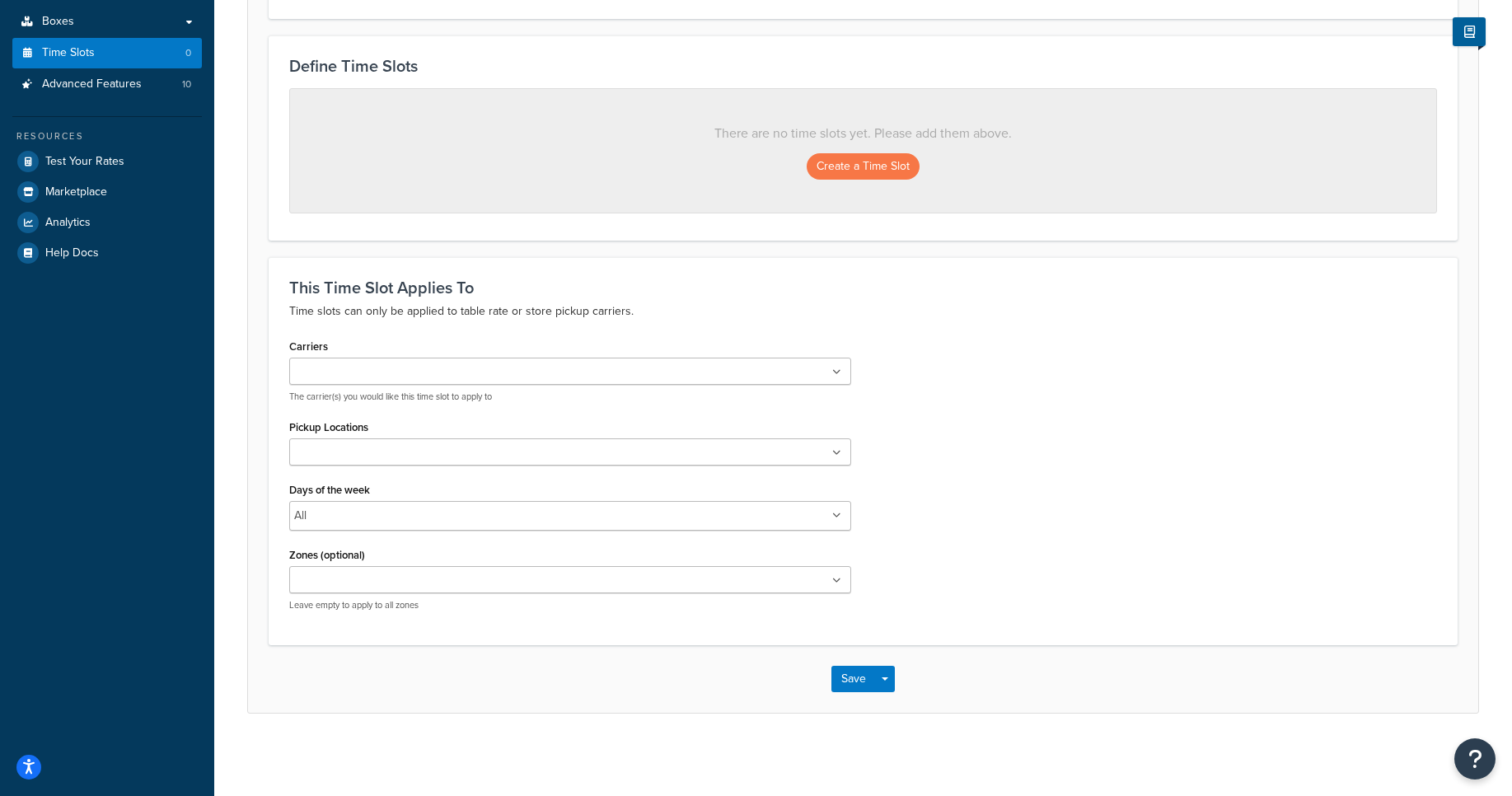
click at [775, 366] on ul at bounding box center [571, 371] width 563 height 28
drag, startPoint x: 1164, startPoint y: 379, endPoint x: 904, endPoint y: 215, distance: 307.4
click at [1165, 374] on div "Carriers DDS Spee-Dee Delivery Service Store Pickup AAA [PERSON_NAME] The carri…" at bounding box center [863, 480] width 1173 height 294
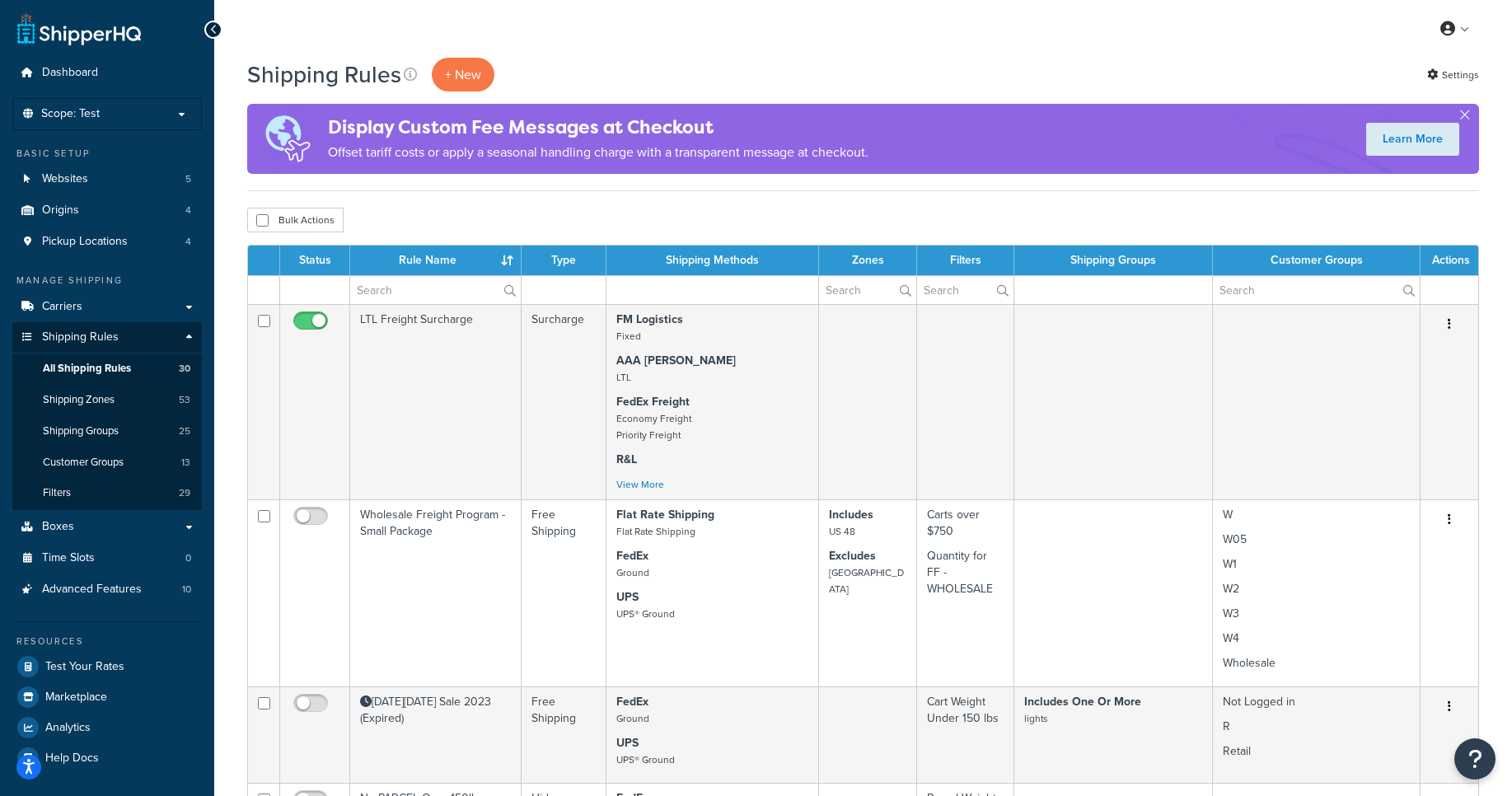
click at [1032, 210] on div "Bulk Actions Duplicate [GEOGRAPHIC_DATA]" at bounding box center [863, 220] width 1232 height 25
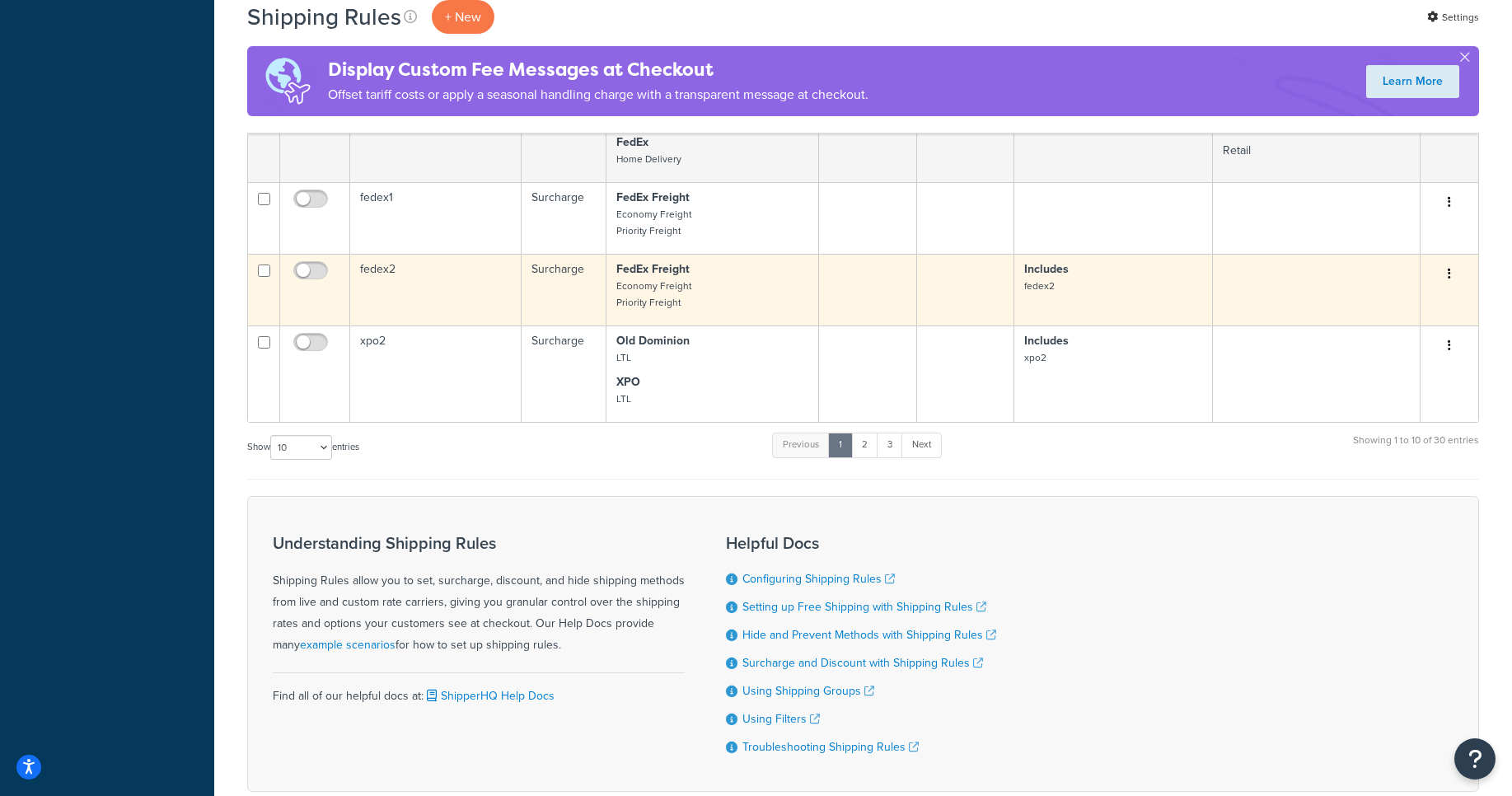
scroll to position [1260, 0]
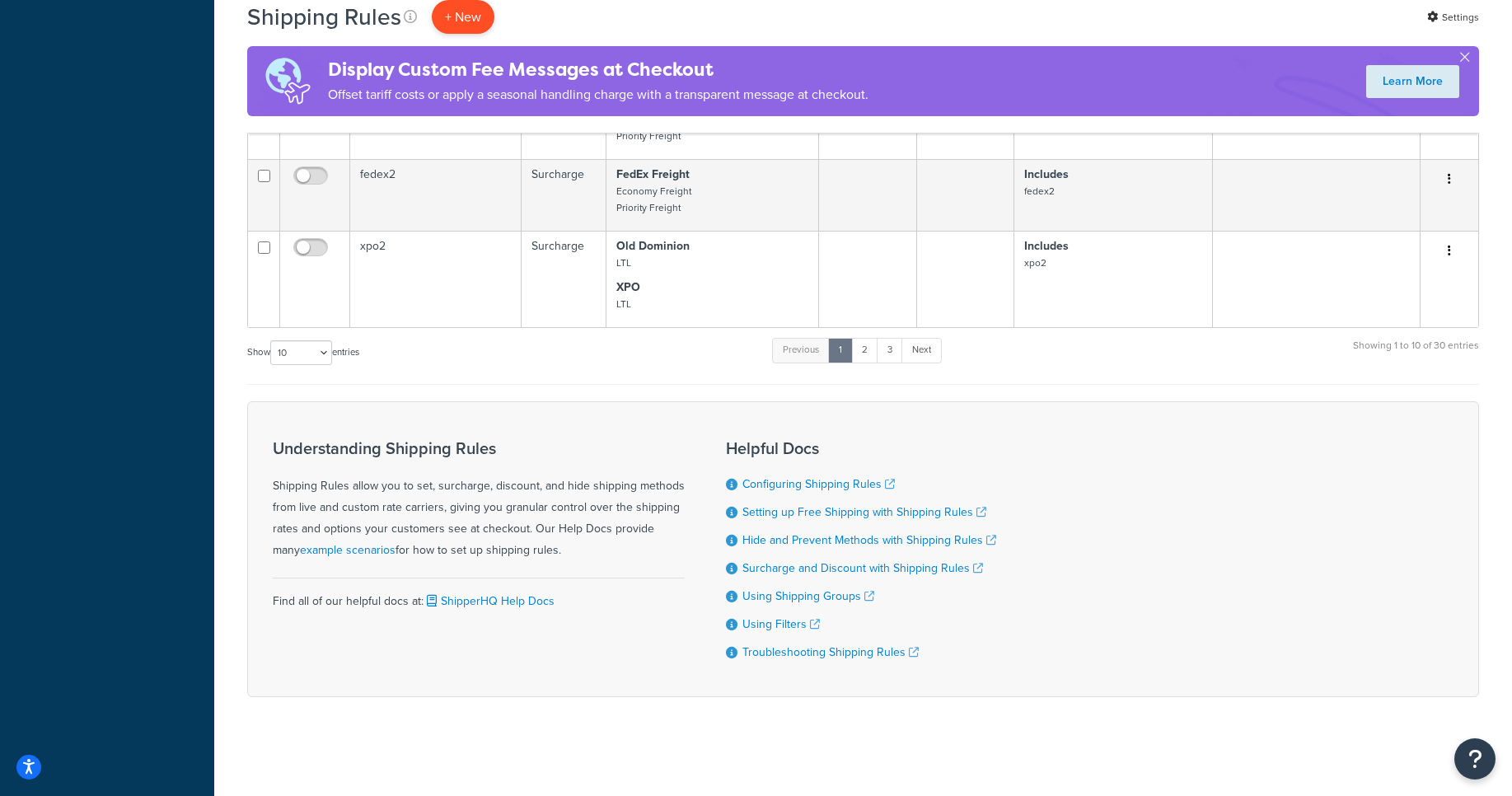
click at [459, 19] on p "+ New" at bounding box center [463, 17] width 63 height 34
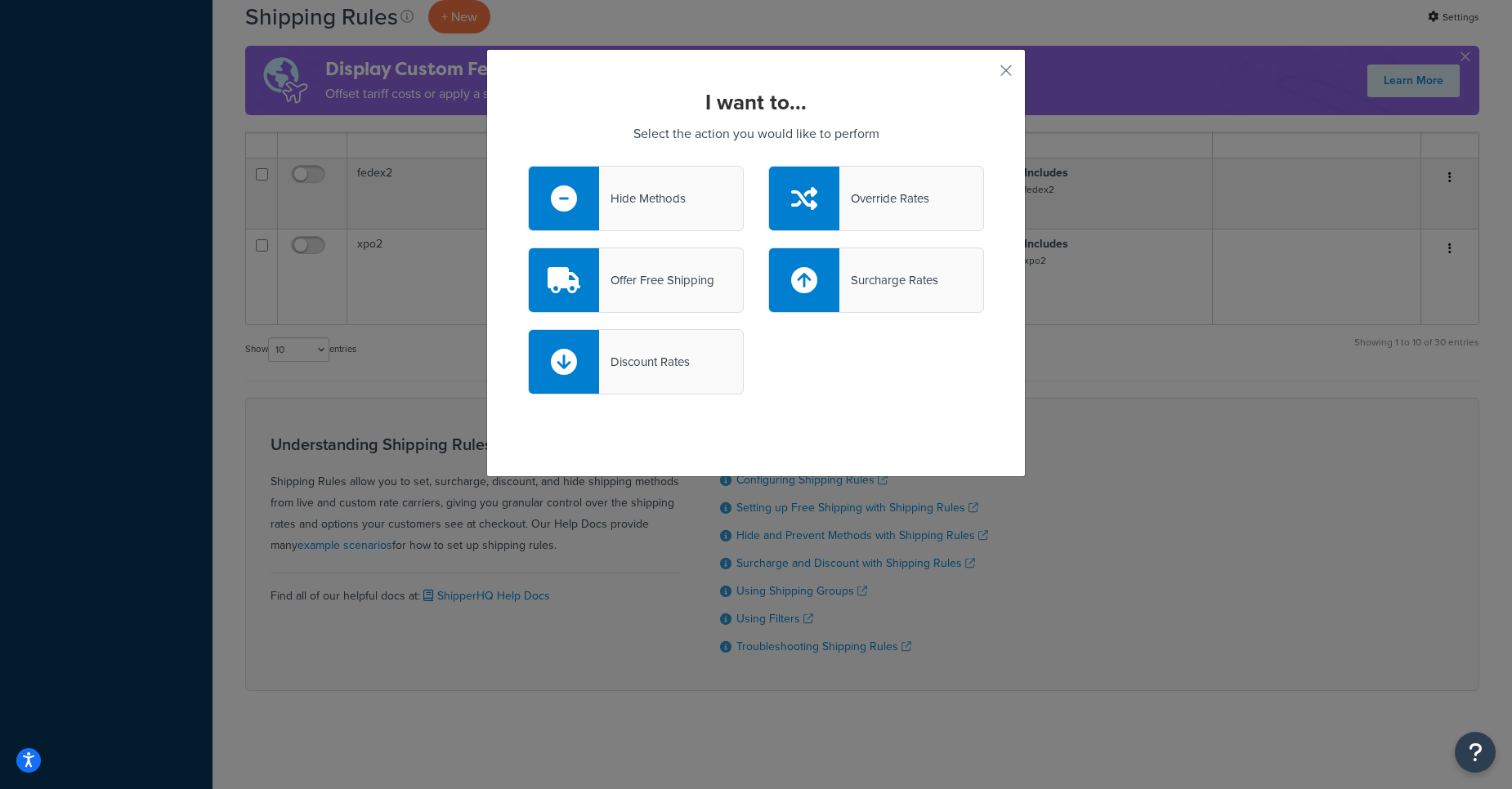
click at [887, 202] on div "Override Rates" at bounding box center [884, 198] width 90 height 23
click at [0, 0] on input "Override Rates" at bounding box center [0, 0] width 0 height 0
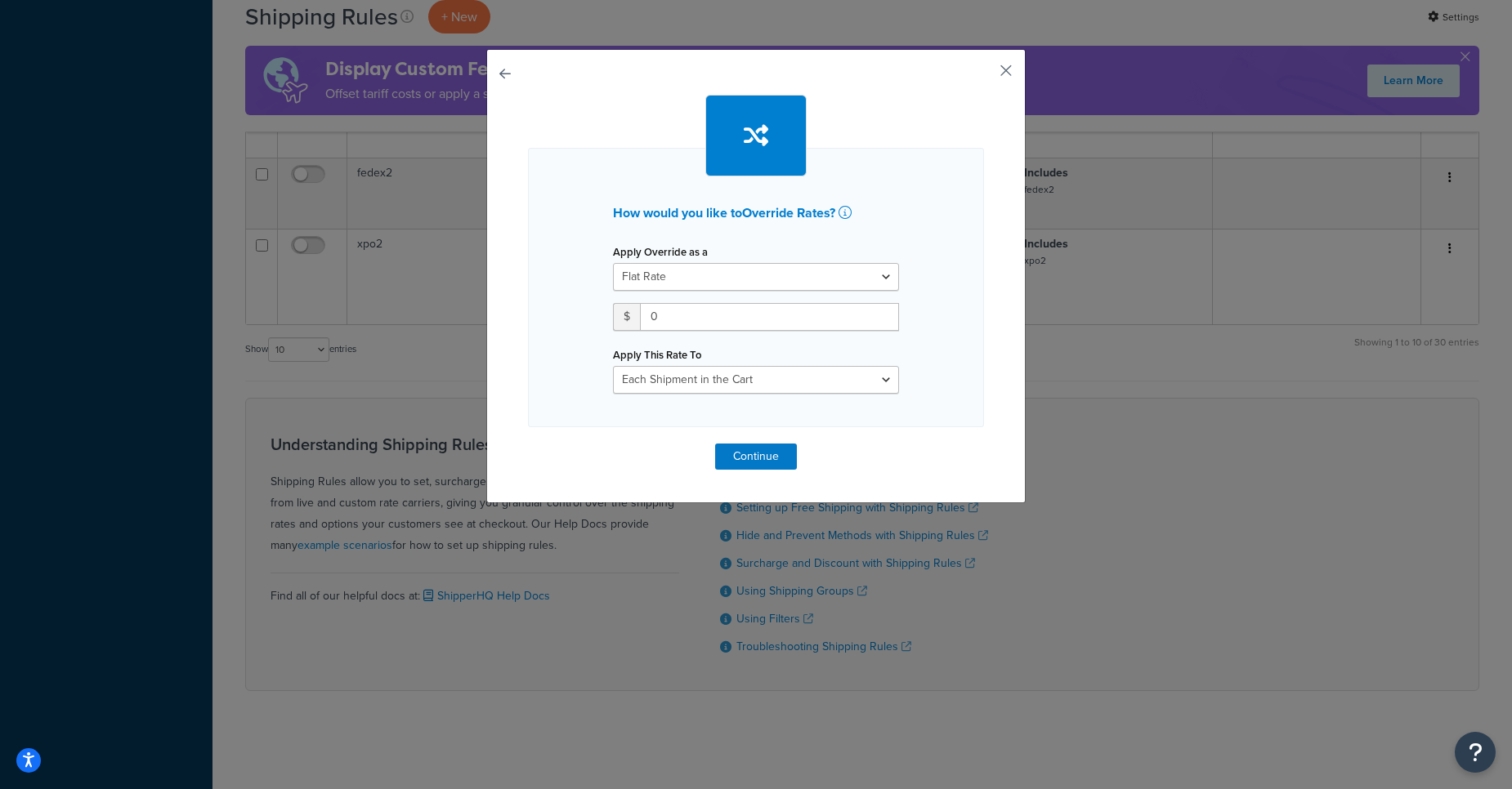
click at [984, 75] on button "button" at bounding box center [982, 77] width 4 height 4
